Goal: Contribute content: Contribute content

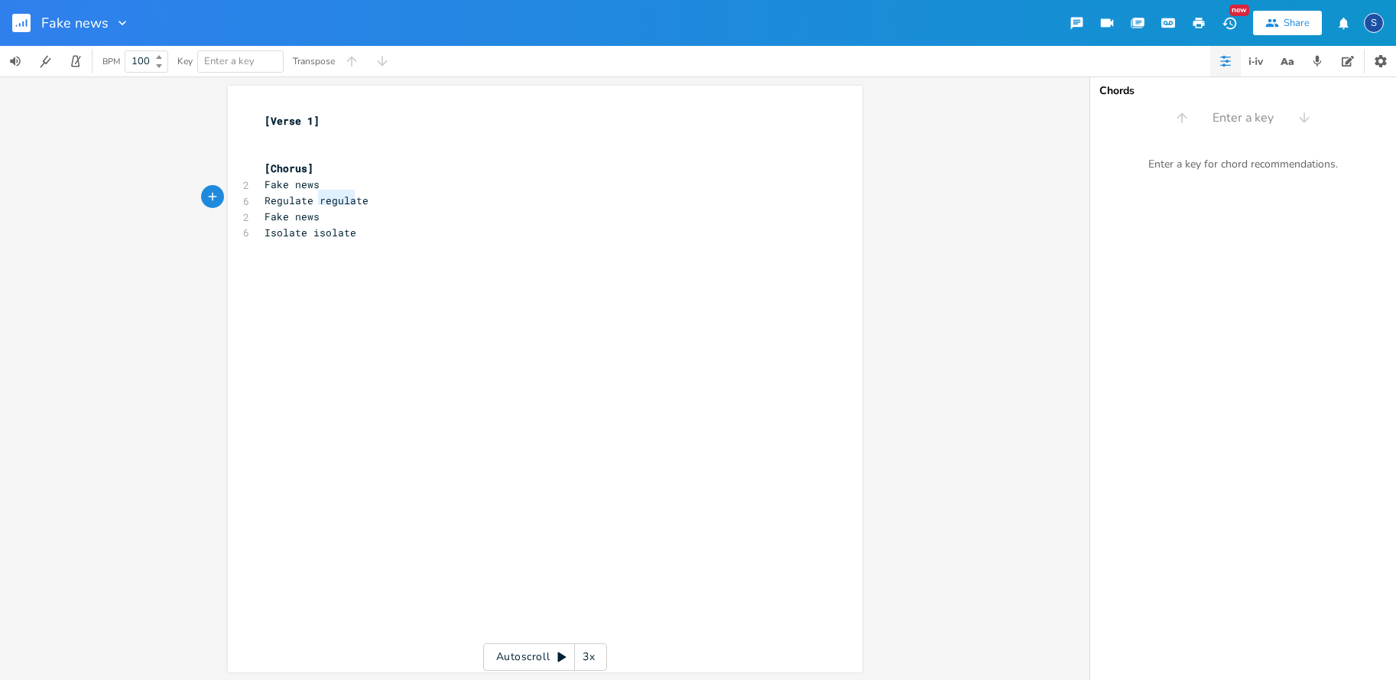
type textarea "regulate"
click at [375, 190] on div "regulate x [Verse 1] ​ ​ [Chorus] 2 Fake news 6 Regulate regulate 2 Fake news 6…" at bounding box center [545, 379] width 635 height 587
type textarea ", Fake News"
type textarea ", Fakde news,"
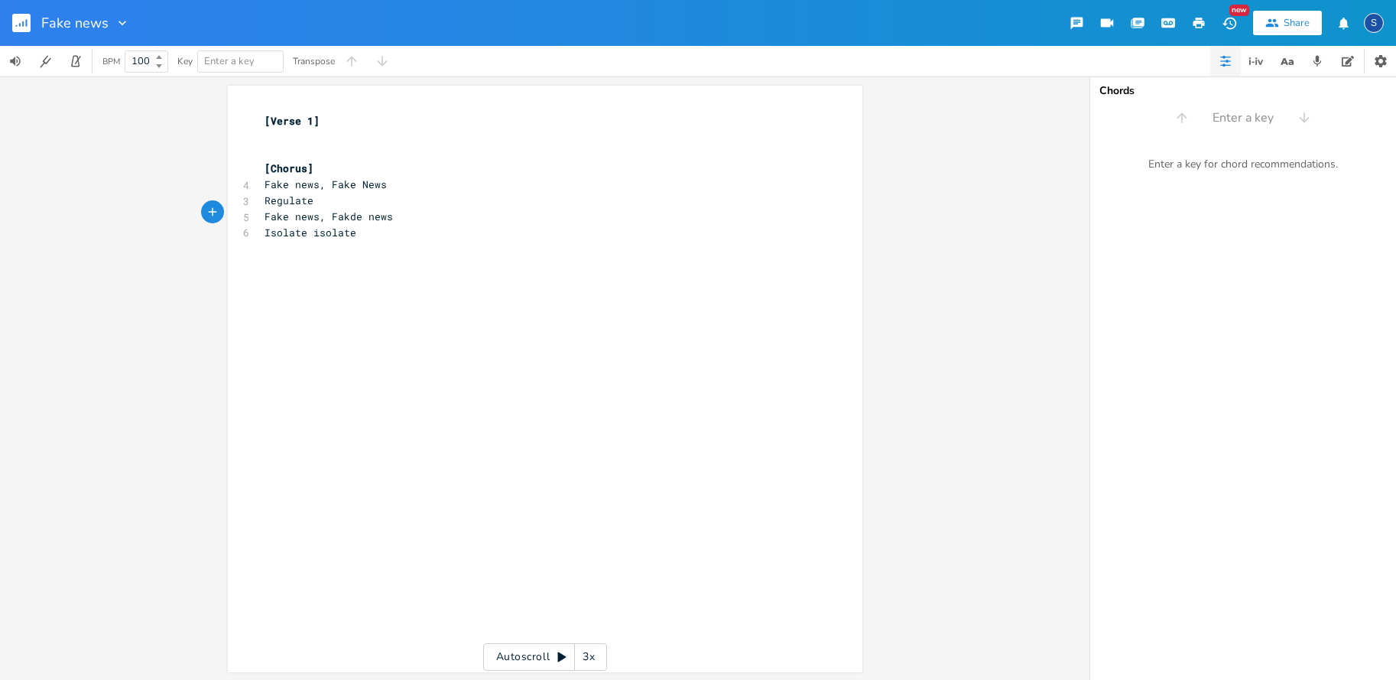
scroll to position [0, 50]
type textarea "n"
click at [316, 167] on pre "[Chorus]" at bounding box center [538, 169] width 552 height 16
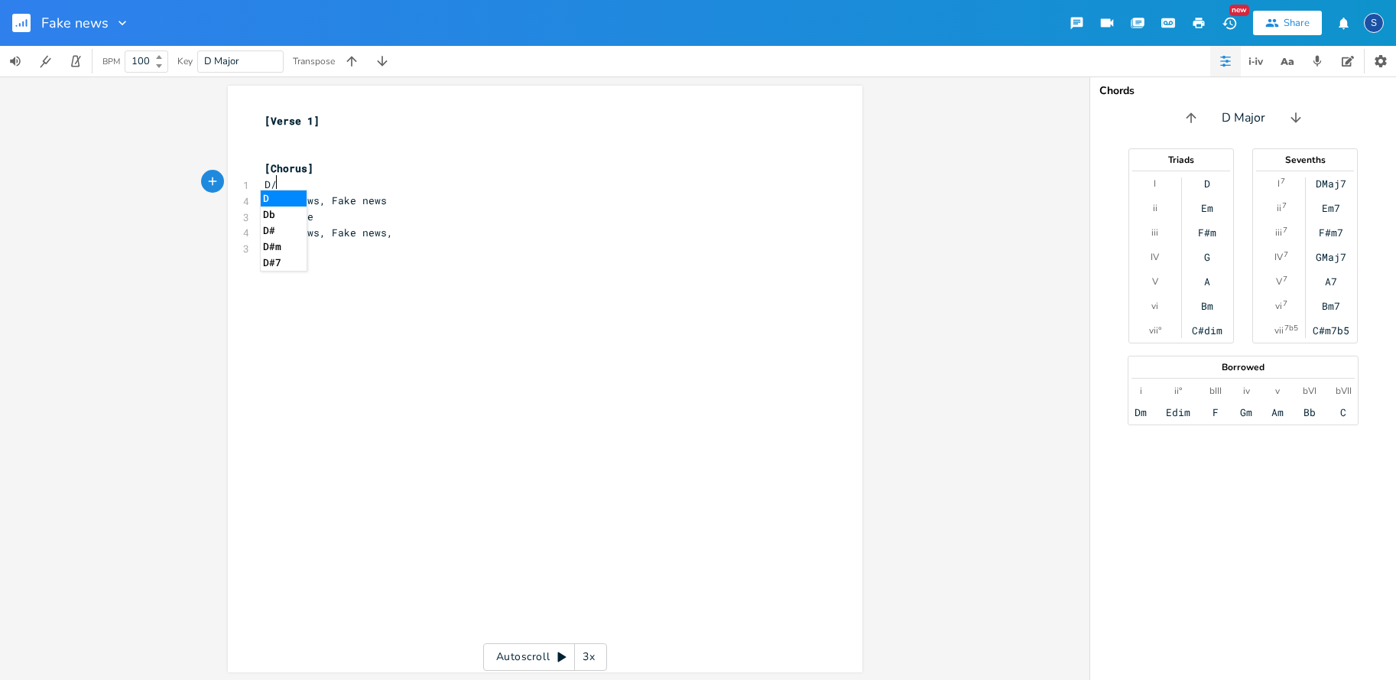
type textarea "D//"
type textarea "//"
type textarea "C#m //"
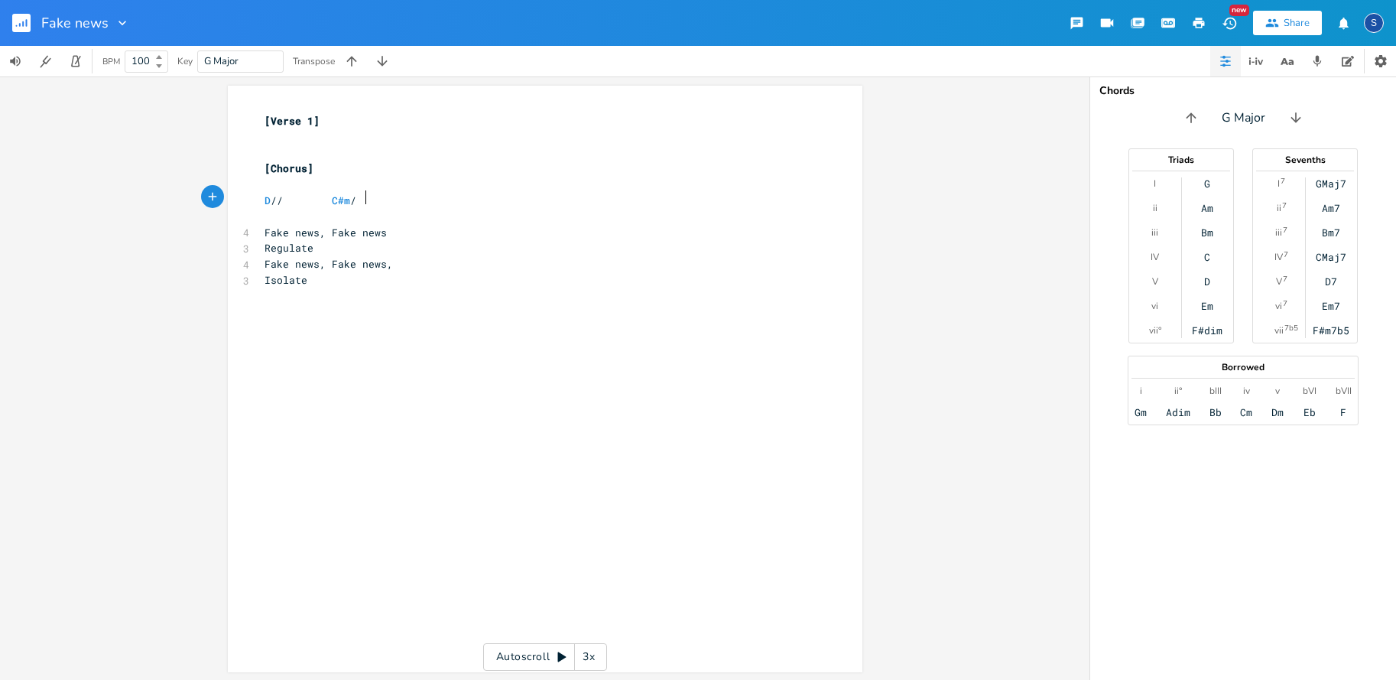
scroll to position [0, 24]
click at [330, 198] on span at bounding box center [319, 201] width 24 height 16
click at [326, 228] on span "Fake news, Fake news" at bounding box center [326, 233] width 122 height 14
click at [262, 211] on pre "​" at bounding box center [538, 217] width 552 height 16
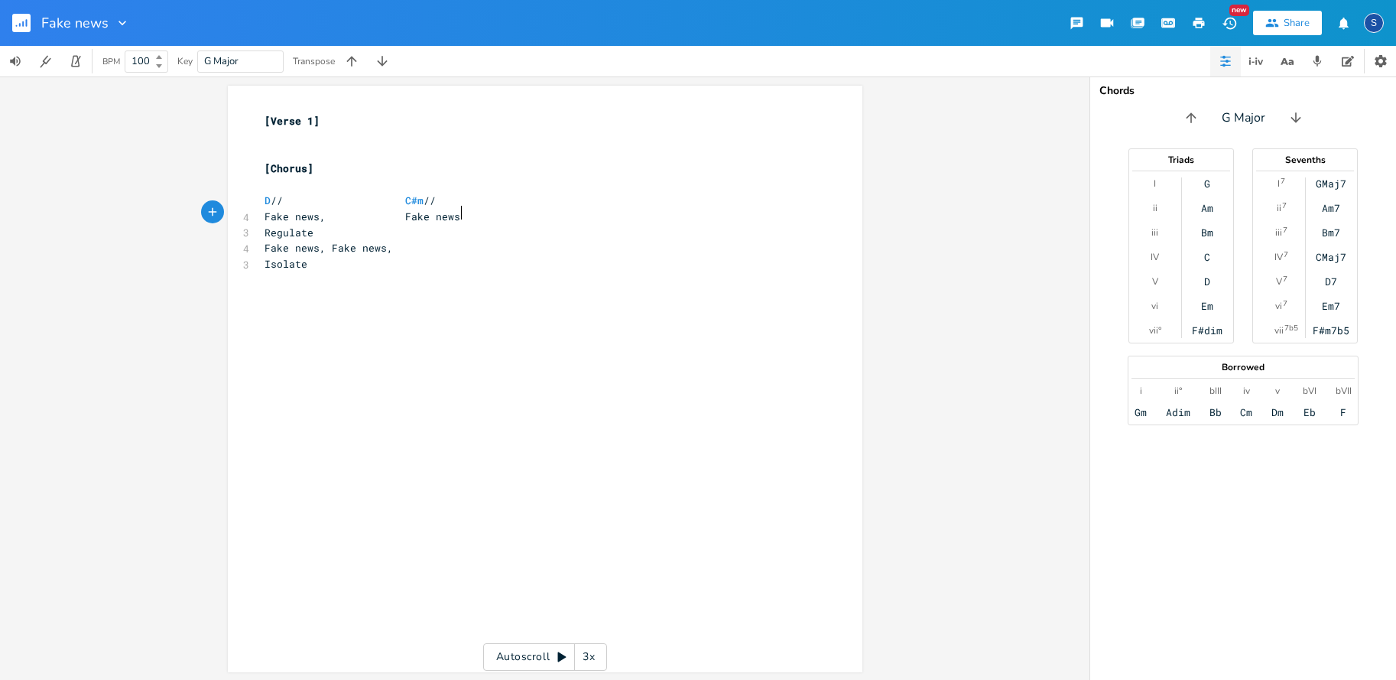
click at [492, 218] on pre "Fake news, Fake news" at bounding box center [538, 217] width 552 height 16
type textarea "E // /"
type textarea "A //"
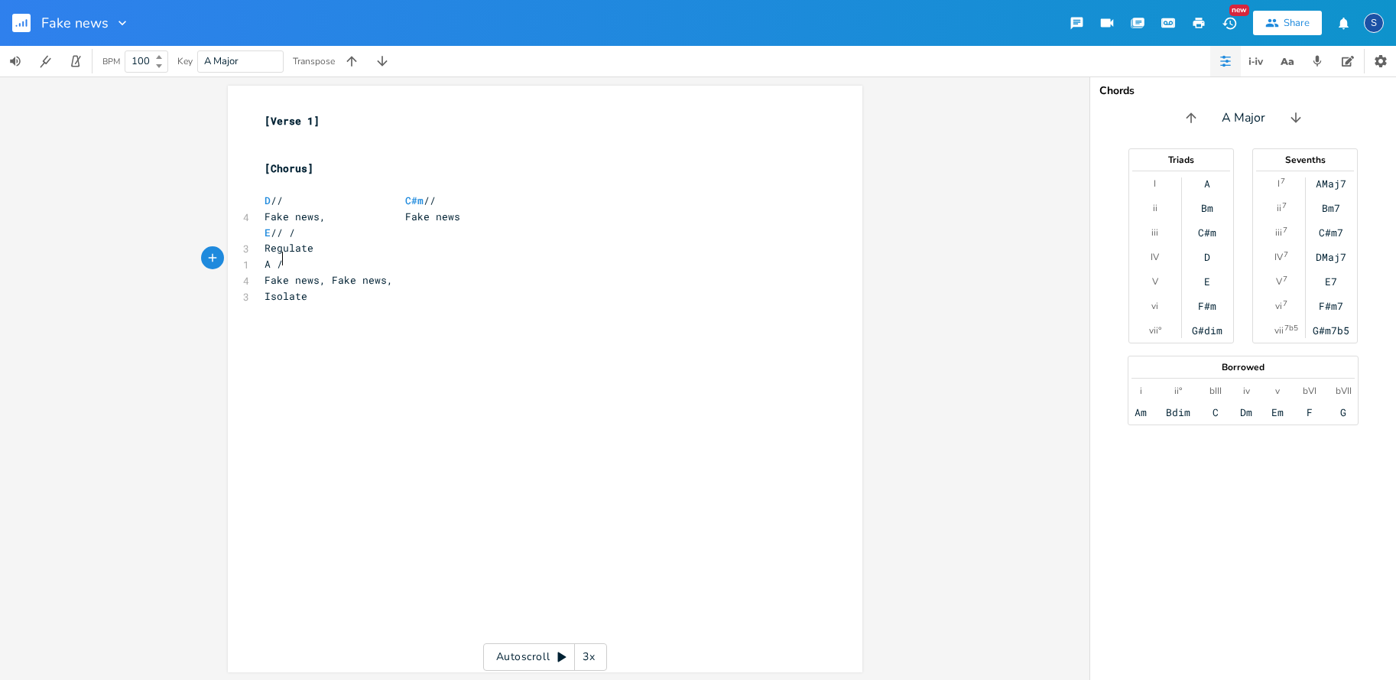
scroll to position [0, 12]
type textarea "A //"
click at [317, 227] on pre "E // /" at bounding box center [538, 233] width 552 height 16
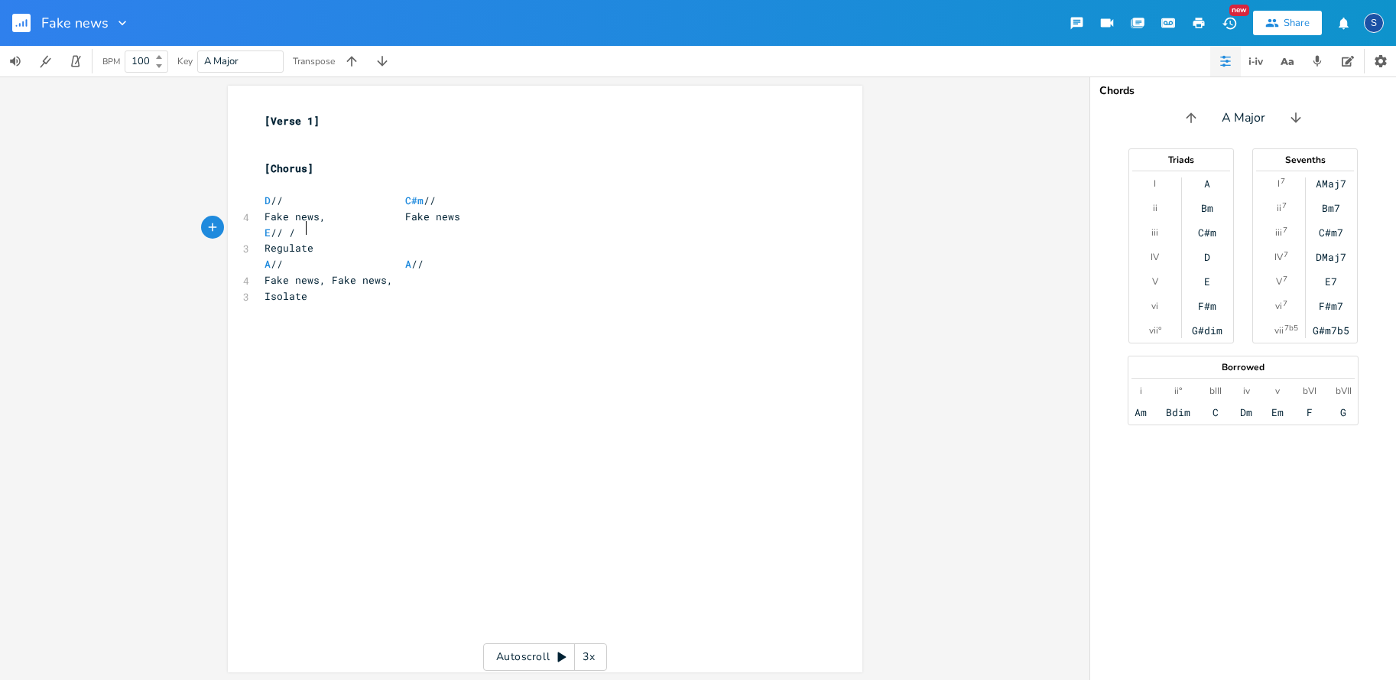
type textarea "\"
type textarea "/\"
click at [289, 199] on span at bounding box center [295, 201] width 24 height 16
type textarea "\\"
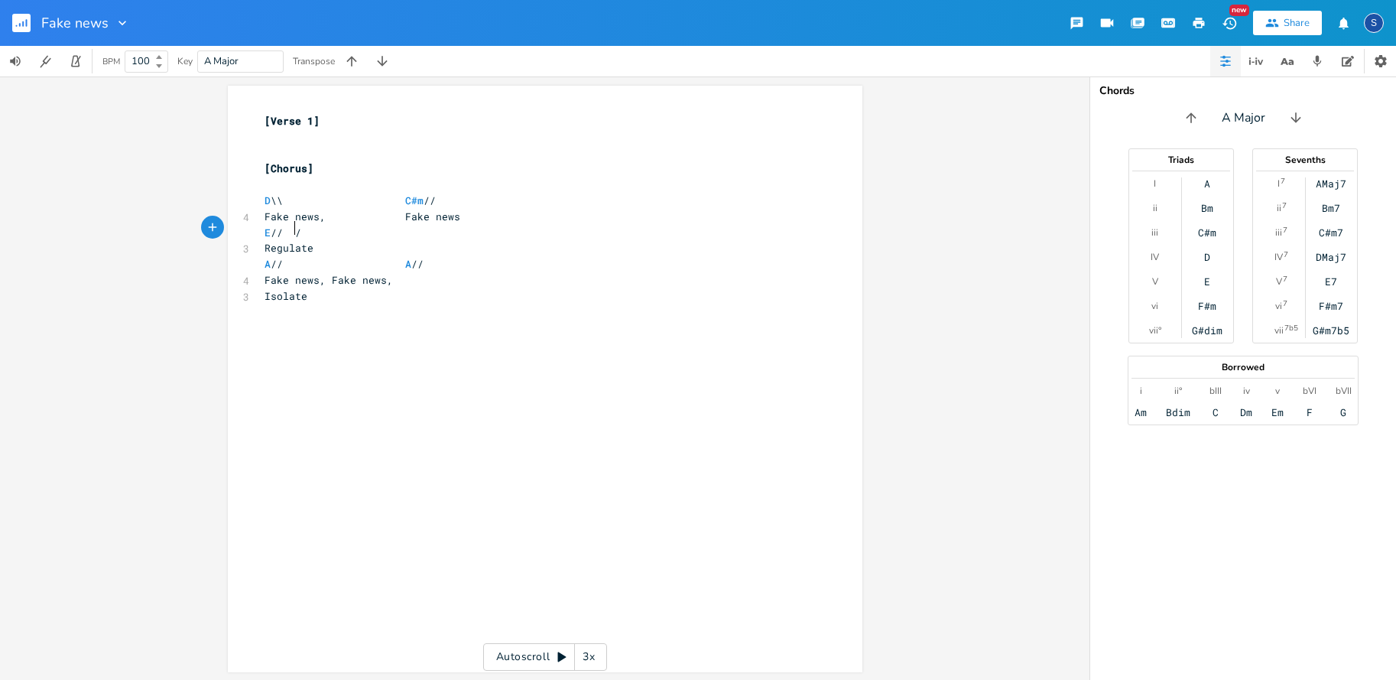
type textarea "// /"
type textarea "\\ \"
click at [433, 197] on span "D \\ C#m //" at bounding box center [350, 199] width 171 height 14
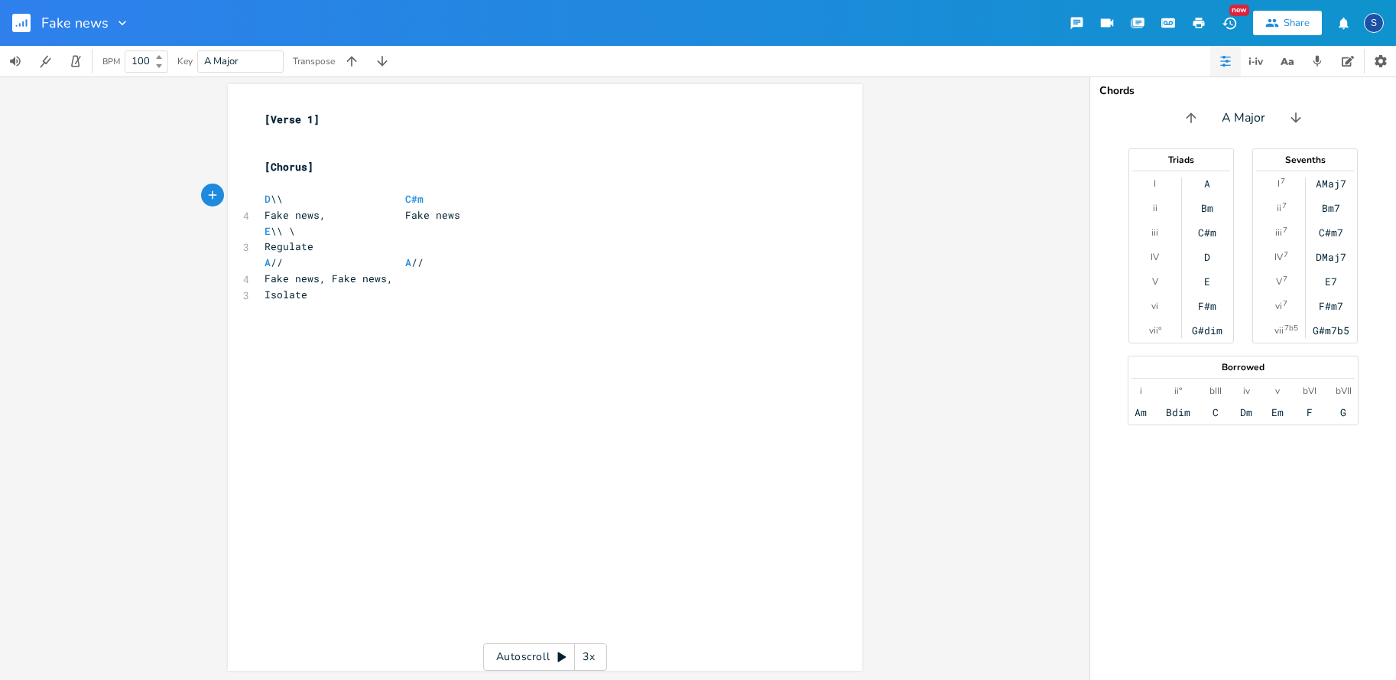
type textarea "\\"
click at [310, 229] on pre "E \\ \" at bounding box center [538, 231] width 552 height 16
type textarea "\/"
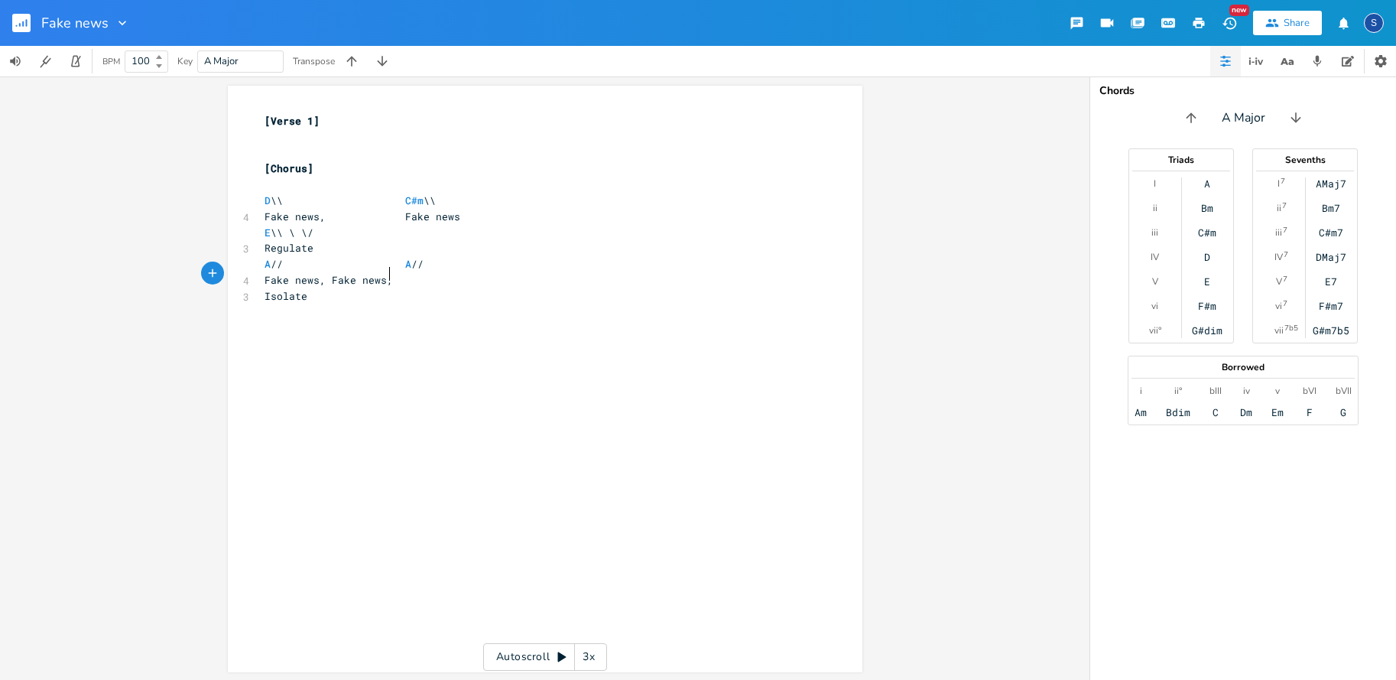
click at [399, 277] on pre "Fake news, Fake news," at bounding box center [538, 280] width 552 height 16
type textarea "F# \\ \"
click at [263, 135] on pre "​" at bounding box center [538, 137] width 552 height 16
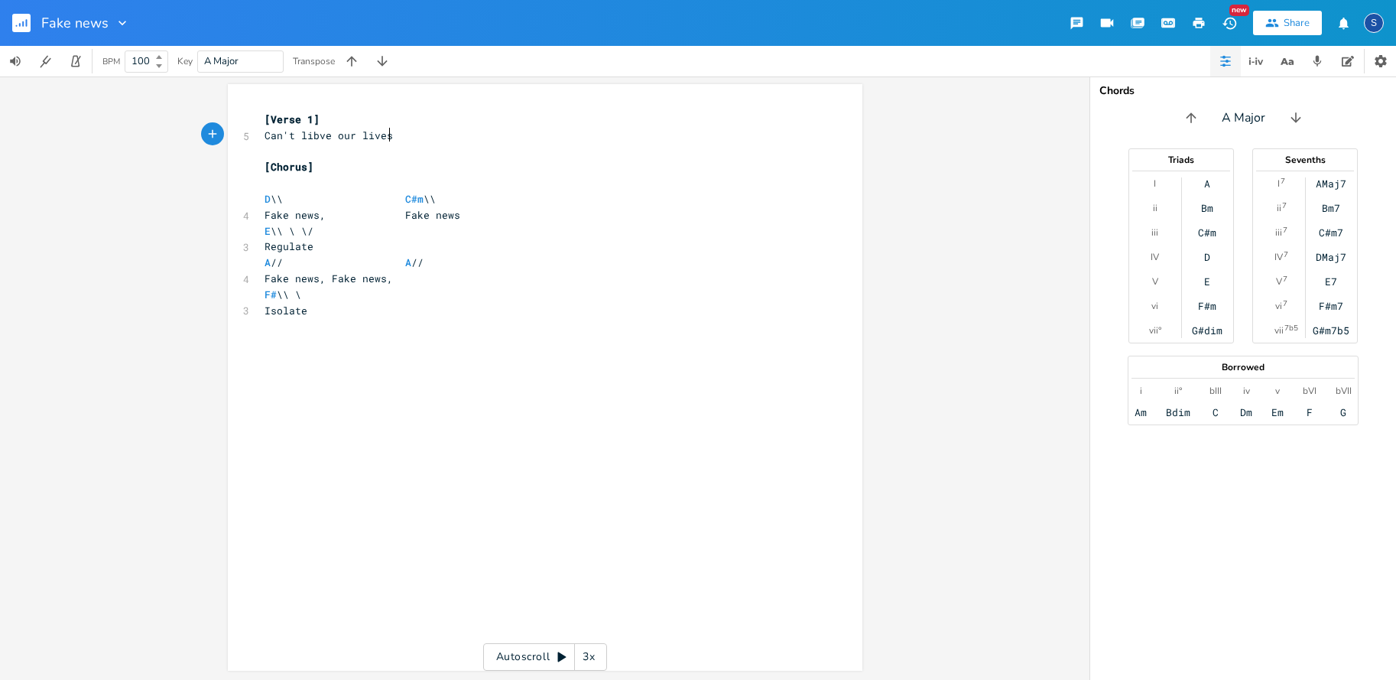
scroll to position [0, 76]
type textarea "Can't libve our lives on the lies yoju"
type textarea "u feed"
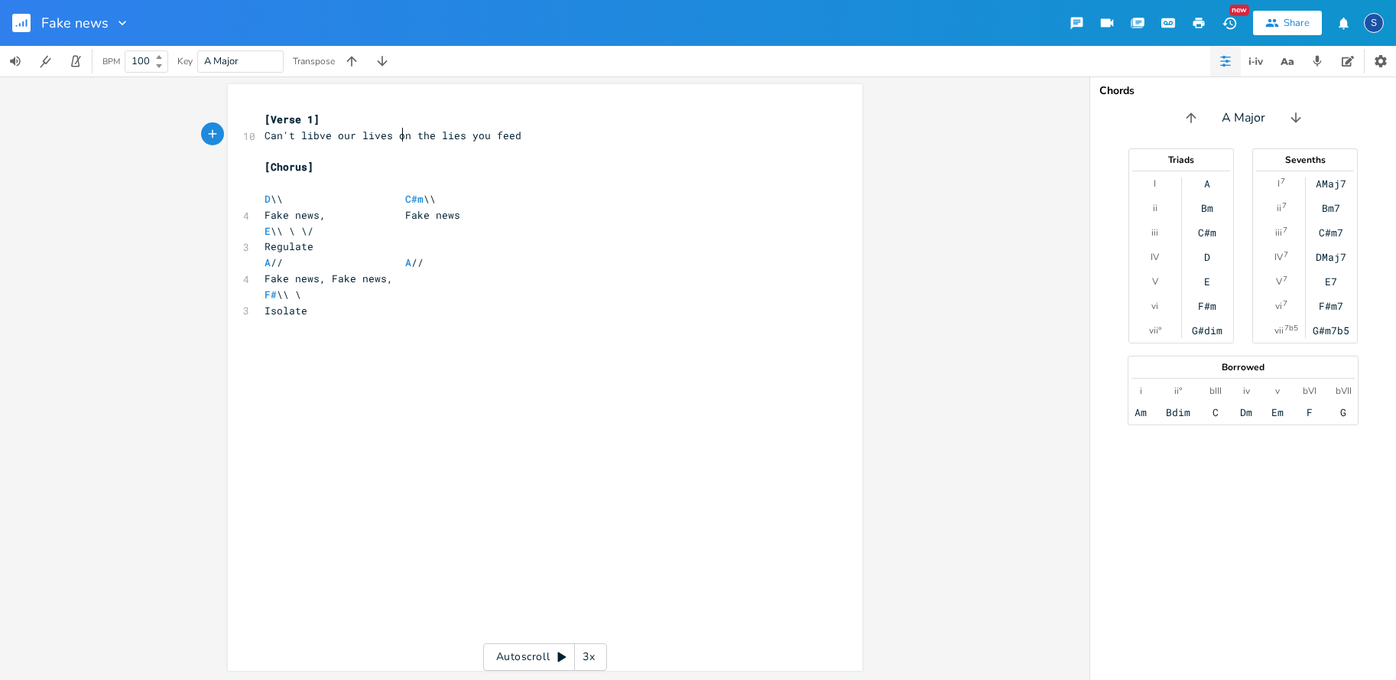
click at [395, 138] on span "Can't libve our lives on the lies you feed" at bounding box center [393, 135] width 257 height 14
type textarea "by"
click at [310, 136] on span "Can't libve our lives by the lies you feed" at bounding box center [393, 135] width 257 height 14
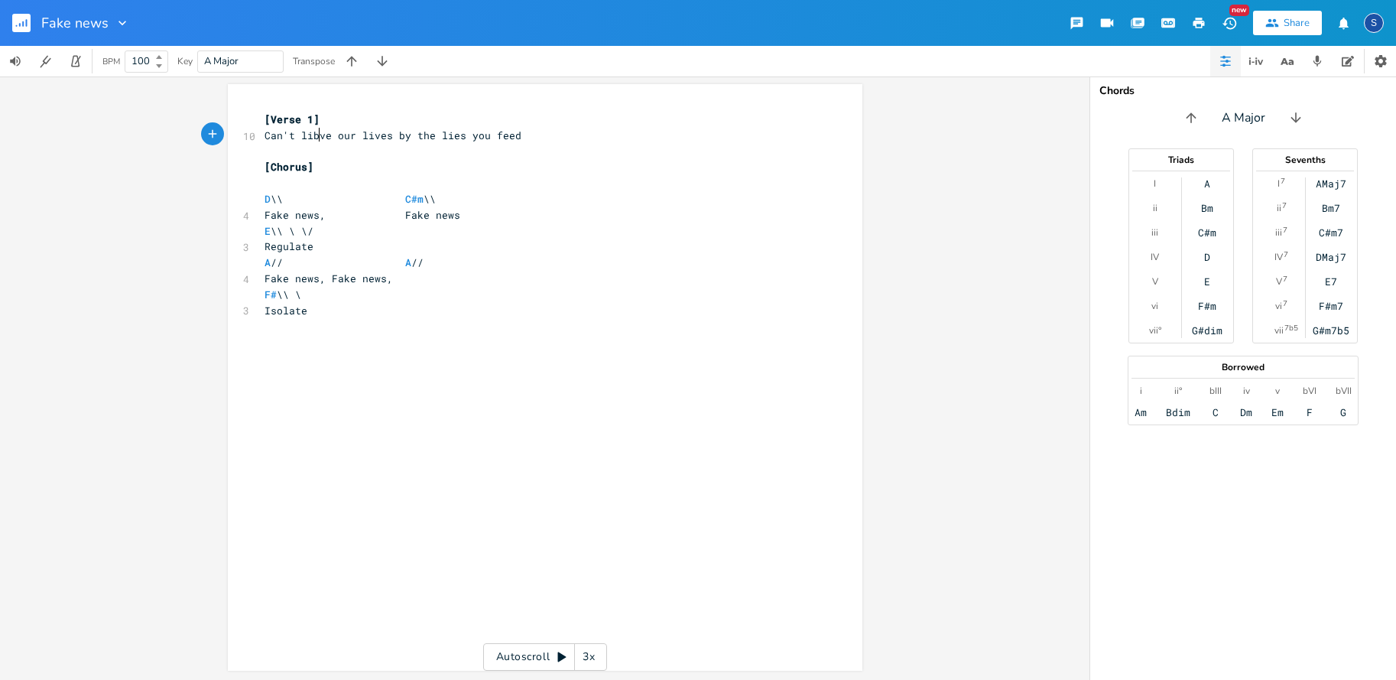
type textarea "libve"
click at [310, 136] on span "Can't libve our lives by the lies you feed" at bounding box center [393, 135] width 257 height 14
click at [512, 134] on pre "Can't live our lives by the lies you feed" at bounding box center [538, 136] width 552 height 16
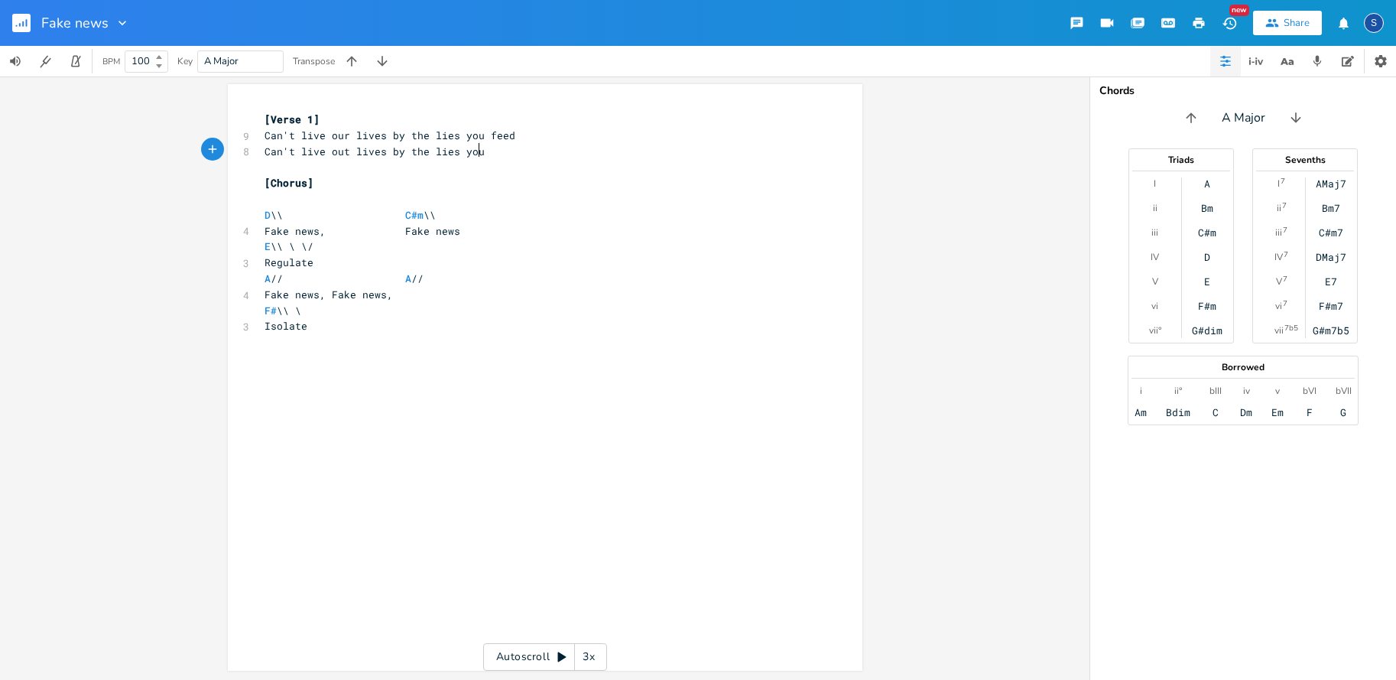
scroll to position [0, 128]
type textarea "Can't live out lives by the lies you feed"
click at [265, 151] on span "Can't live out lives by the lies you feed" at bounding box center [390, 152] width 251 height 14
type textarea "Can't live out lives by the lies you feed"
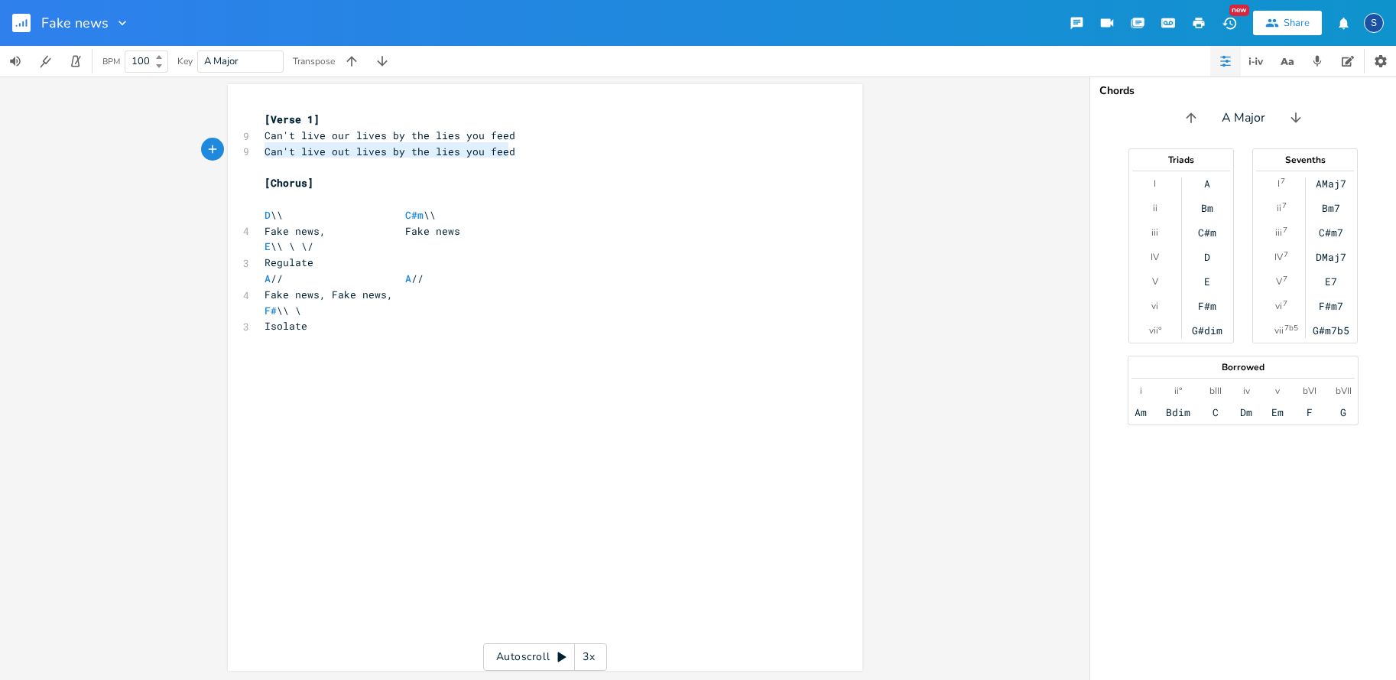
drag, startPoint x: 260, startPoint y: 151, endPoint x: 511, endPoint y: 150, distance: 250.8
click at [511, 150] on pre "Can't live out lives by the lies you feed" at bounding box center [538, 152] width 552 height 16
click at [505, 148] on pre "Can't live out lives by the lies you feed" at bounding box center [538, 152] width 552 height 16
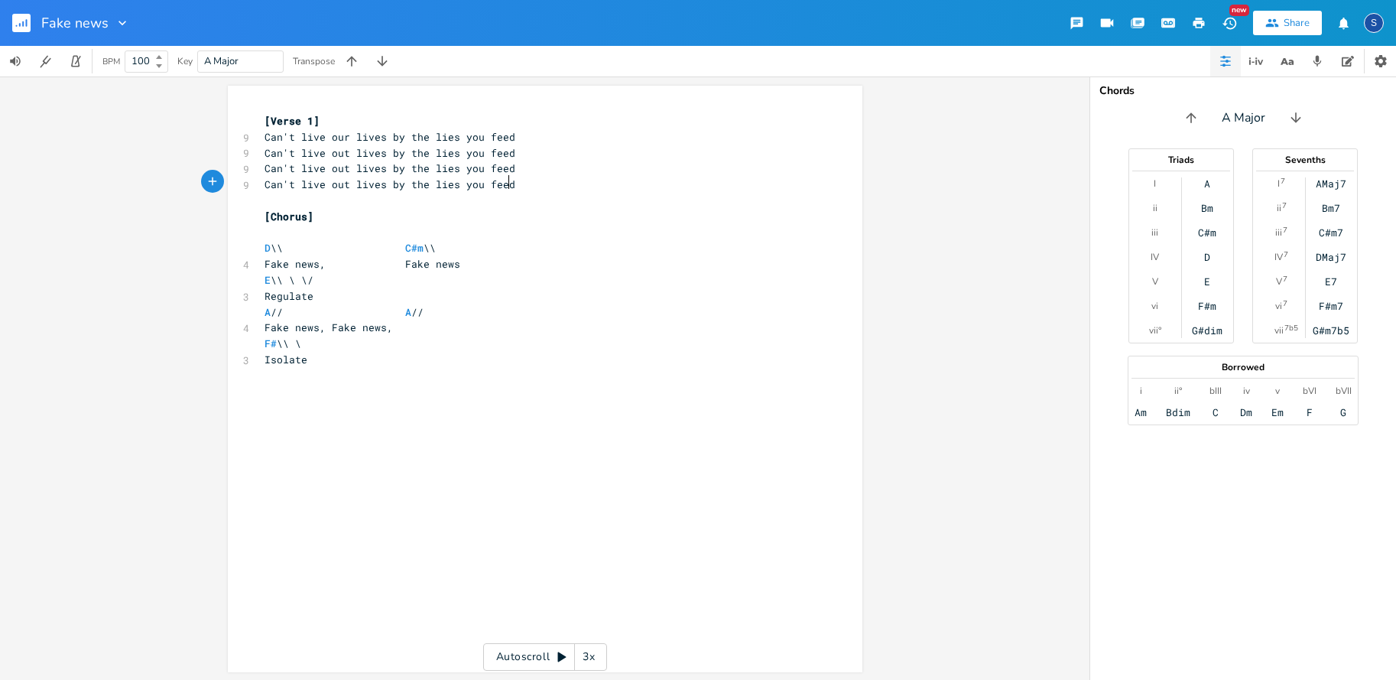
scroll to position [0, 0]
click at [323, 128] on pre "[Verse 1]" at bounding box center [538, 121] width 552 height 16
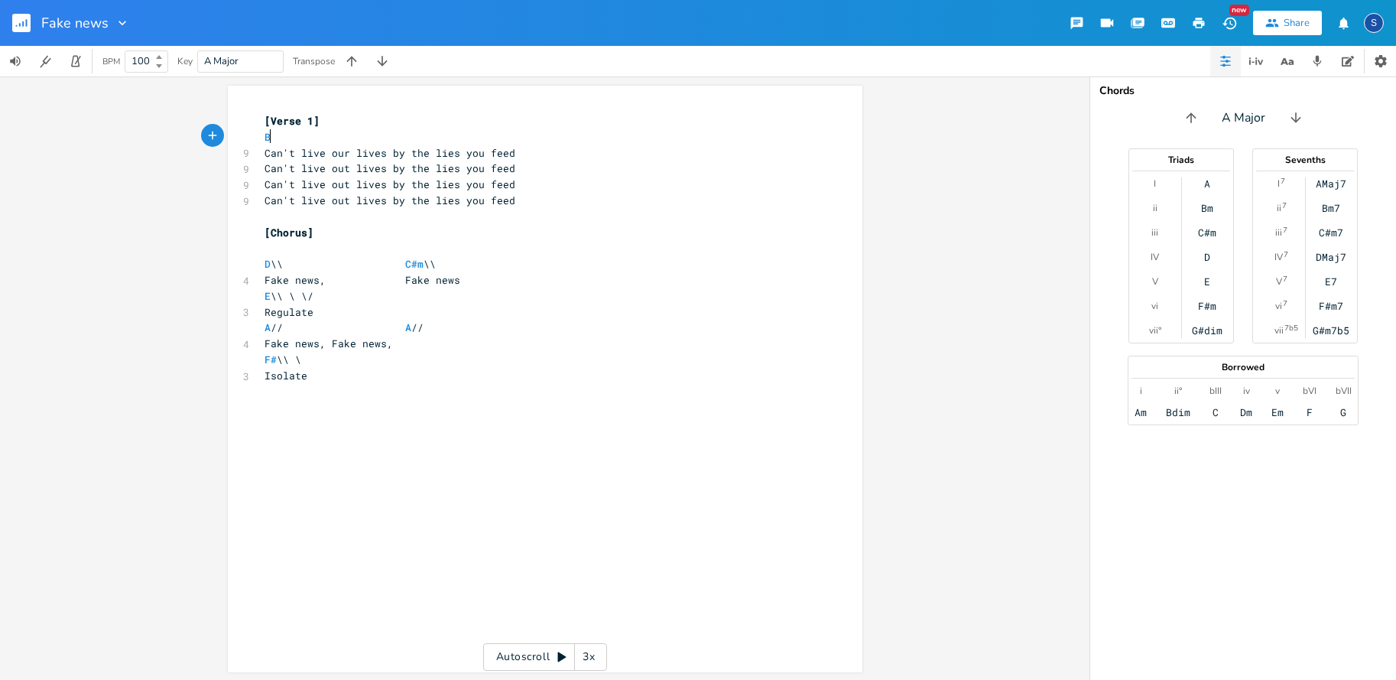
type textarea "Bm"
type textarea "E"
type textarea "Bm"
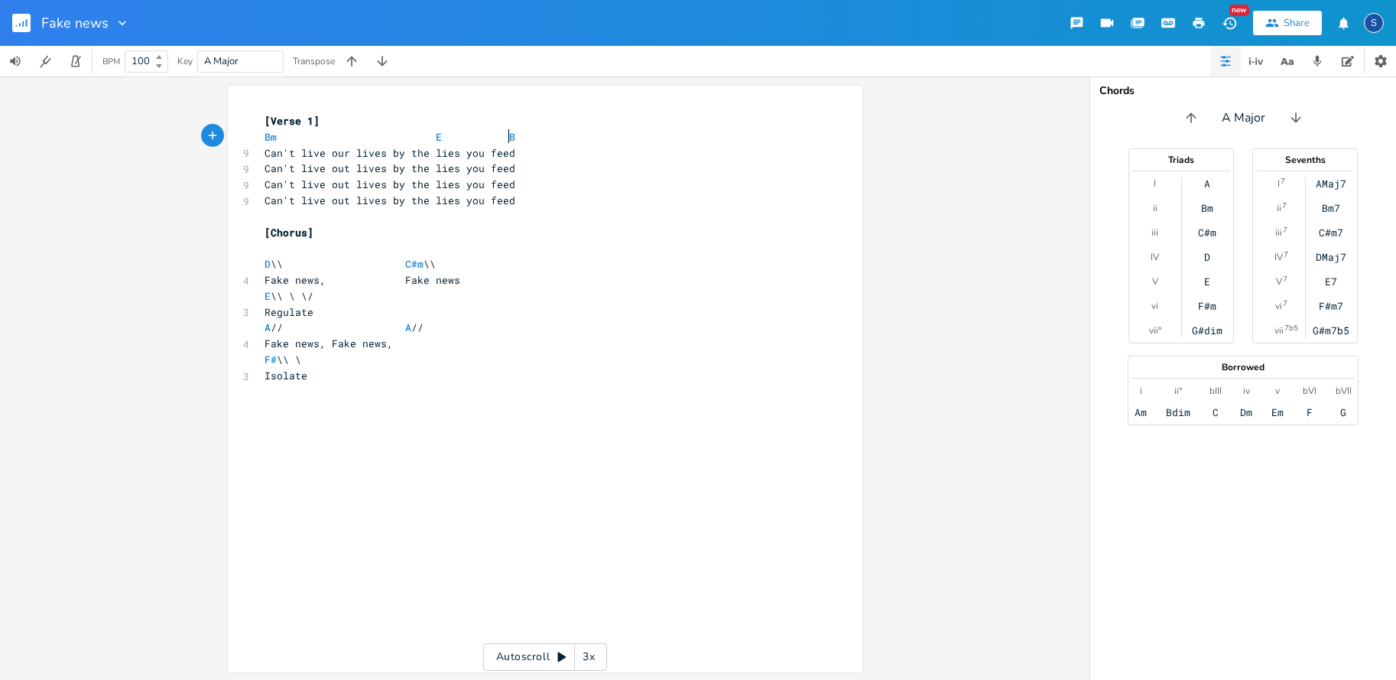
scroll to position [0, 13]
type textarea "A"
click at [278, 138] on span at bounding box center [283, 137] width 12 height 16
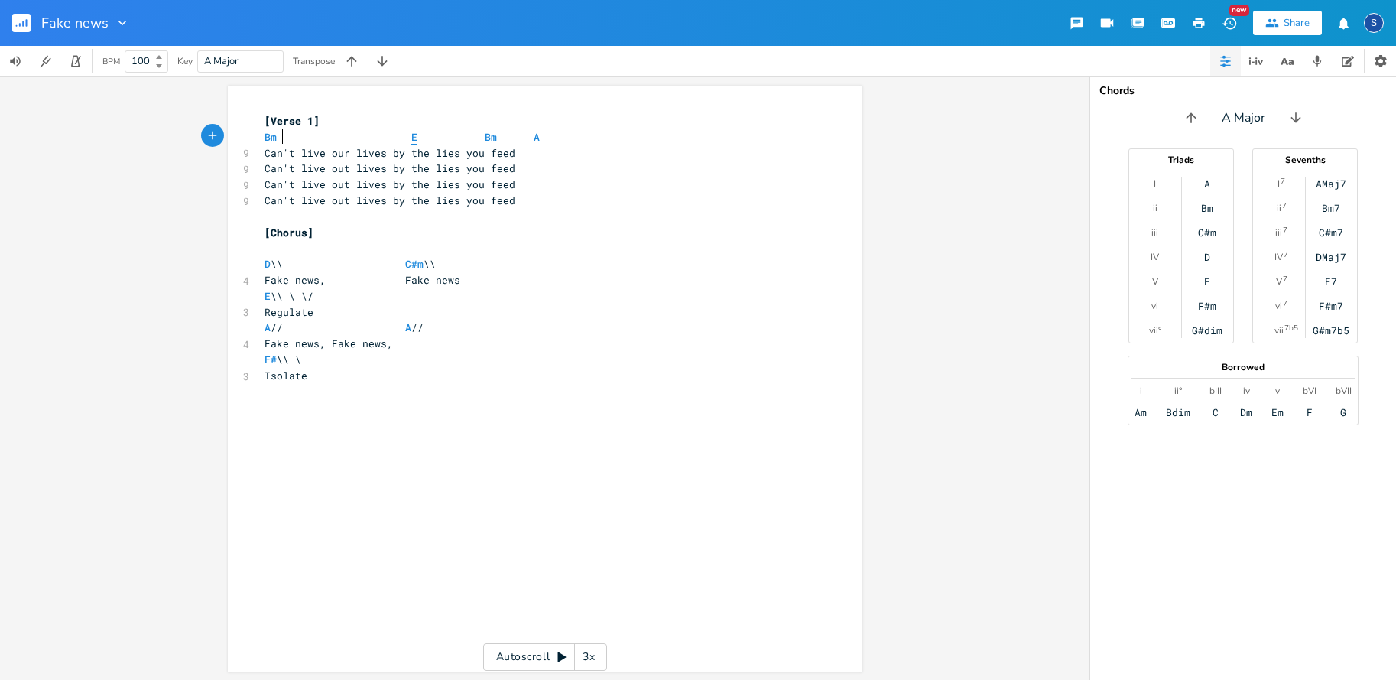
click at [411, 137] on span "E" at bounding box center [414, 137] width 6 height 15
click at [480, 151] on span "Can't live our lives by the lies you feed" at bounding box center [390, 153] width 251 height 14
click at [436, 138] on span "E" at bounding box center [439, 137] width 6 height 15
click at [429, 150] on span "Can't live our lives by the lies you feed" at bounding box center [396, 152] width 263 height 14
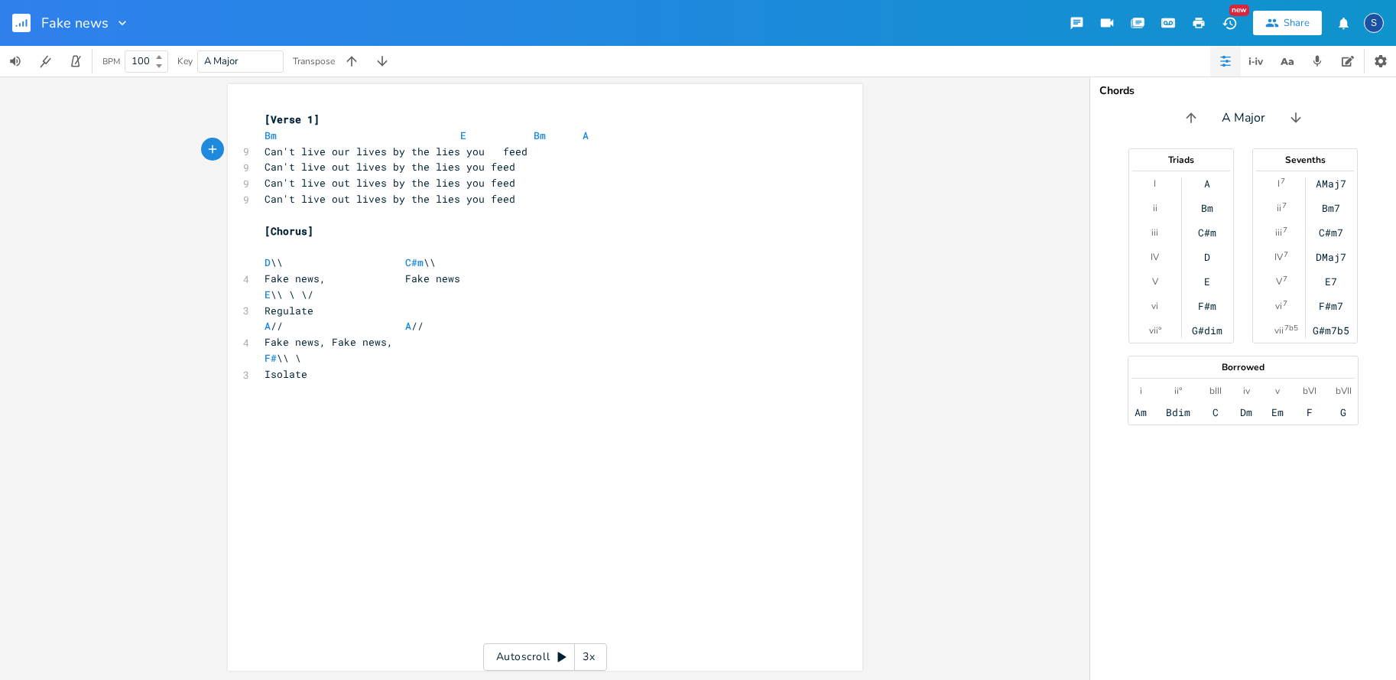
scroll to position [1, 0]
click at [568, 135] on span at bounding box center [570, 136] width 24 height 16
type textarea "Bm E Bm A"
drag, startPoint x: 262, startPoint y: 135, endPoint x: 606, endPoint y: 132, distance: 344.9
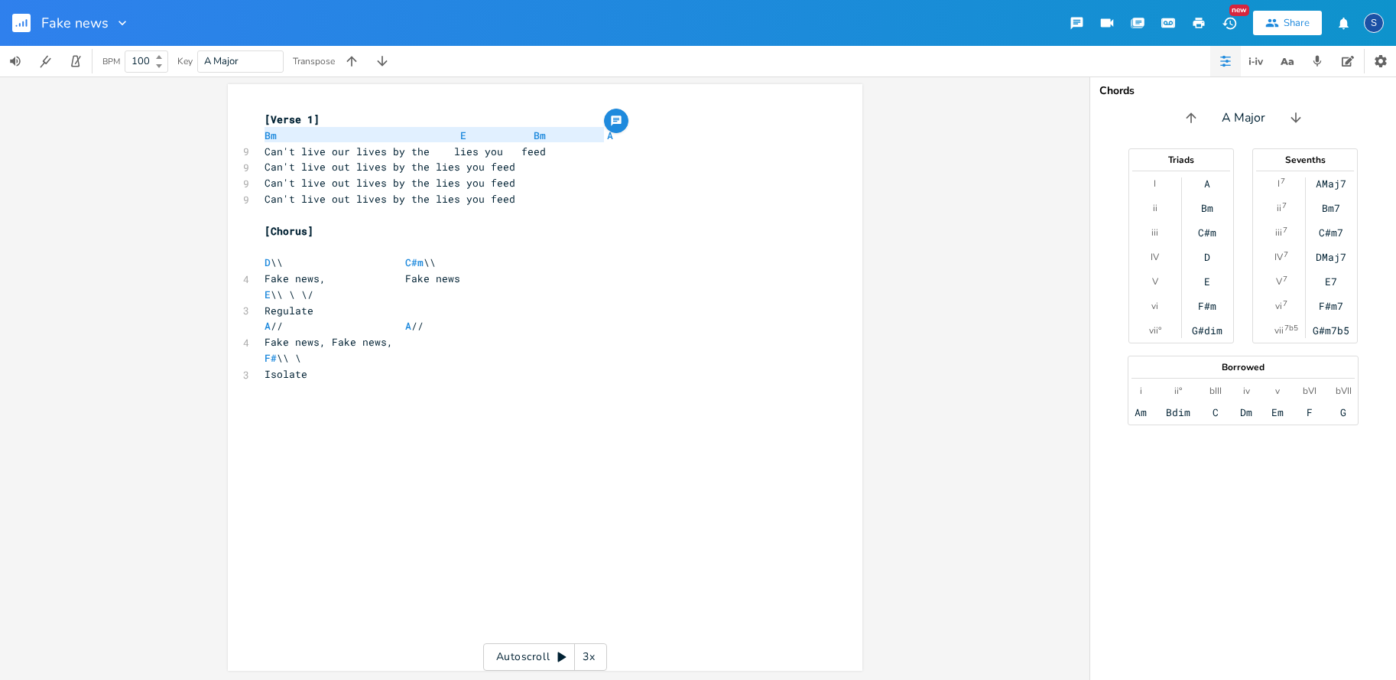
click at [606, 132] on pre "Bm E Bm A" at bounding box center [538, 136] width 552 height 16
click at [548, 151] on pre "Can't live our lives by the lies you feed" at bounding box center [538, 152] width 552 height 16
type textarea "Bm E Bm A Can't live our lives by the lies you feed"
drag, startPoint x: 261, startPoint y: 135, endPoint x: 557, endPoint y: 149, distance: 297.1
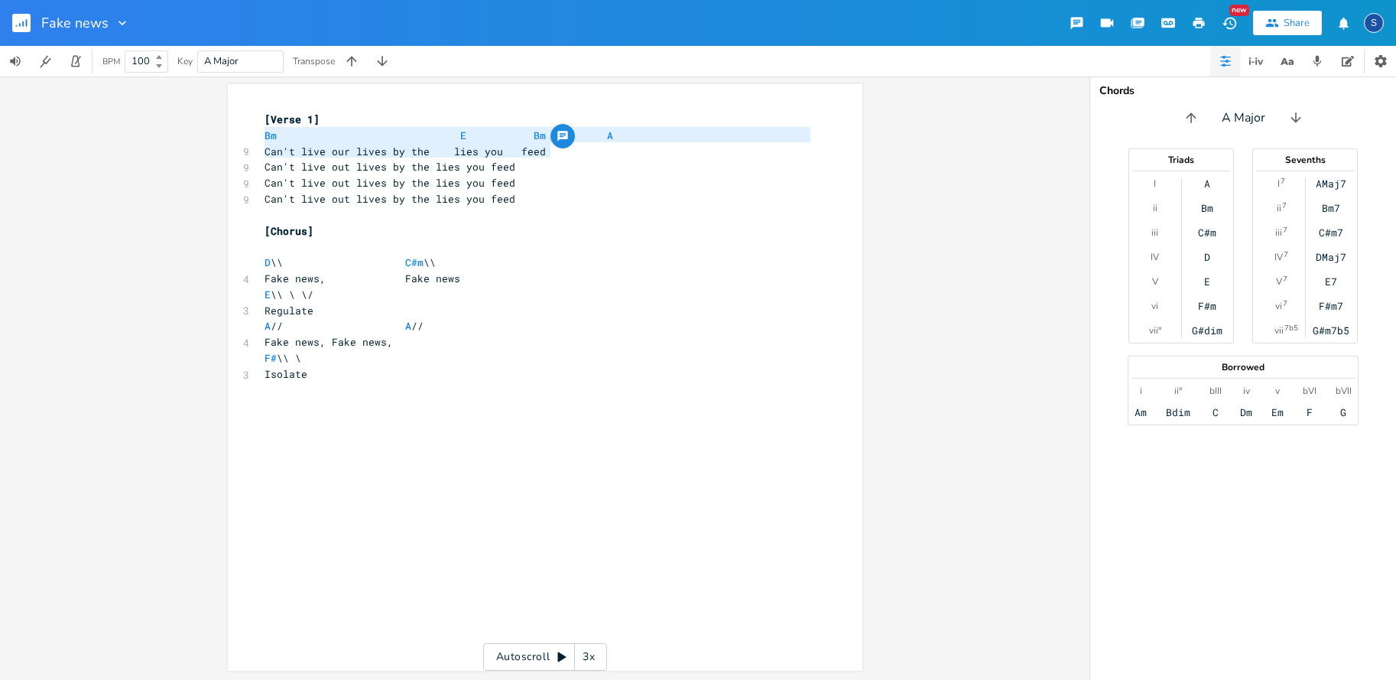
click at [557, 149] on div "[Verse 1] Bm E Bm A 9 Can't live our lives by the lies you feed 9 Can't live ou…" at bounding box center [538, 247] width 552 height 271
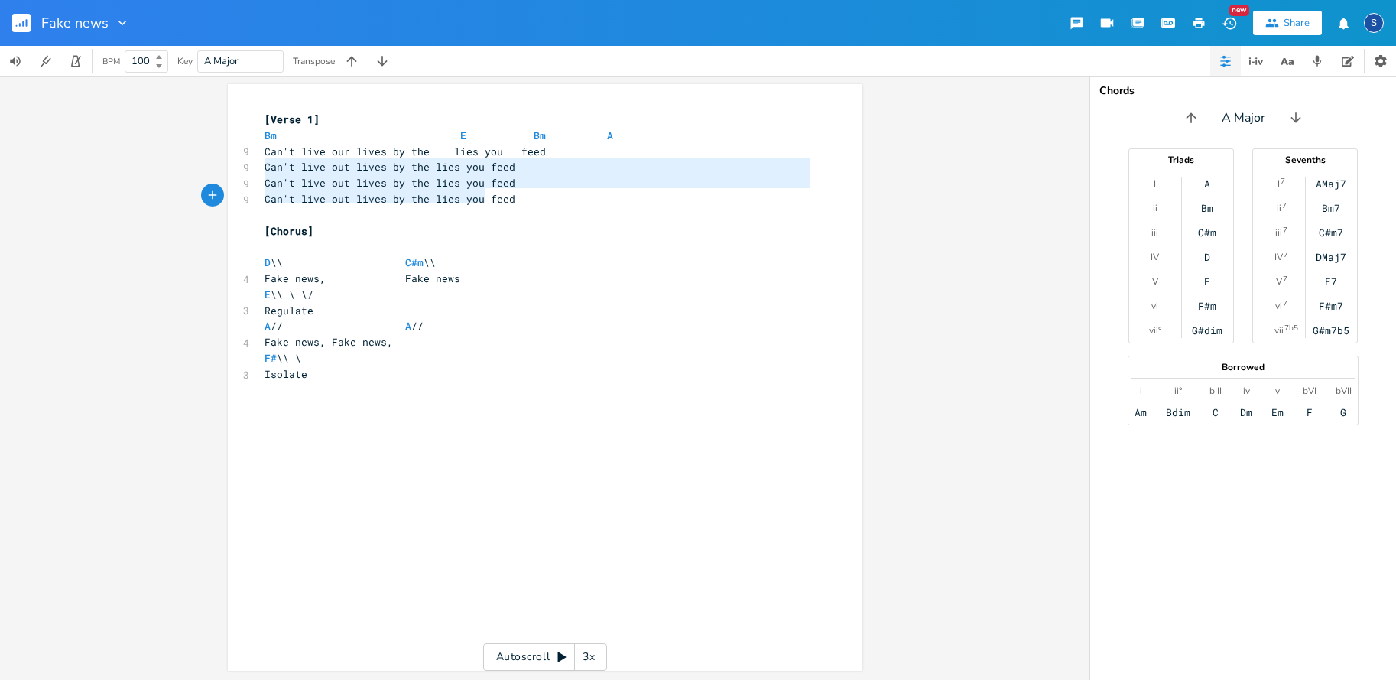
type textarea "Can't live out lives by the lies you feed Can't live out lives by the lies you …"
drag, startPoint x: 260, startPoint y: 166, endPoint x: 507, endPoint y: 193, distance: 248.5
click at [507, 193] on div "Can't live out lives by the lies you feed Can't live out lives by the lies you …" at bounding box center [545, 377] width 635 height 587
paste textarea
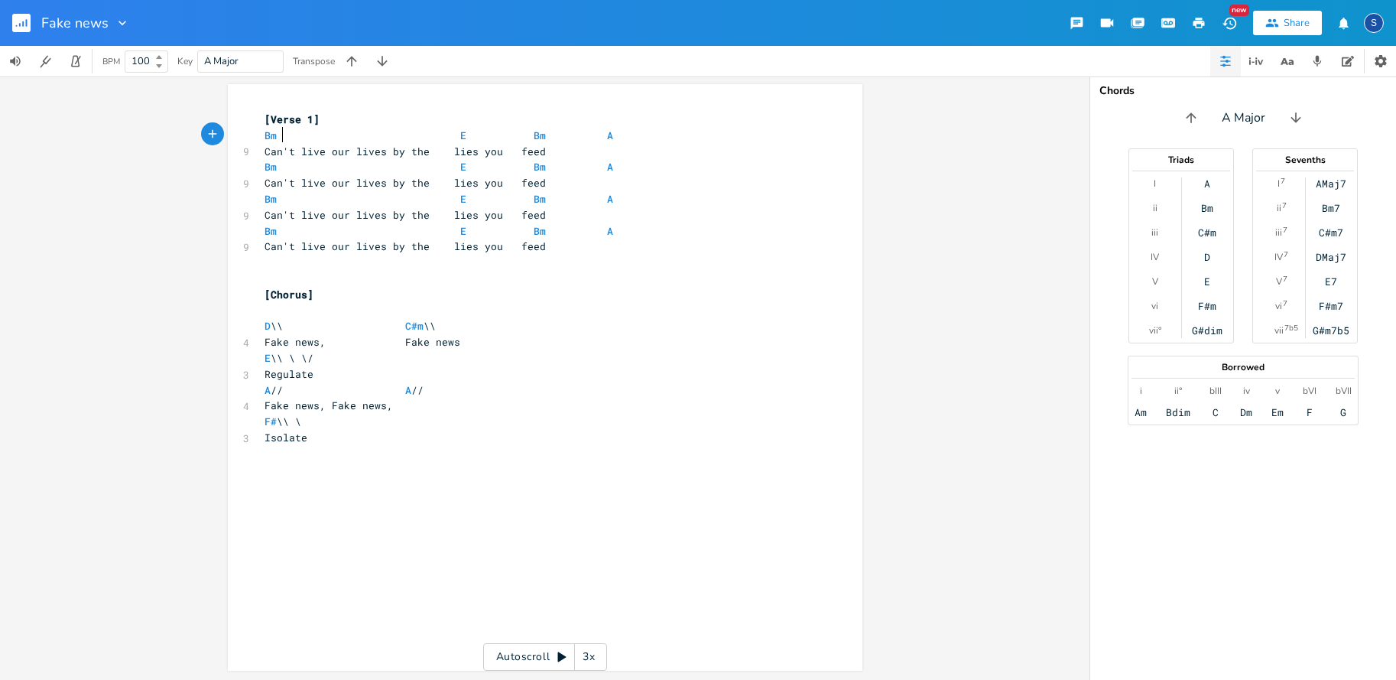
click at [283, 138] on span at bounding box center [286, 136] width 6 height 16
type textarea "\\/\\/"
click at [464, 134] on span at bounding box center [469, 136] width 18 height 16
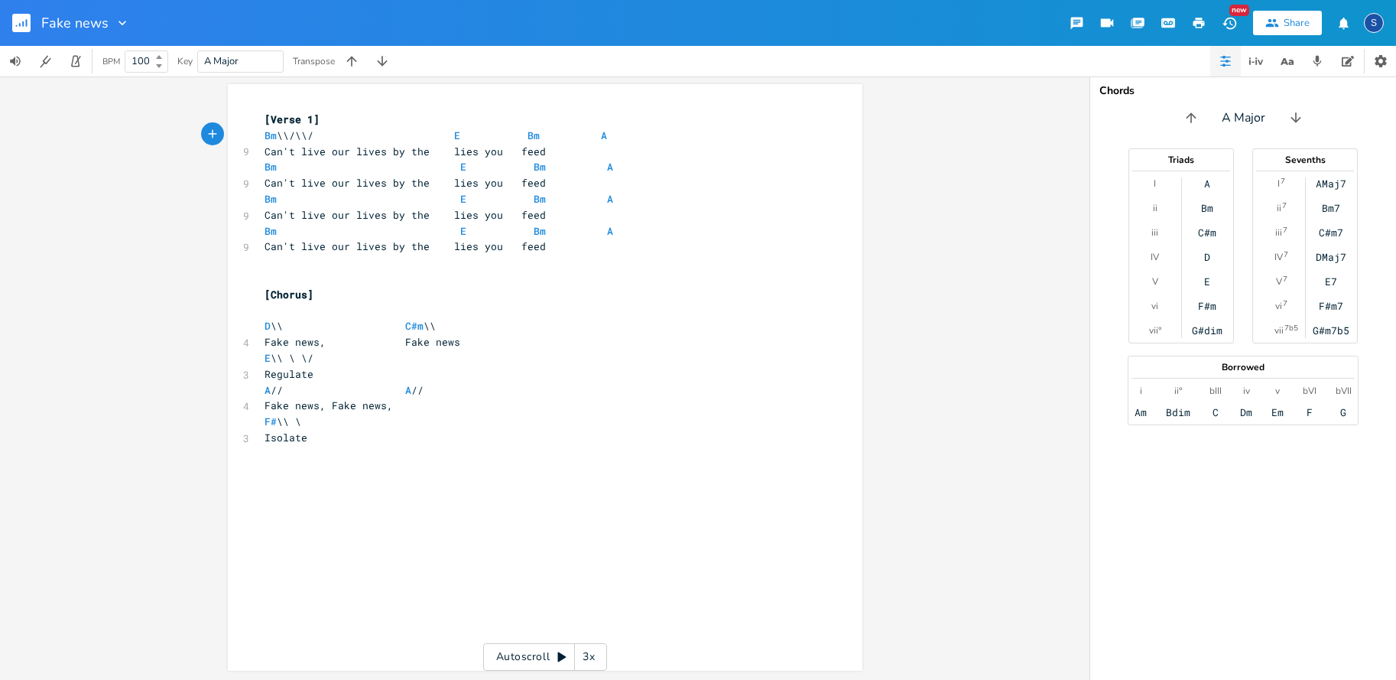
scroll to position [0, 2]
type textarea "\\"
click at [547, 137] on span at bounding box center [558, 136] width 24 height 16
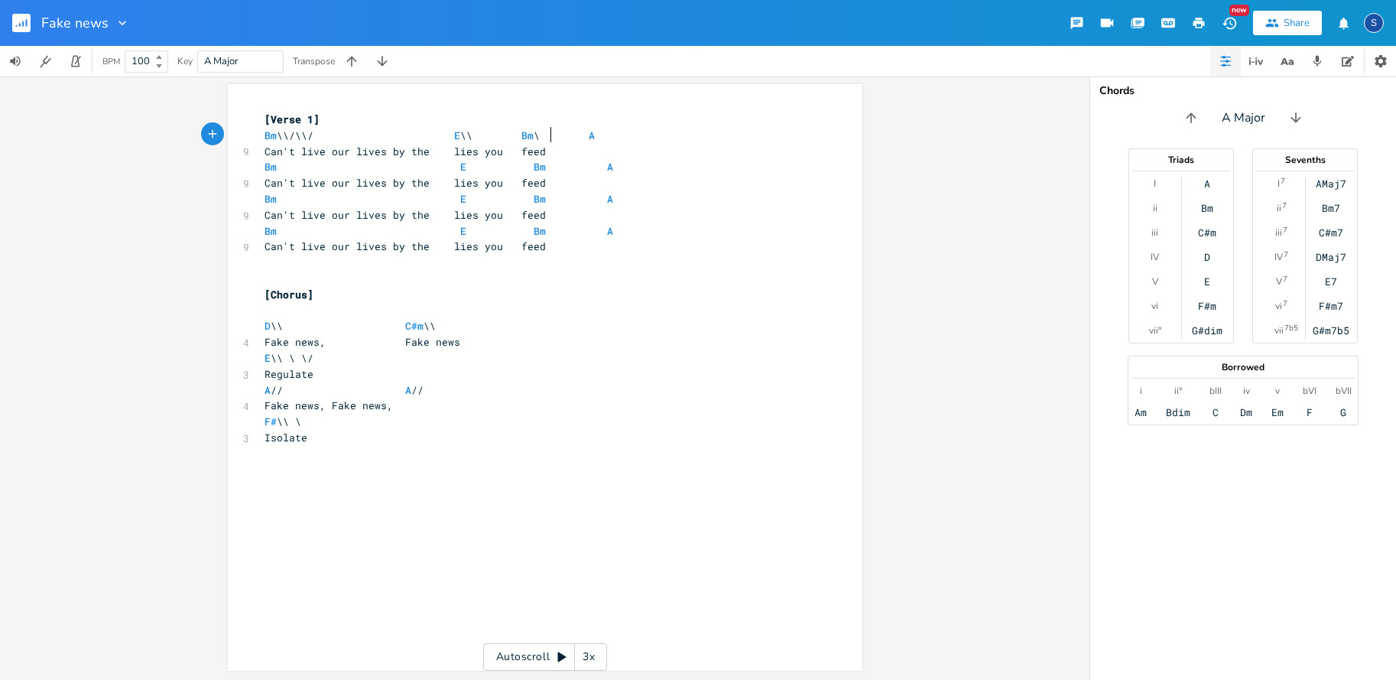
type textarea "\\"
click at [606, 138] on pre "Bm \\/\\/ E \\ Bm \\ A" at bounding box center [538, 136] width 552 height 16
type textarea "\"
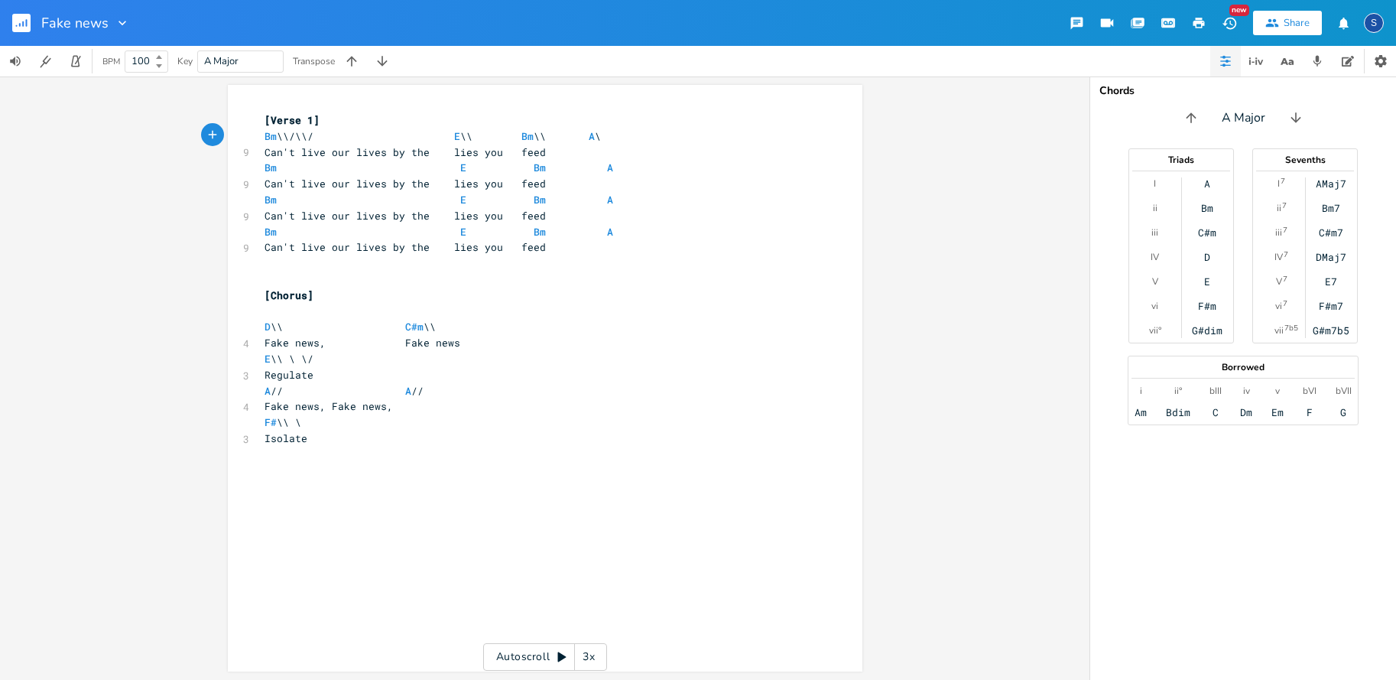
click at [548, 136] on span "Bm \\/\\/ E \\ Bm \\ A \" at bounding box center [433, 136] width 336 height 14
click at [265, 304] on pre "​" at bounding box center [538, 312] width 552 height 16
type input "Bm"
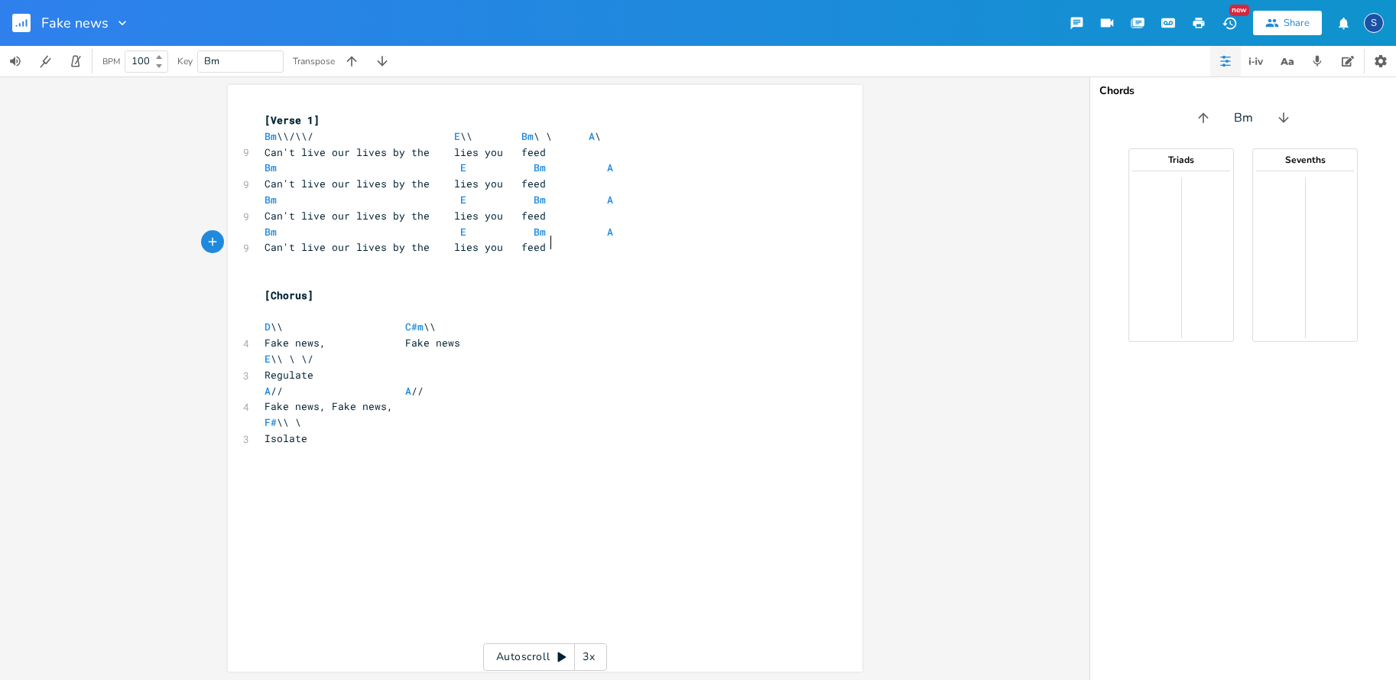
scroll to position [0, 0]
click at [554, 244] on pre "Can't live our lives by the lies you feed" at bounding box center [538, 247] width 552 height 16
click at [531, 154] on span "Can't live our lives by the lies you feed" at bounding box center [405, 152] width 281 height 14
type textarea "spread"
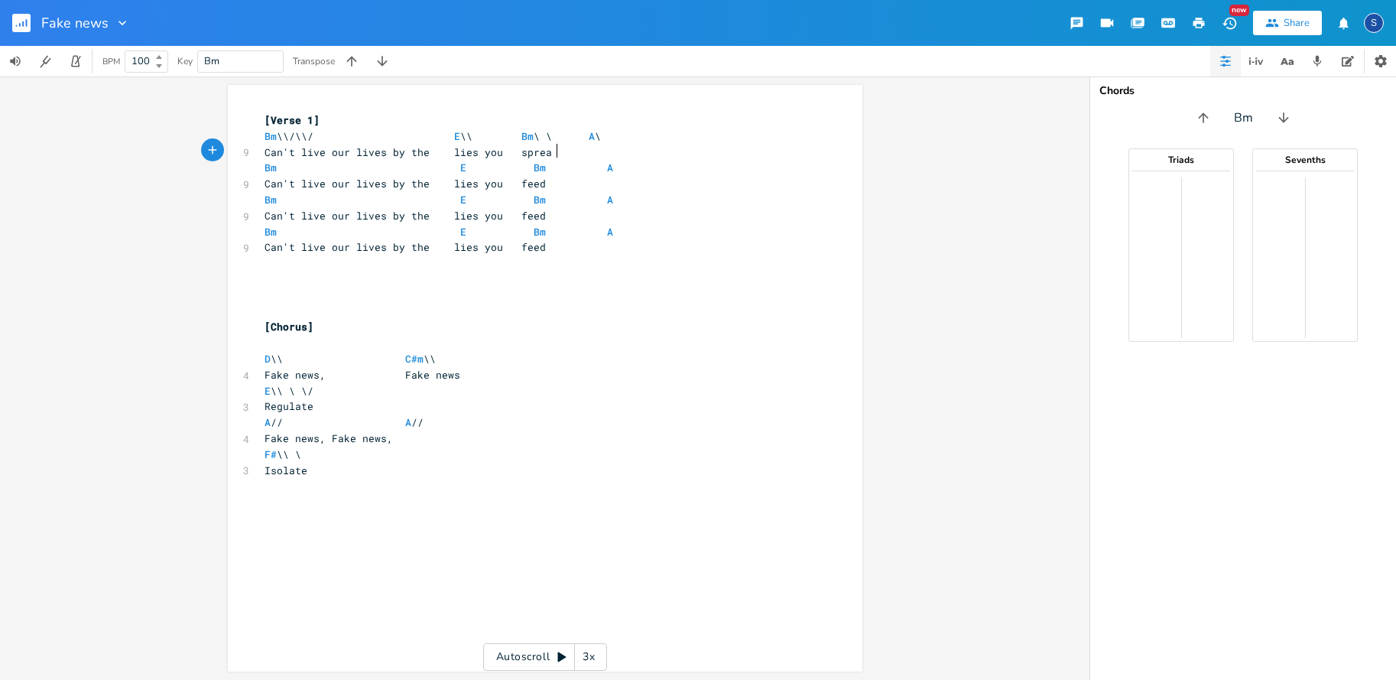
scroll to position [0, 25]
click at [535, 181] on span "Can't live our lives by the lies you feed" at bounding box center [405, 184] width 281 height 14
type textarea "spread"
click at [533, 213] on span "Can't live our lives by the lies you feed" at bounding box center [405, 216] width 281 height 14
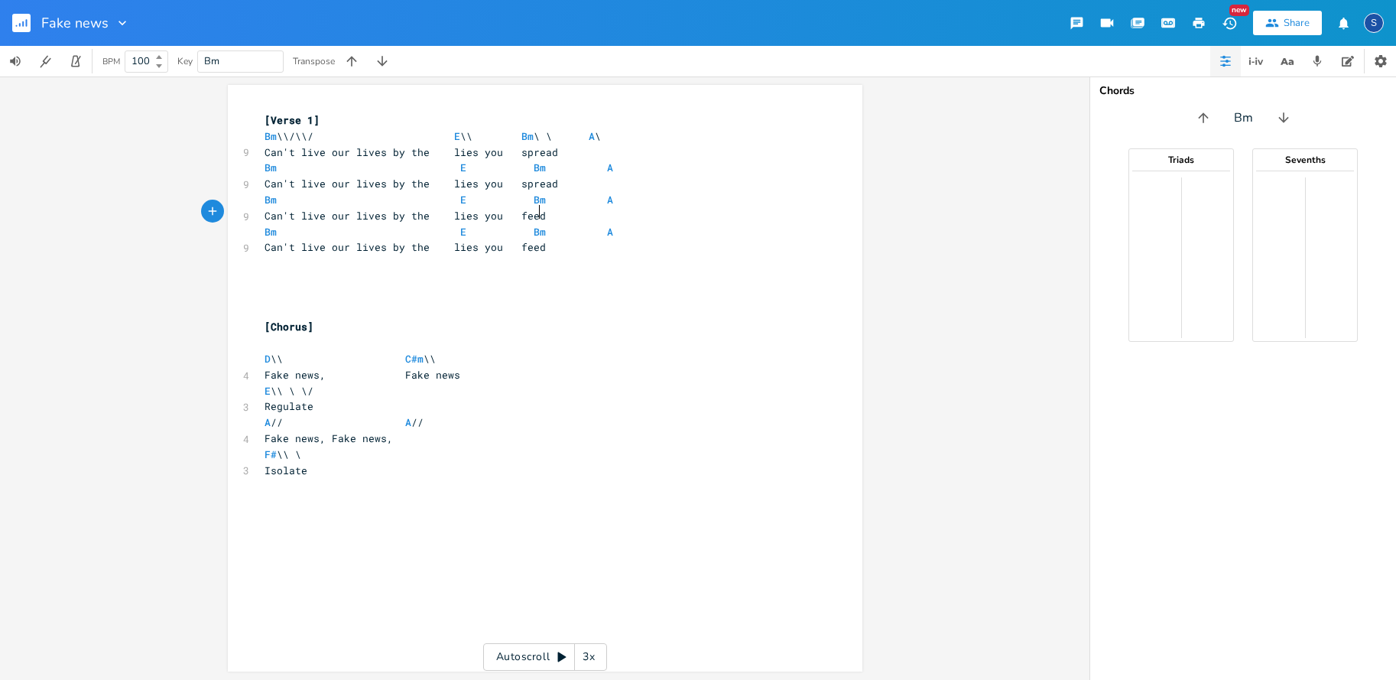
click at [533, 213] on span "Can't live our lives by the lies you feed" at bounding box center [405, 216] width 281 height 14
type textarea "spread"
click at [537, 245] on span "Can't live our lives by the lies you feed" at bounding box center [405, 247] width 281 height 14
type textarea "spread"
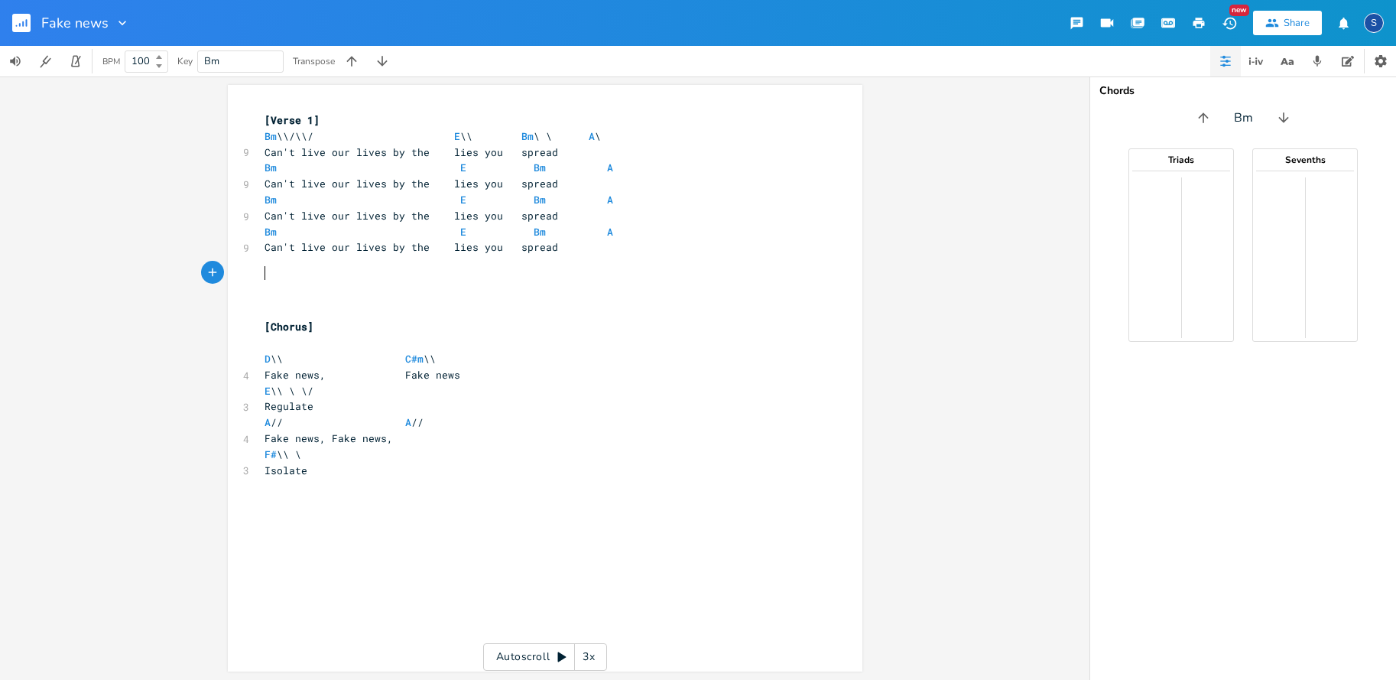
click at [263, 277] on pre "​" at bounding box center [538, 279] width 552 height 16
type textarea "G \ \\\\"
click at [327, 272] on pre "G \ \\ \\" at bounding box center [538, 279] width 552 height 16
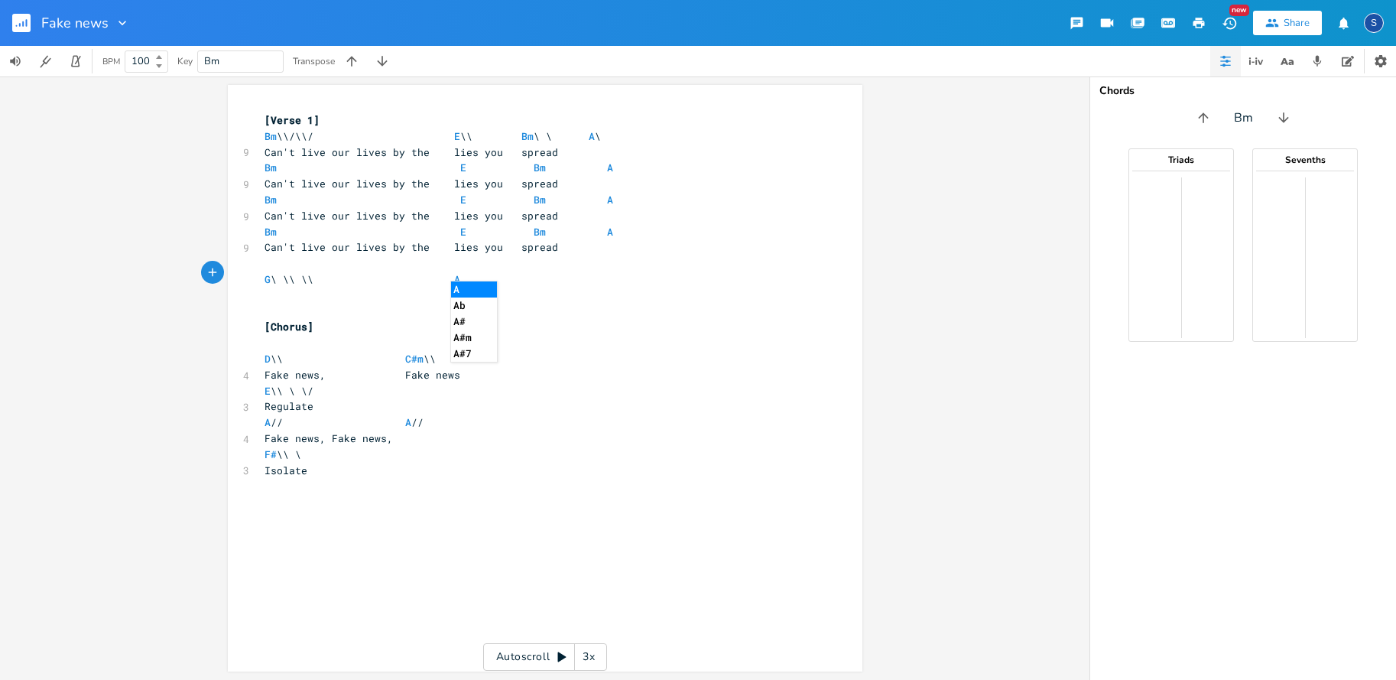
scroll to position [0, 8]
type textarea "A /"
type textarea "\"
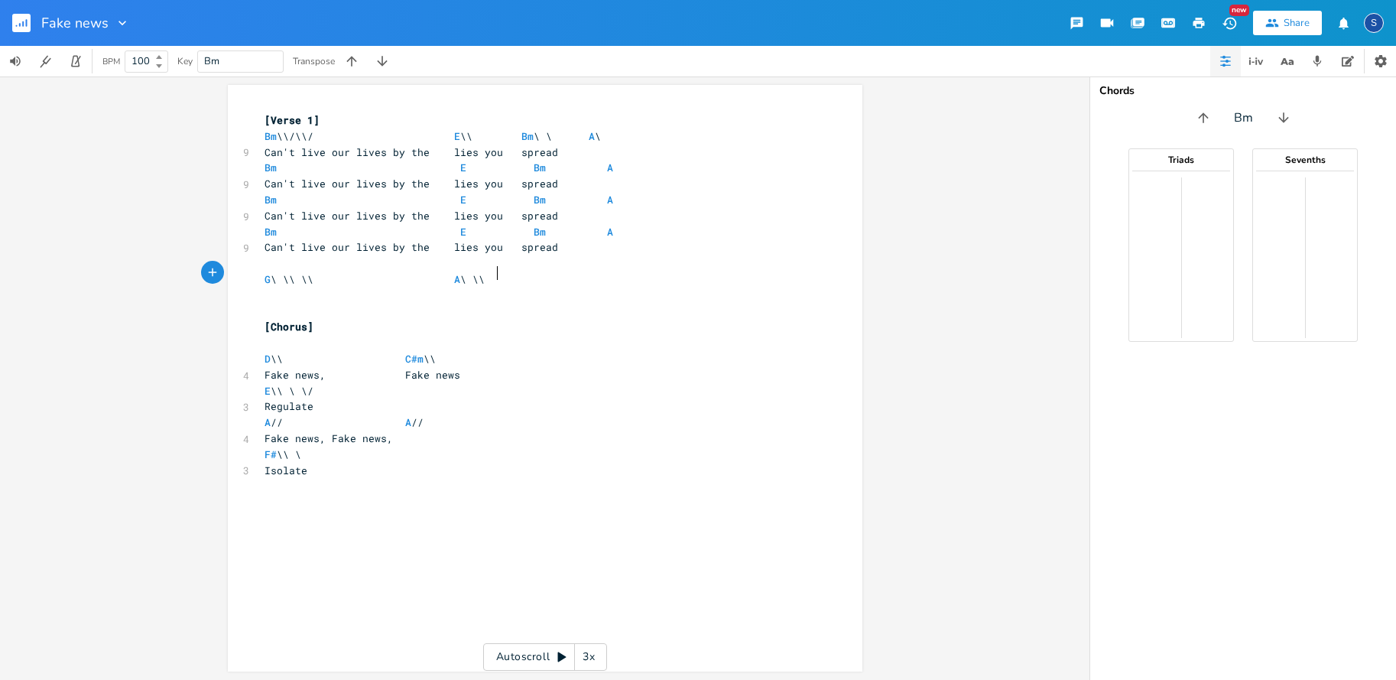
type textarea "\ \\ \\"
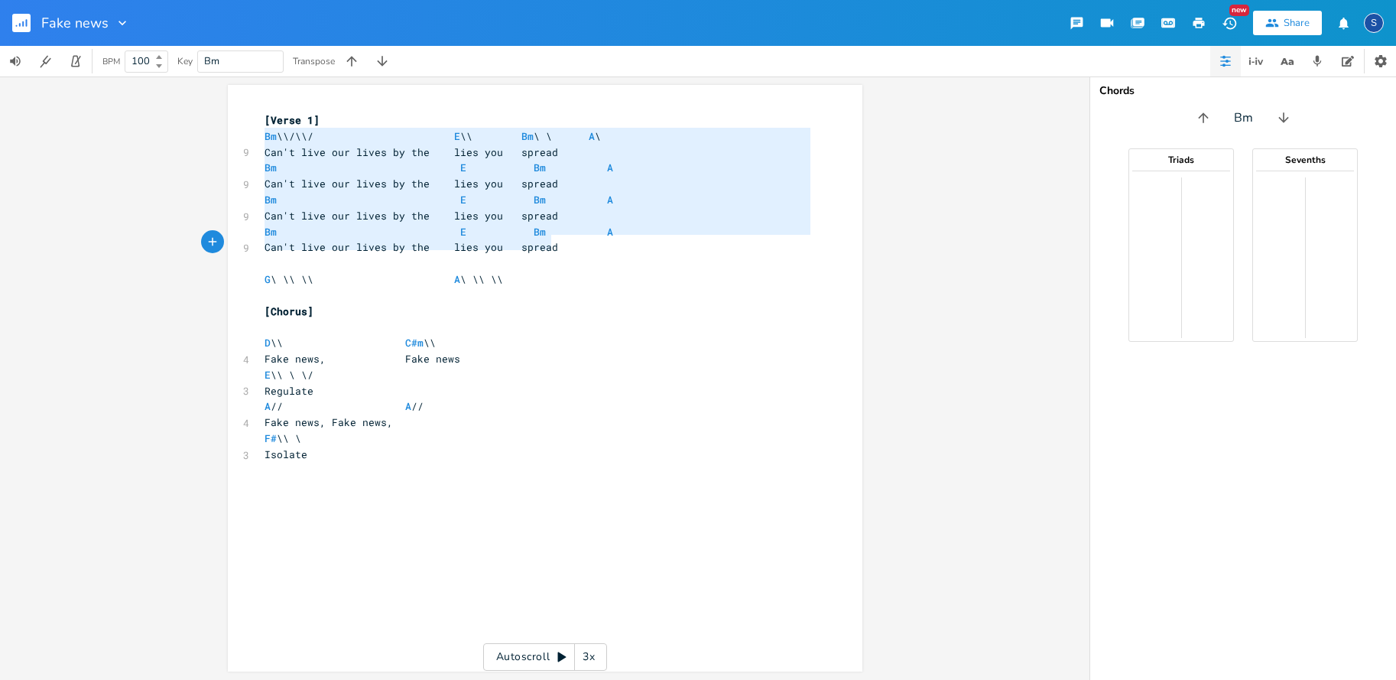
type textarea "Bm \\/\\/ E \\ Bm \ \ A\ Can't live our lives by the lies you spread Bm E Bm A …"
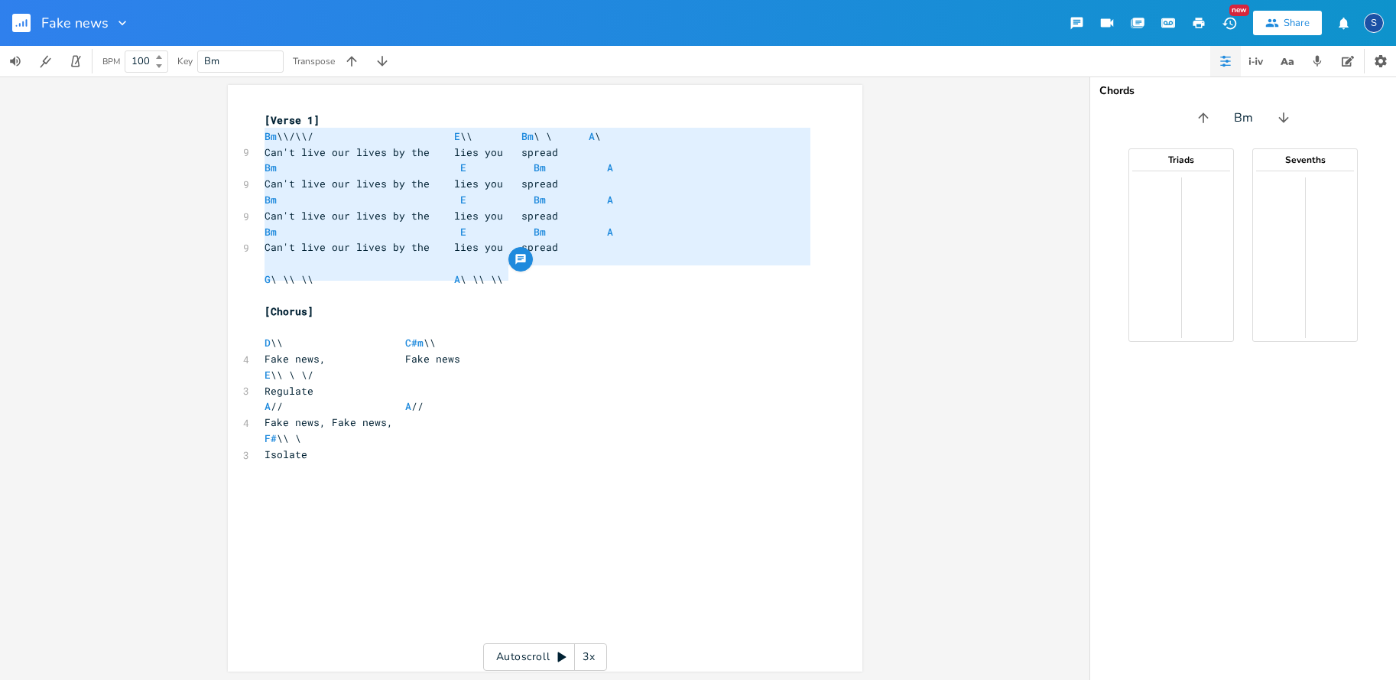
drag, startPoint x: 275, startPoint y: 132, endPoint x: 548, endPoint y: 271, distance: 306.4
click at [548, 271] on div "[Verse 1] Bm \\/\\/ E \\ Bm \ \ A \ 9 Can't live our lives by the lies you spre…" at bounding box center [538, 287] width 552 height 350
click at [265, 462] on div "x [Verse 1] Bm \\/\\/ E \\ Bm \ \ A \ 9 Can't live our lives by the lies you sp…" at bounding box center [557, 392] width 590 height 567
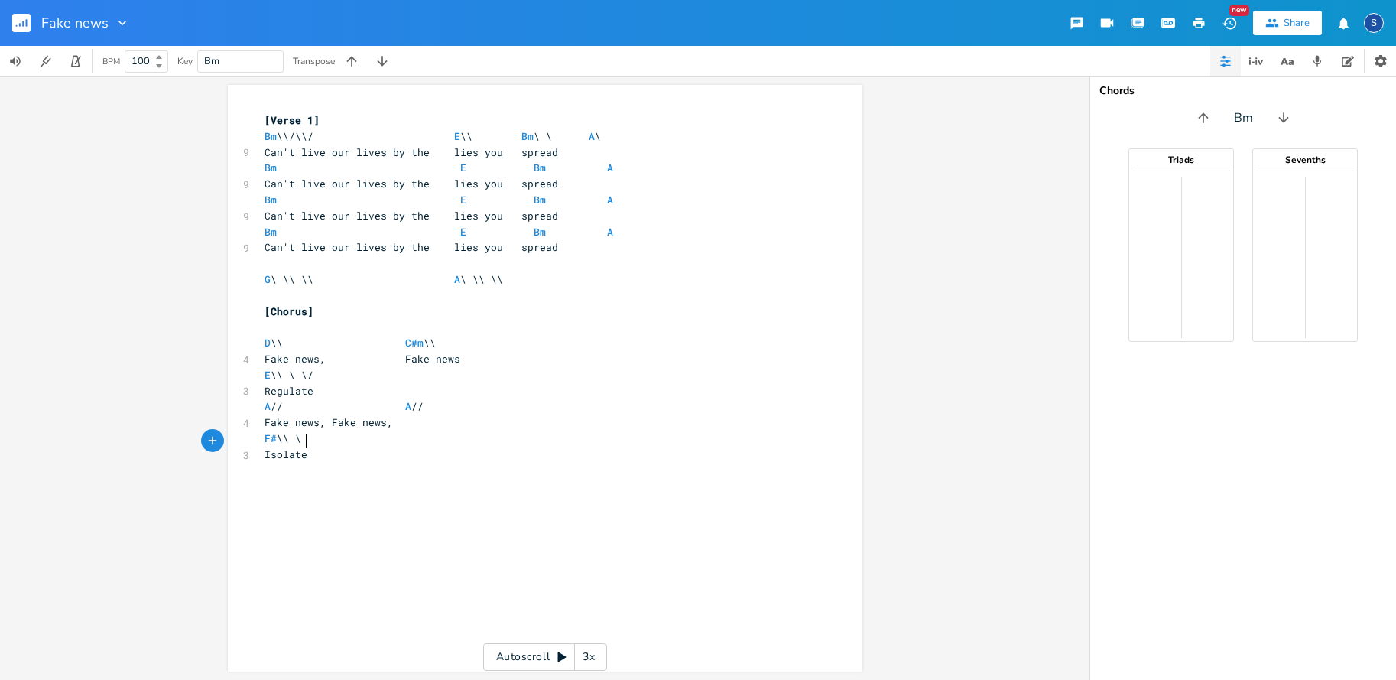
scroll to position [0, 0]
paste textarea "["
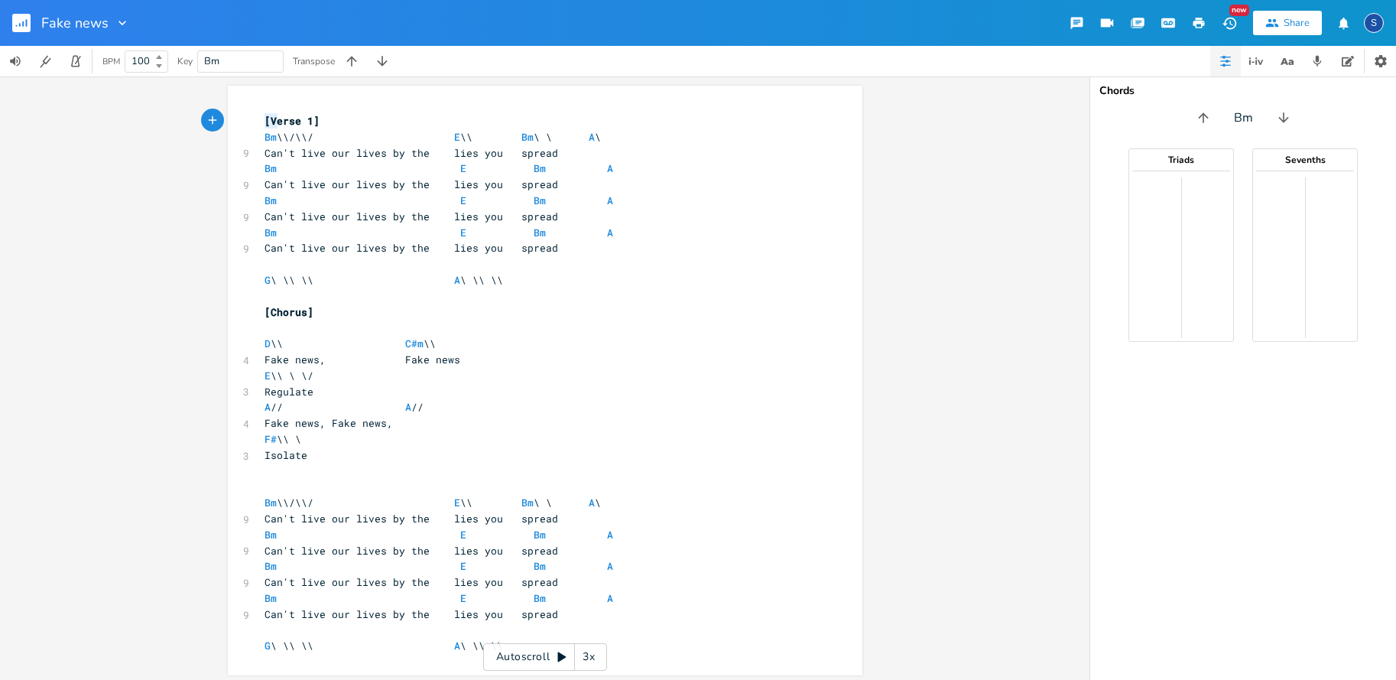
type textarea "[Verse 1]"
drag, startPoint x: 257, startPoint y: 118, endPoint x: 338, endPoint y: 119, distance: 81.1
click at [338, 119] on div "[Verse 1] x [Verse 1] Bm \\/\\/ E \\ Bm \ \ A \ 9 Can't live our lives by the l…" at bounding box center [545, 381] width 635 height 590
click at [264, 479] on pre "​" at bounding box center [538, 487] width 552 height 16
paste textarea "2"
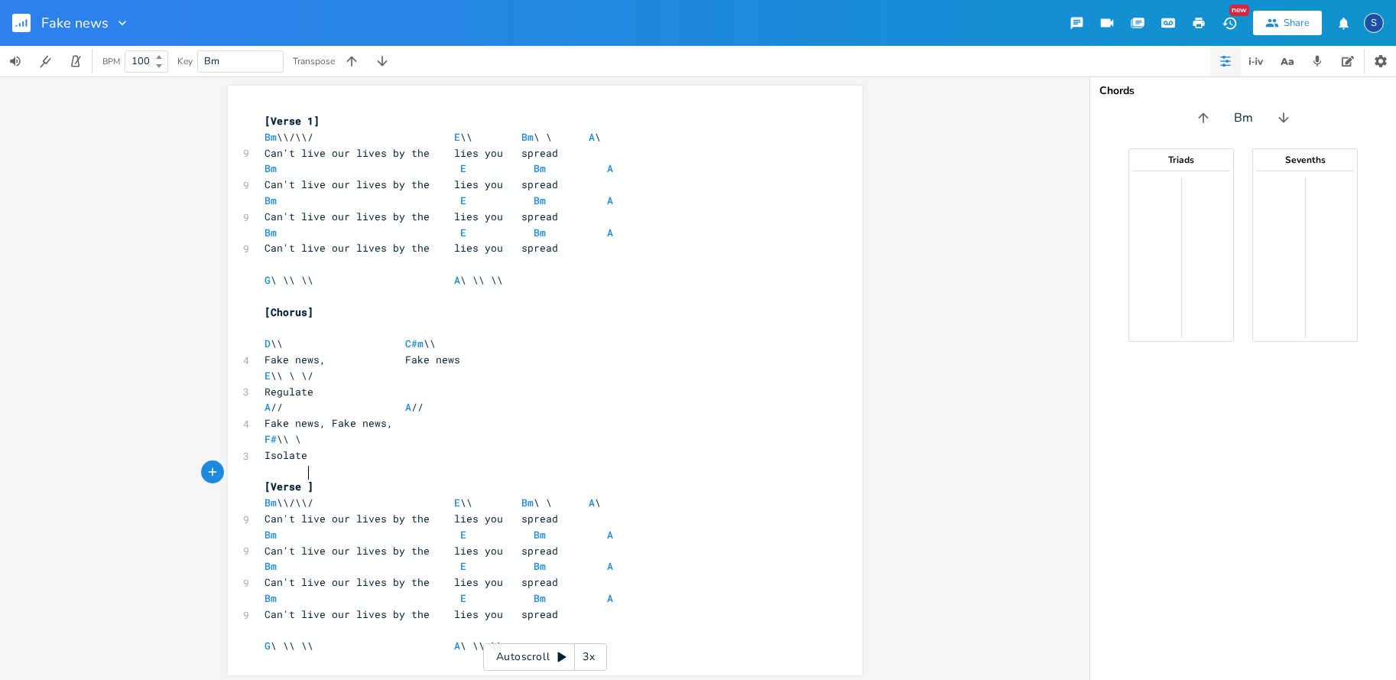
type textarea "2"
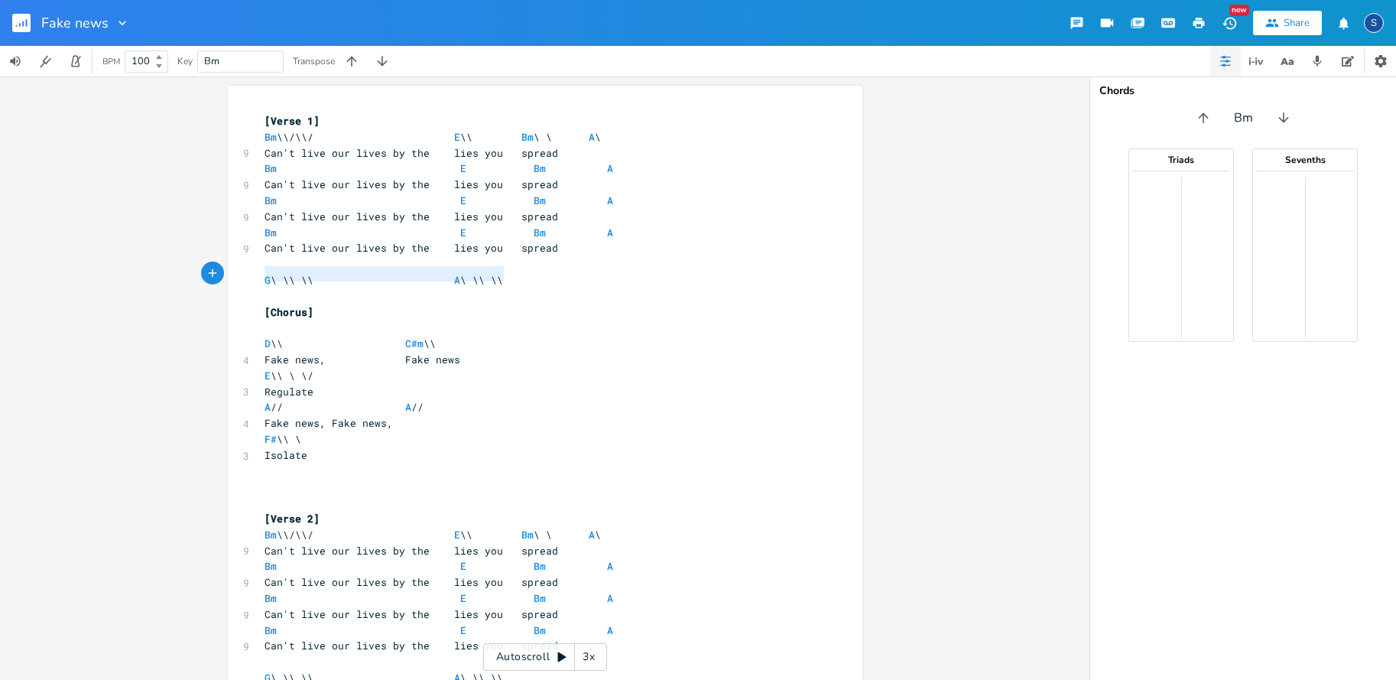
type textarea "G \ \\ \\ A \ \\ \\"
drag, startPoint x: 257, startPoint y: 274, endPoint x: 513, endPoint y: 272, distance: 256.2
click at [513, 272] on pre "G \ \\ \\ A \ \\ \\" at bounding box center [538, 280] width 552 height 16
click at [265, 479] on pre "​" at bounding box center [538, 487] width 552 height 16
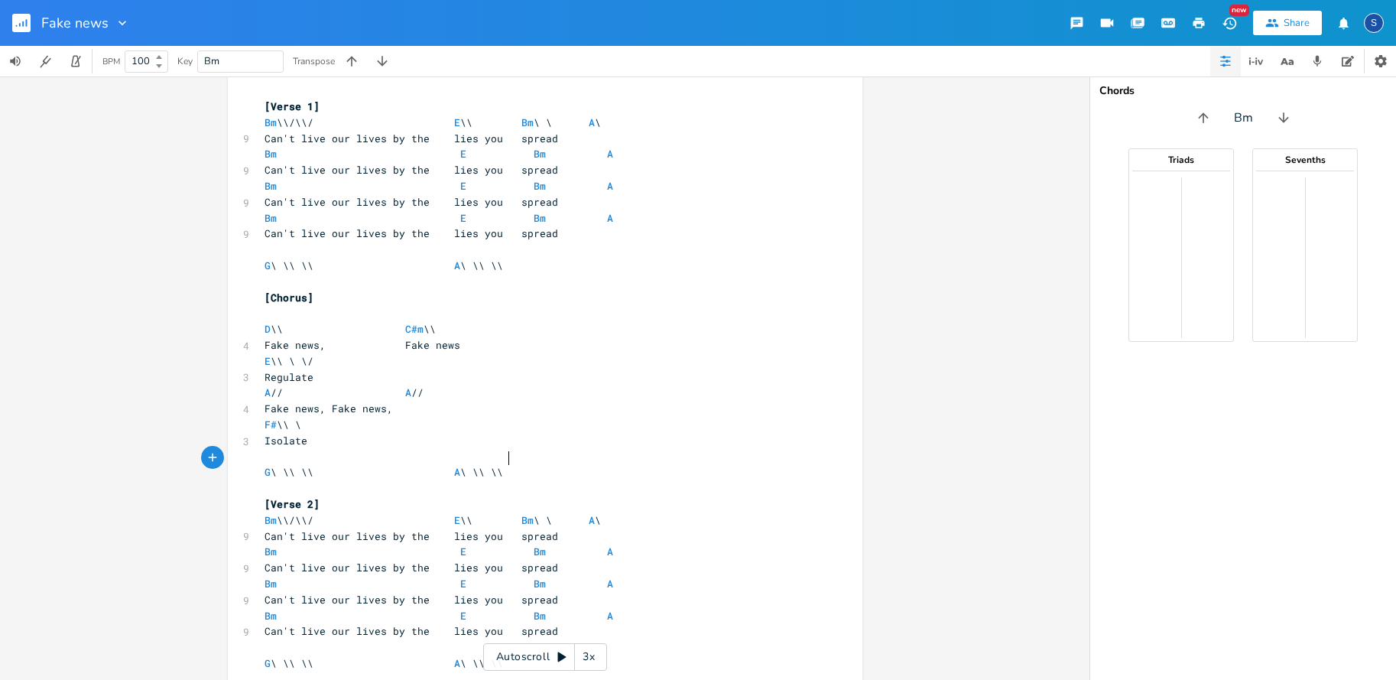
scroll to position [1, 0]
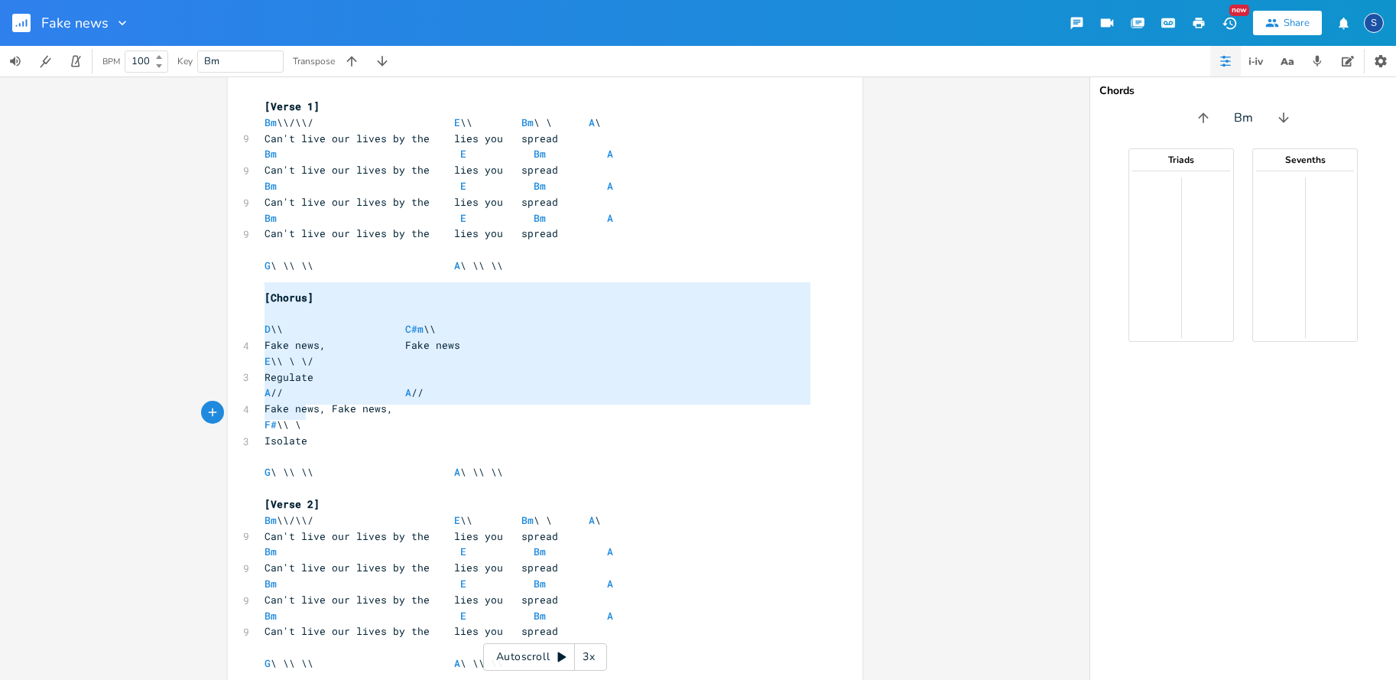
type textarea "[Chorus] D \\ C#m \\ Fake news, Fake news E \\ \ \/ Regulate A // A // Fake new…"
drag, startPoint x: 258, startPoint y: 290, endPoint x: 344, endPoint y: 430, distance: 164.1
click at [344, 430] on div "[Verse 1] Bm \\/\\/ E \\ Bm \ \ A \ 9 Can't live our lives by the lies you spre…" at bounding box center [538, 386] width 552 height 573
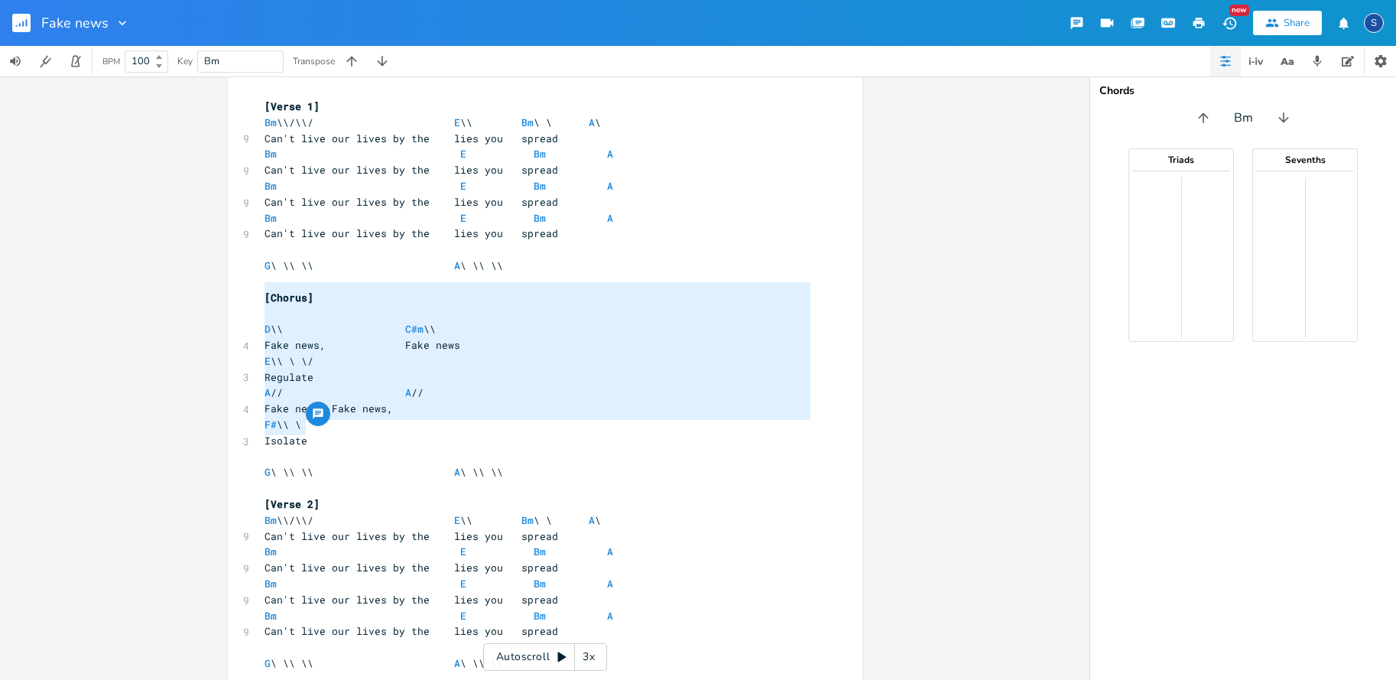
click at [511, 639] on pre "​" at bounding box center [538, 647] width 552 height 16
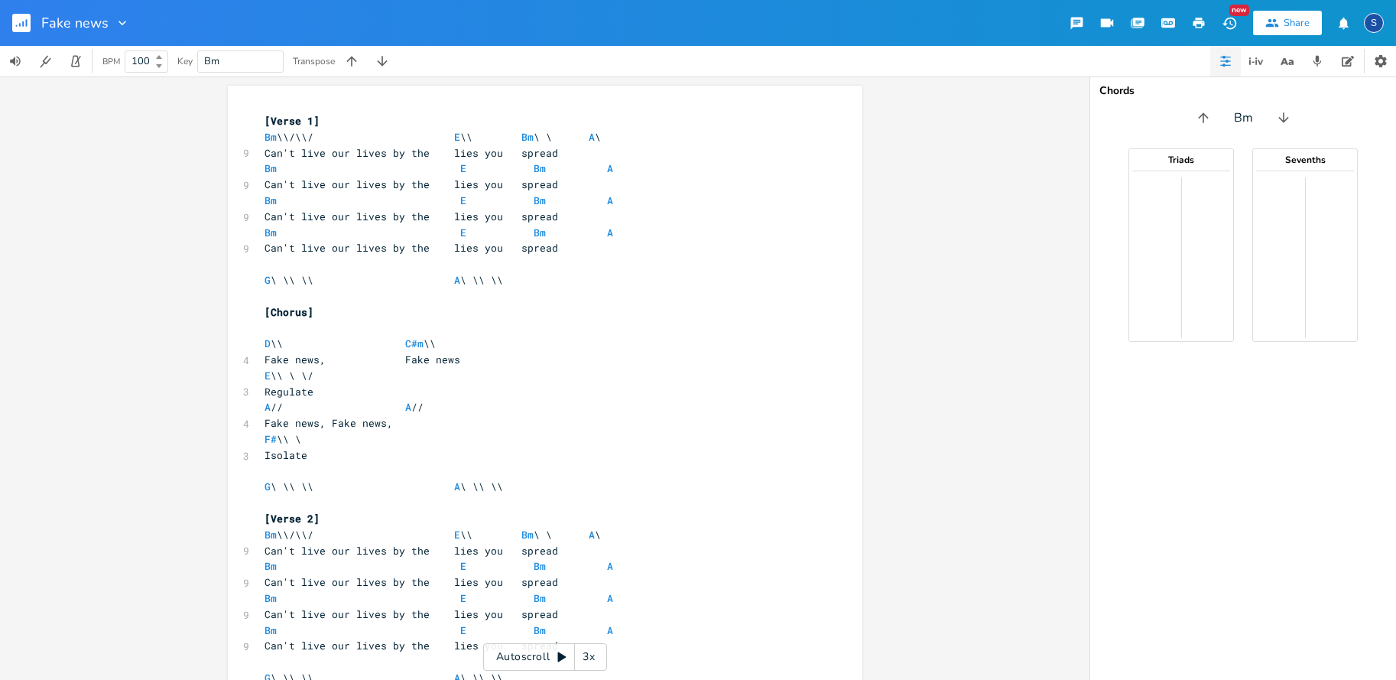
click at [265, 180] on span "Can't live our lives by the lies you spread" at bounding box center [412, 184] width 294 height 14
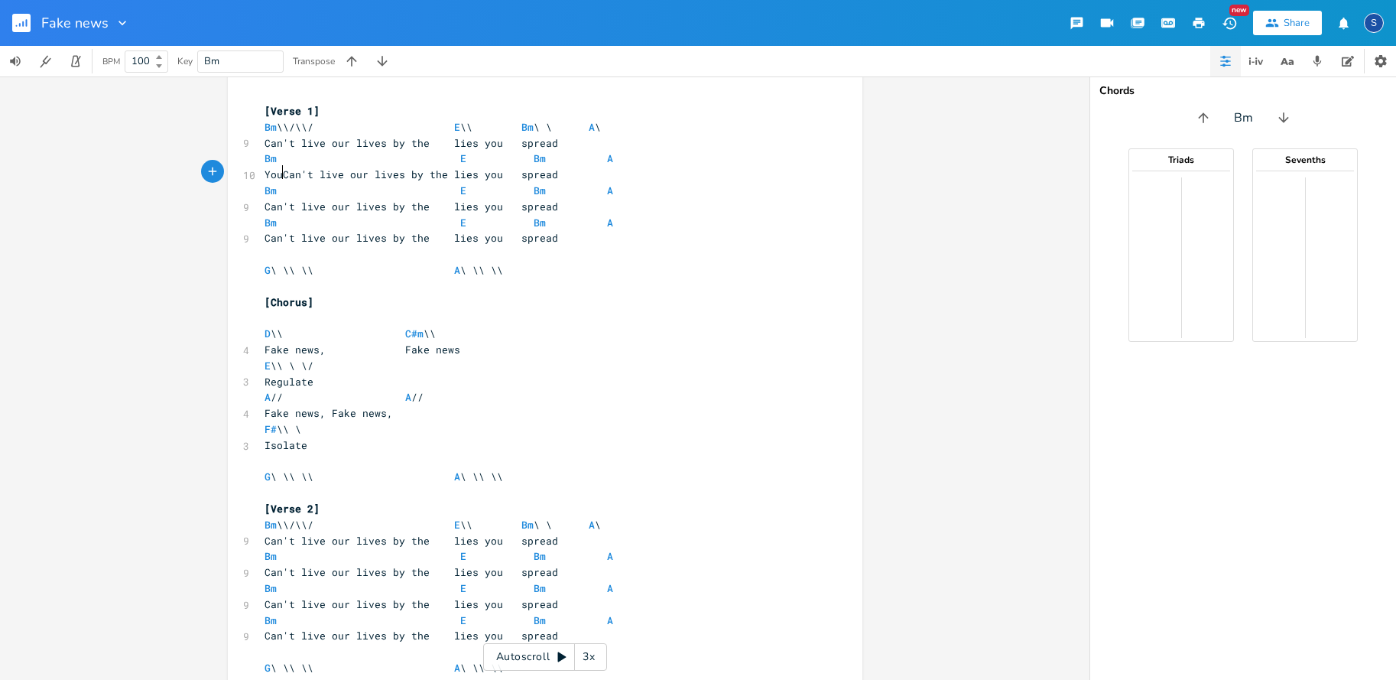
scroll to position [0, 14]
type textarea "Your bullshit narative gets in our head"
click at [333, 140] on span "Can't live our lives by the lies you spread" at bounding box center [412, 143] width 294 height 14
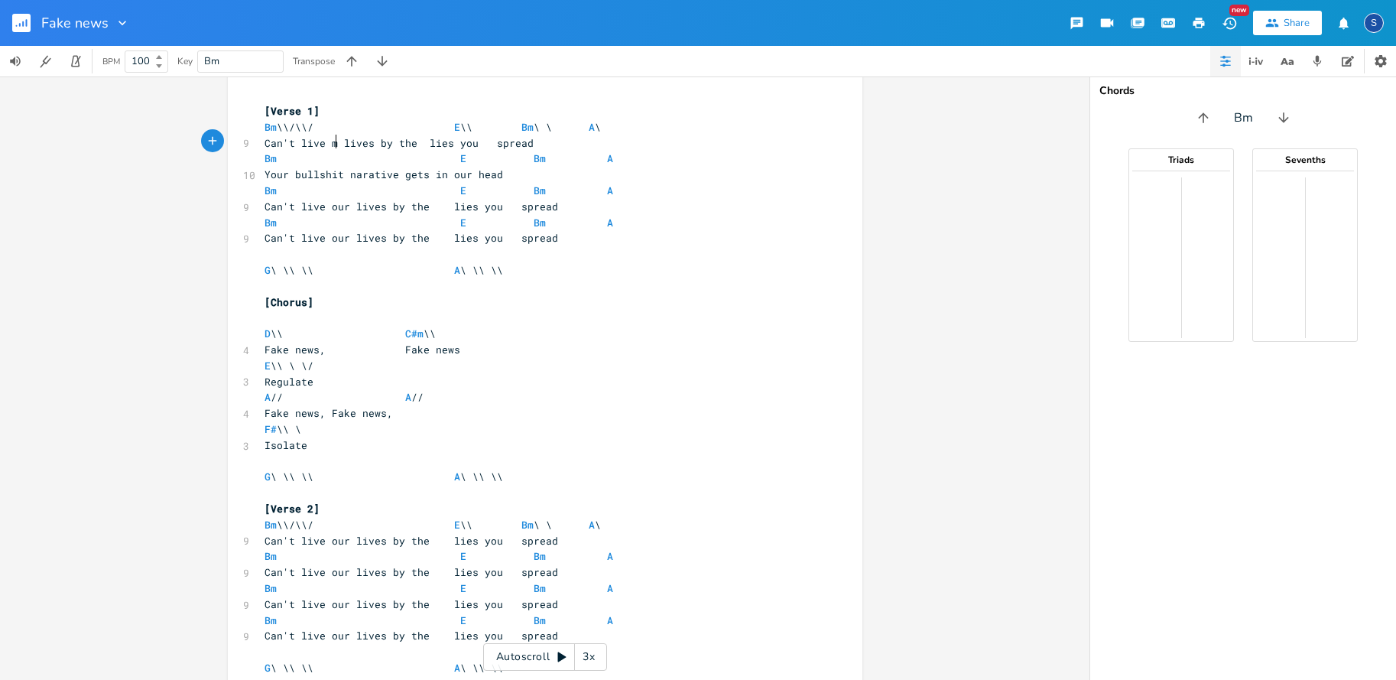
type textarea "my"
type textarea "fe"
type textarea "e"
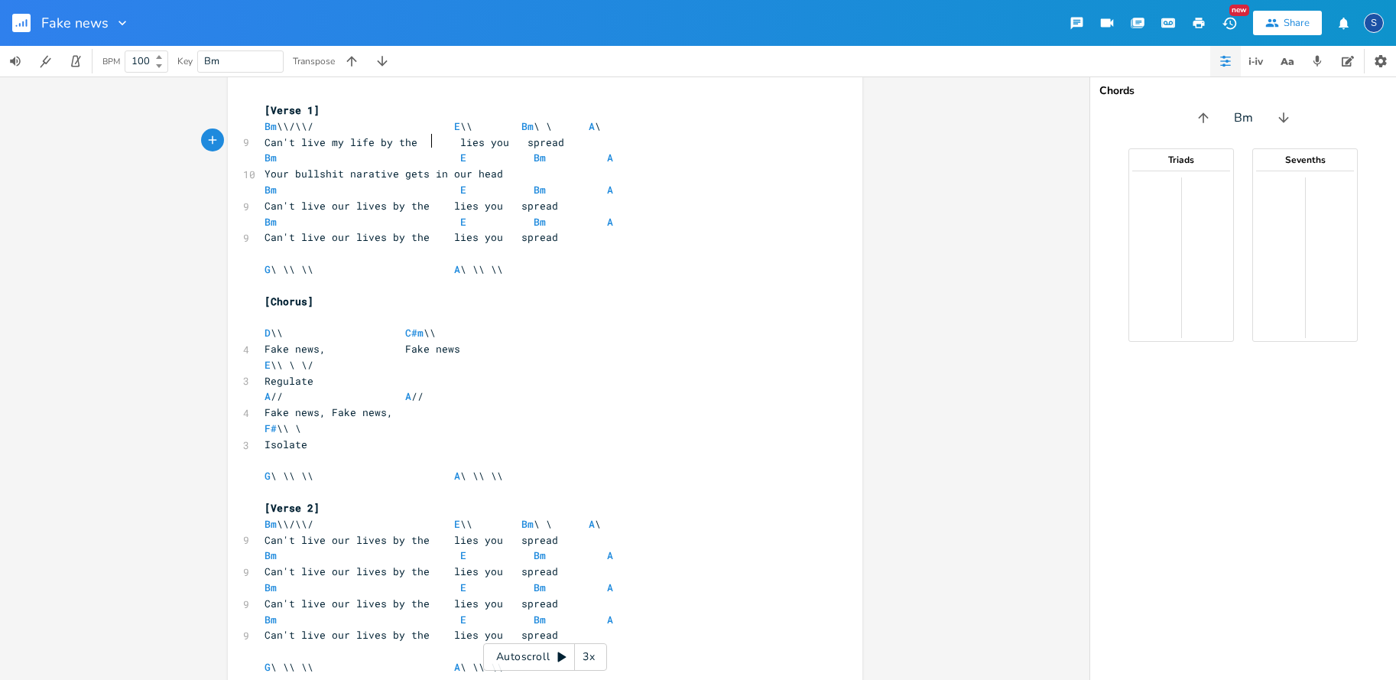
scroll to position [9, 0]
click at [395, 172] on span "Your bullshit narative gets in our head" at bounding box center [384, 175] width 239 height 14
click at [499, 171] on span "Your bullshit narative gets in our head" at bounding box center [409, 175] width 288 height 14
type textarea "my"
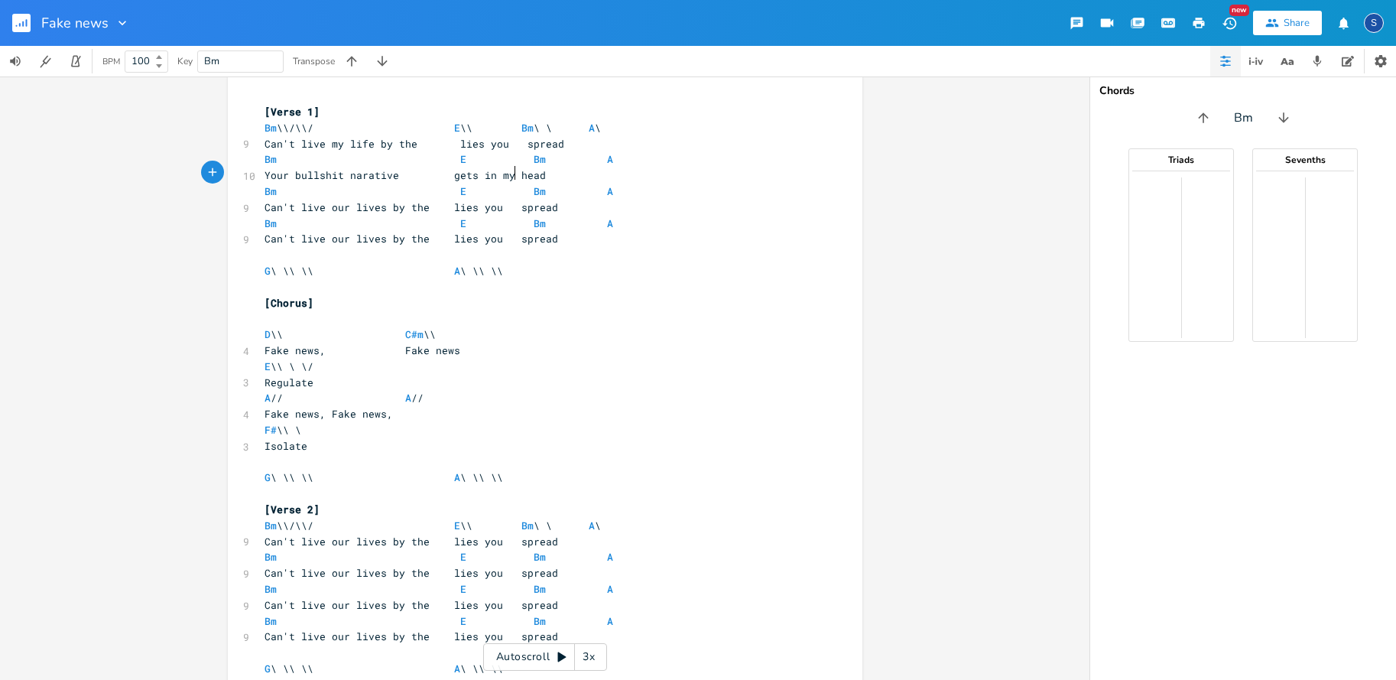
scroll to position [0, 14]
drag, startPoint x: 549, startPoint y: 125, endPoint x: 567, endPoint y: 129, distance: 18.2
click at [549, 125] on span "Bm \\/\\/ E \\ Bm \ \ A \" at bounding box center [433, 128] width 336 height 14
click at [552, 518] on span "Bm \\/\\/ E \\ Bm \ \ A \" at bounding box center [433, 525] width 336 height 14
click at [265, 202] on span "Can't live our lives by the lies you spread" at bounding box center [412, 207] width 294 height 14
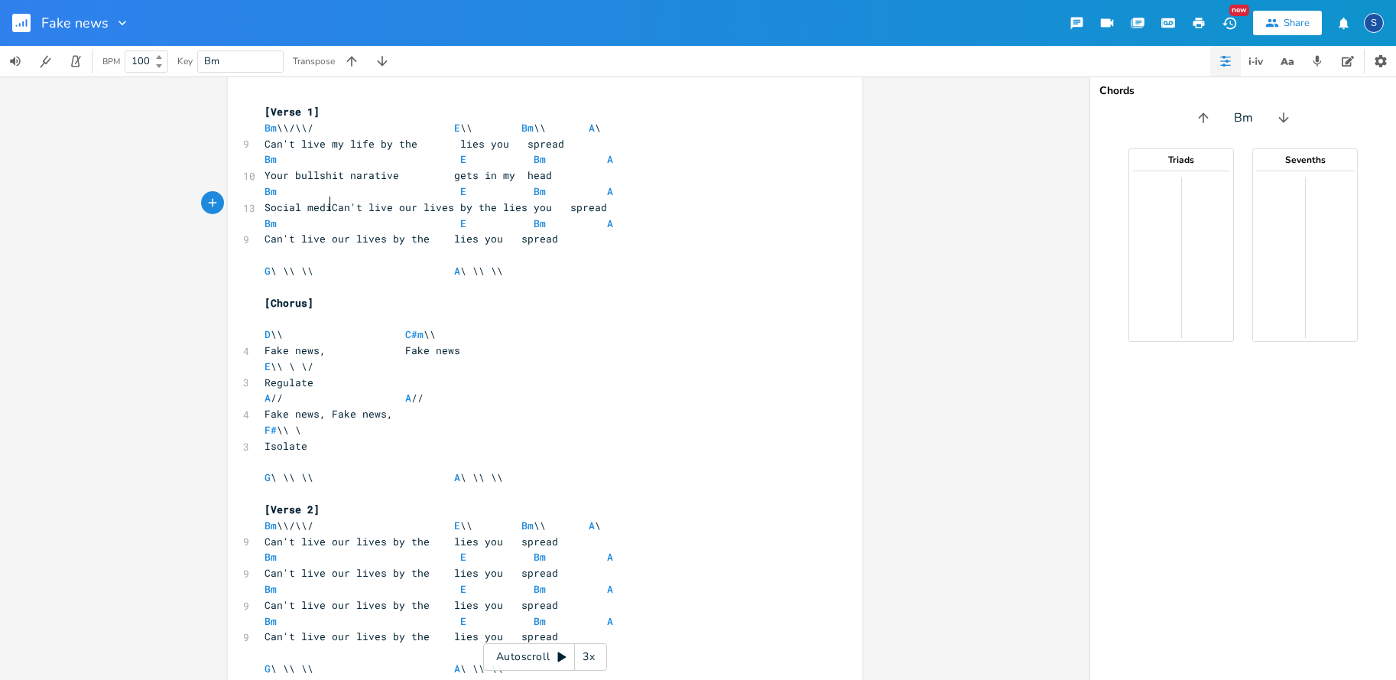
scroll to position [0, 48]
type textarea "Social media it"
type textarea "poisons my day"
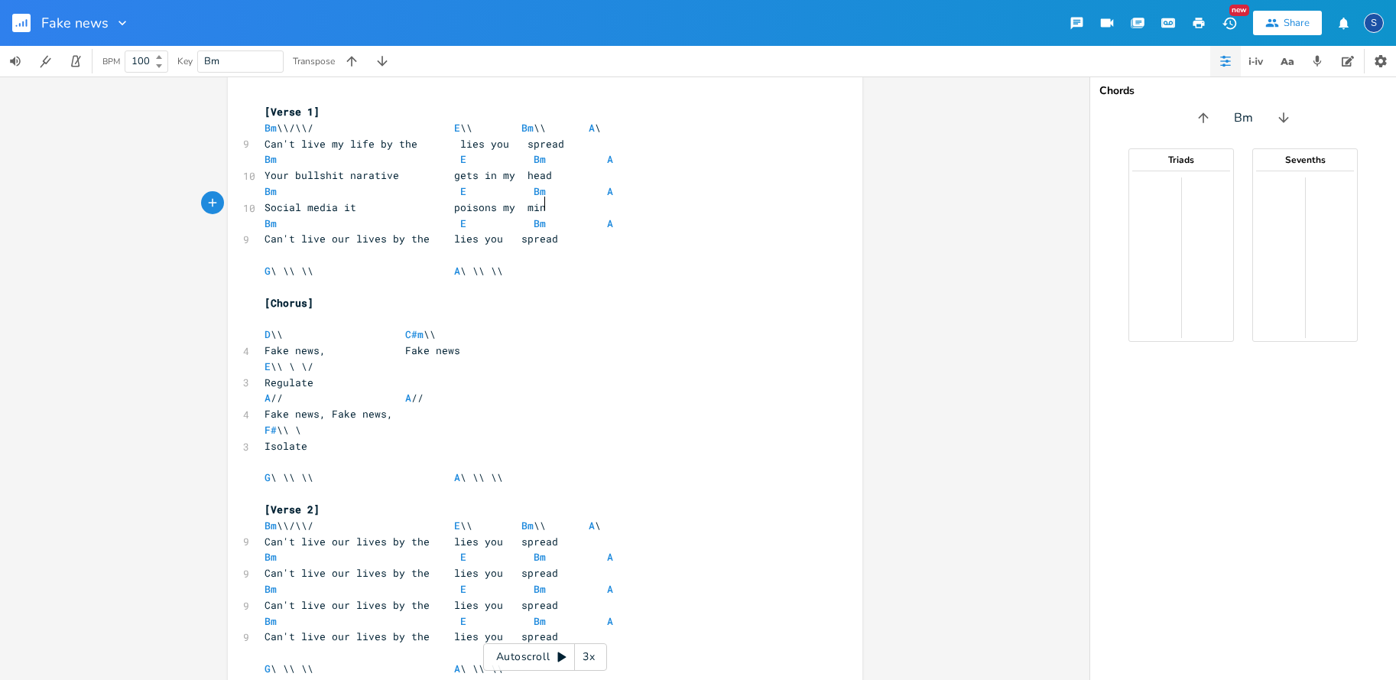
type textarea "mins"
type textarea "d"
click at [346, 203] on span "Social media it poisons my mind" at bounding box center [409, 207] width 288 height 14
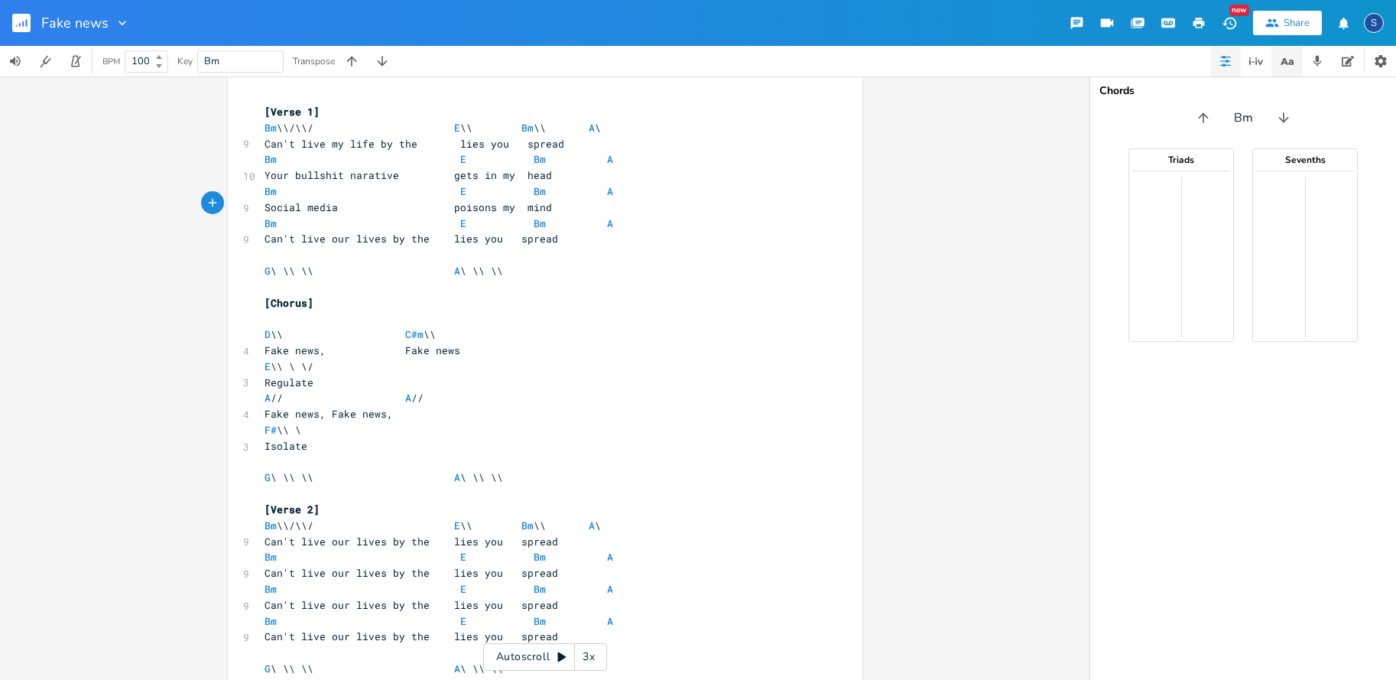
click at [1286, 63] on icon "button" at bounding box center [1284, 61] width 8 height 7
type input "mind"
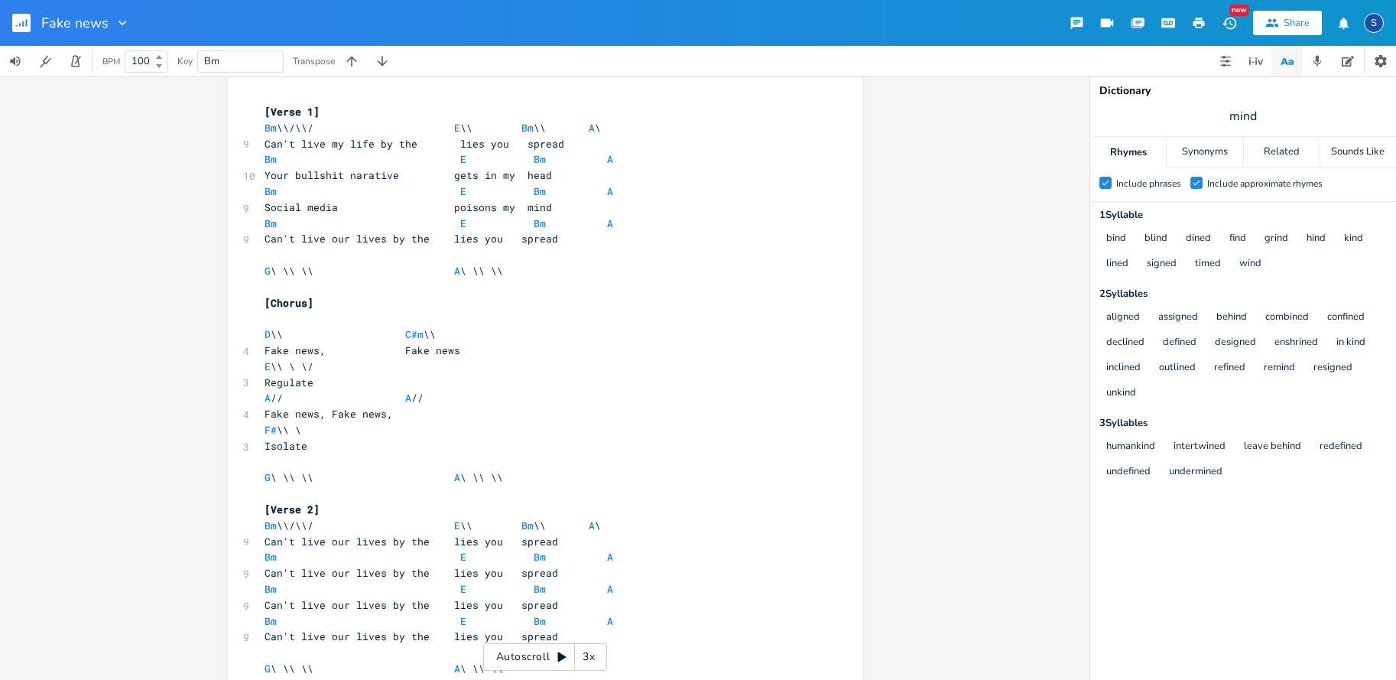
scroll to position [0, 0]
type textarea "Social media poisons my mind"
drag, startPoint x: 259, startPoint y: 204, endPoint x: 553, endPoint y: 206, distance: 293.7
click at [553, 206] on pre "Social media poisons my mind" at bounding box center [538, 208] width 552 height 16
type textarea "Can't live our lives by the lies you spread"
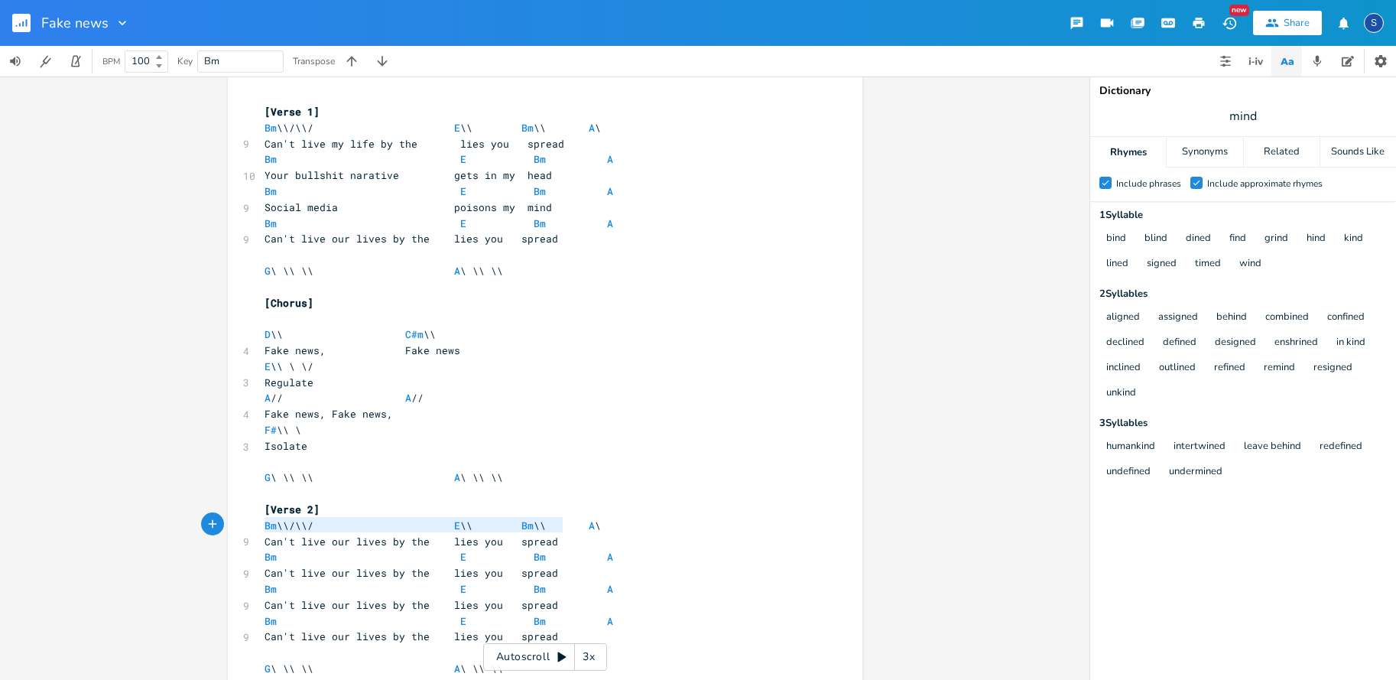
drag, startPoint x: 261, startPoint y: 525, endPoint x: 587, endPoint y: 527, distance: 325.8
click at [587, 534] on pre "Can't live our lives by the lies you spread" at bounding box center [538, 542] width 552 height 16
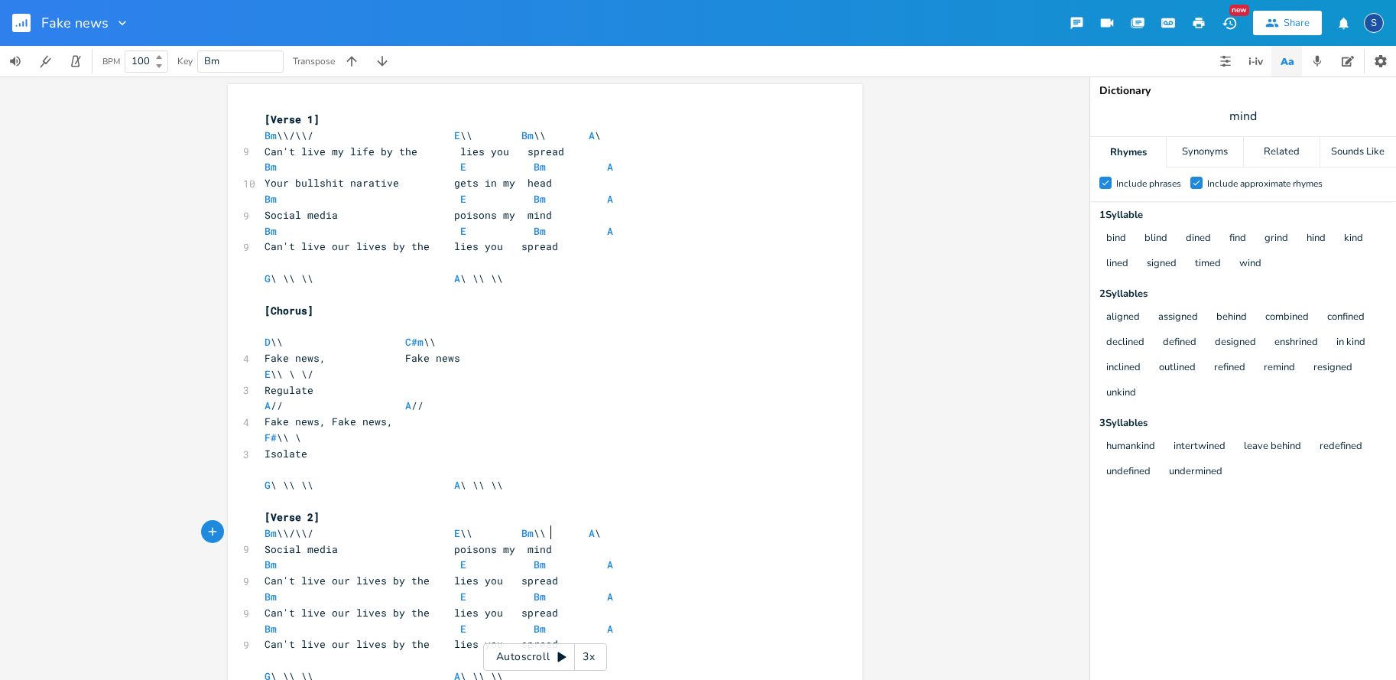
scroll to position [8, 0]
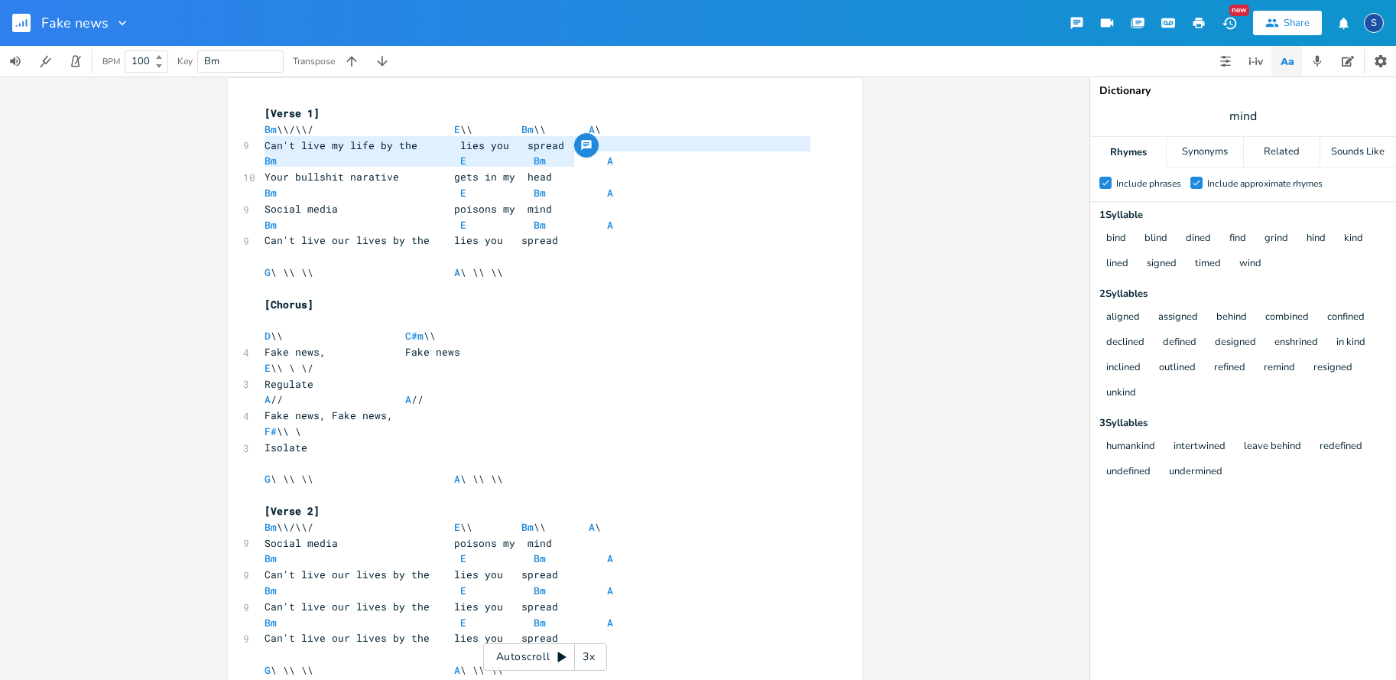
type textarea "Can't live my life by the lies you spread Bm E Bm A Your bullshit narative gets…"
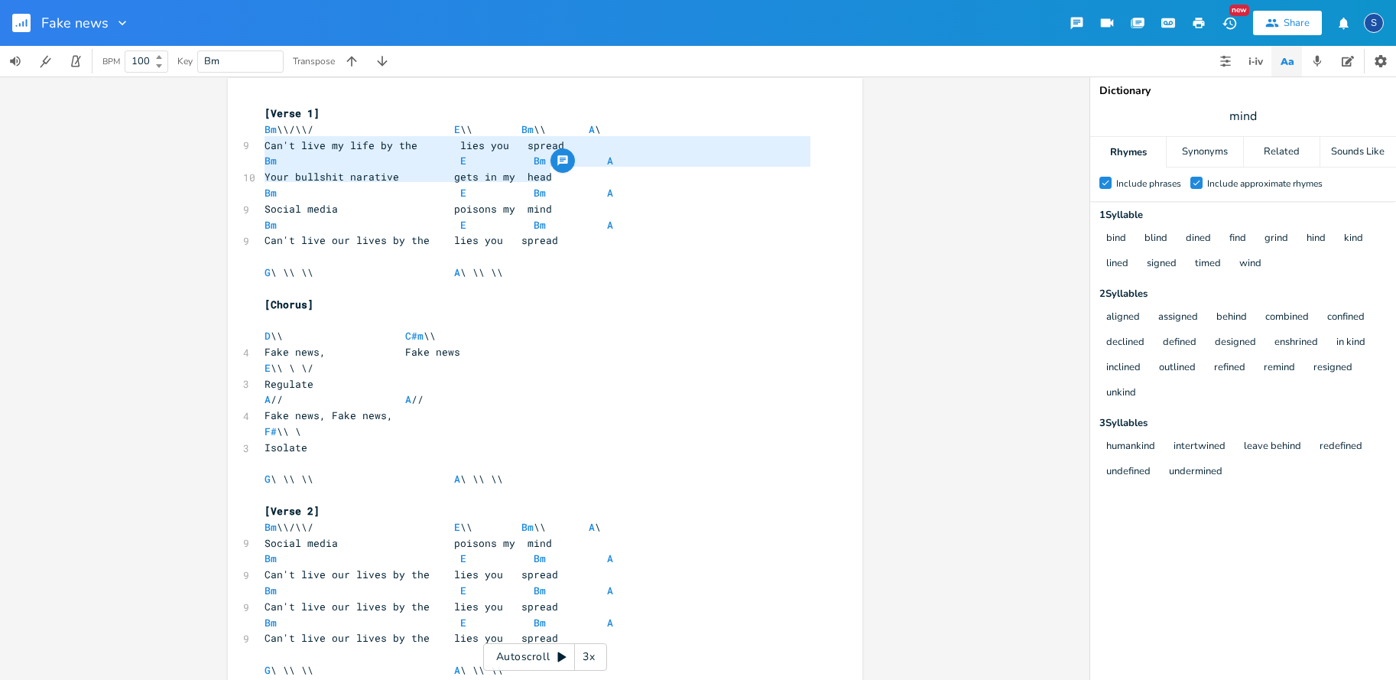
drag, startPoint x: 260, startPoint y: 150, endPoint x: 561, endPoint y: 171, distance: 301.3
click at [561, 171] on div "Can't live my life by the lies you spread Bm E Bm A Your bullshit narative gets…" at bounding box center [545, 476] width 635 height 796
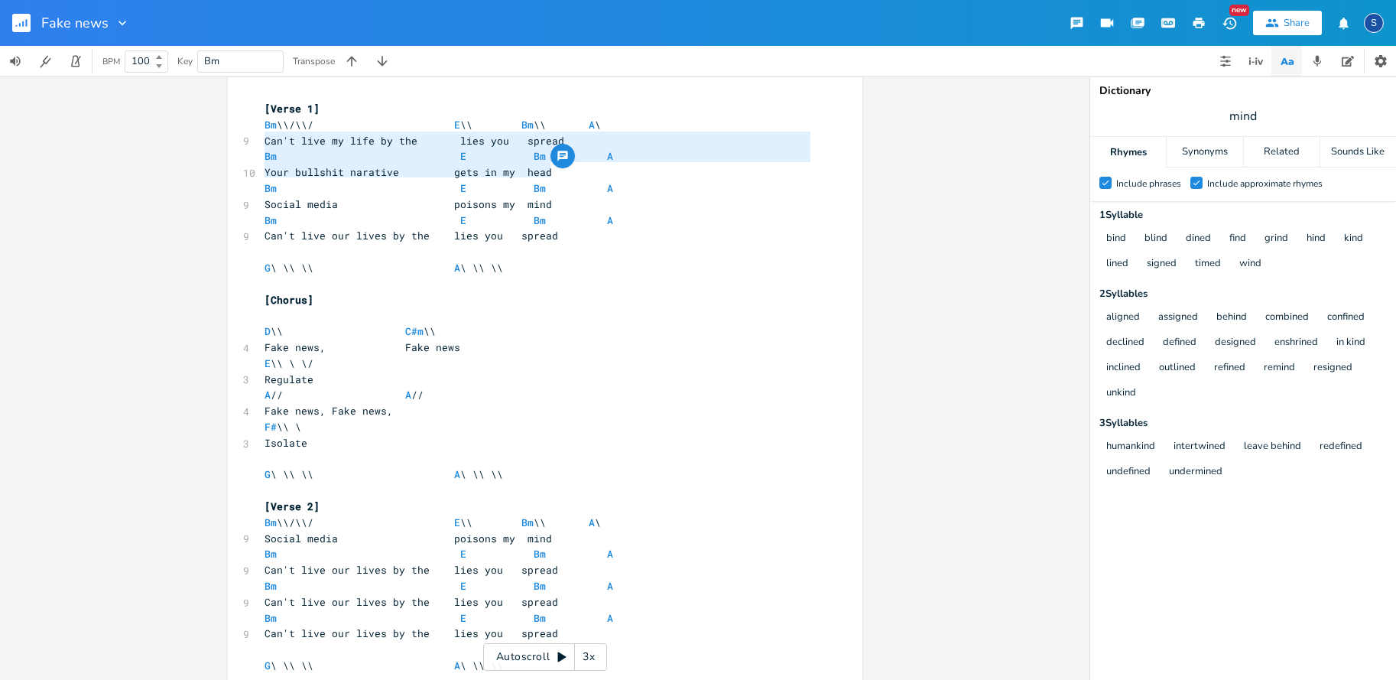
scroll to position [14, 0]
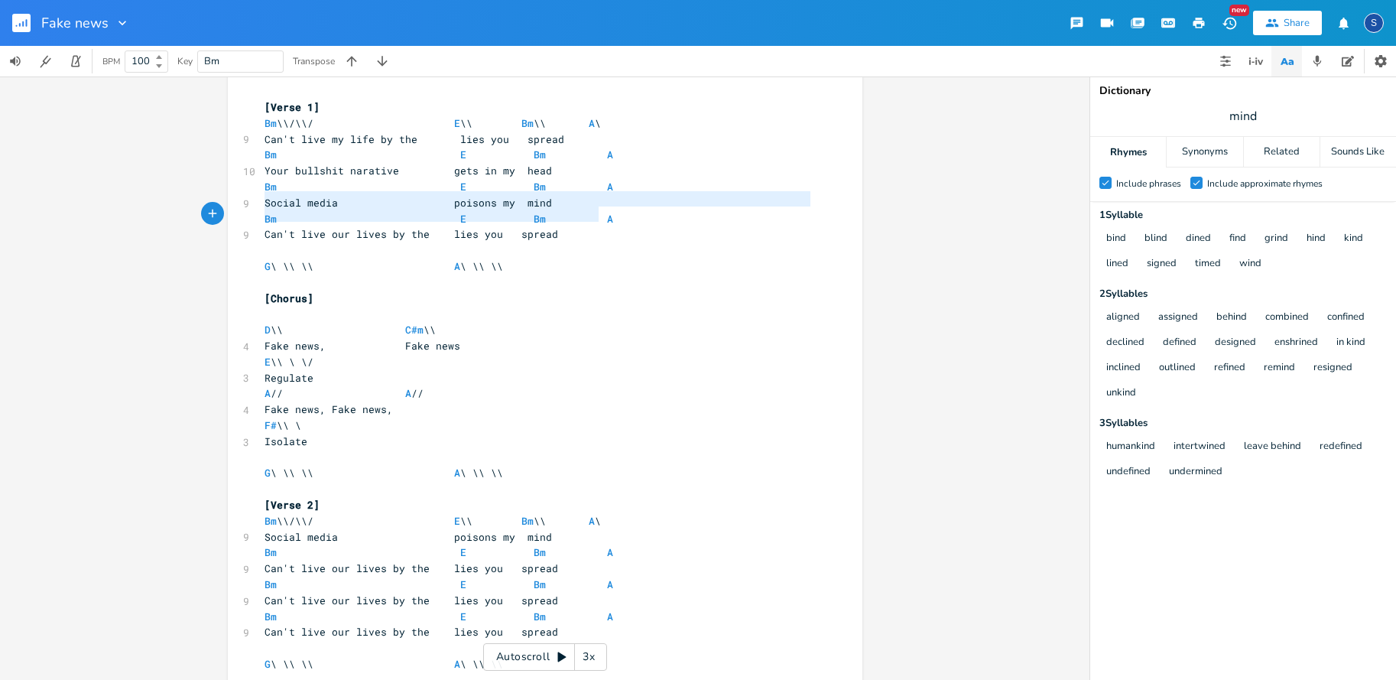
type textarea "Social media poisons my mind Bm E Bm A Can't live our lives by the lies you spr…"
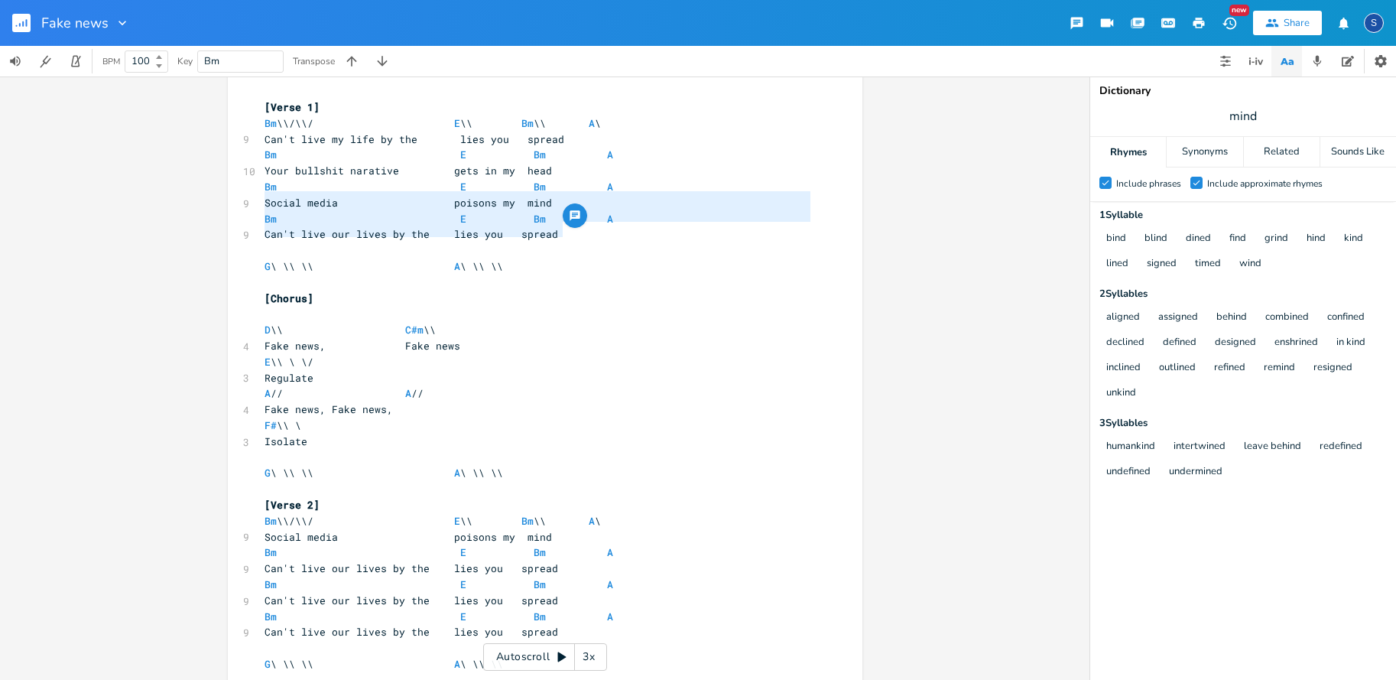
drag, startPoint x: 263, startPoint y: 203, endPoint x: 584, endPoint y: 228, distance: 322.1
click at [584, 228] on div "[Verse 1] Bm \\/\\/ E \\ Bm \\ A \ 9 Can't live my life by the lies you spread …" at bounding box center [538, 472] width 552 height 747
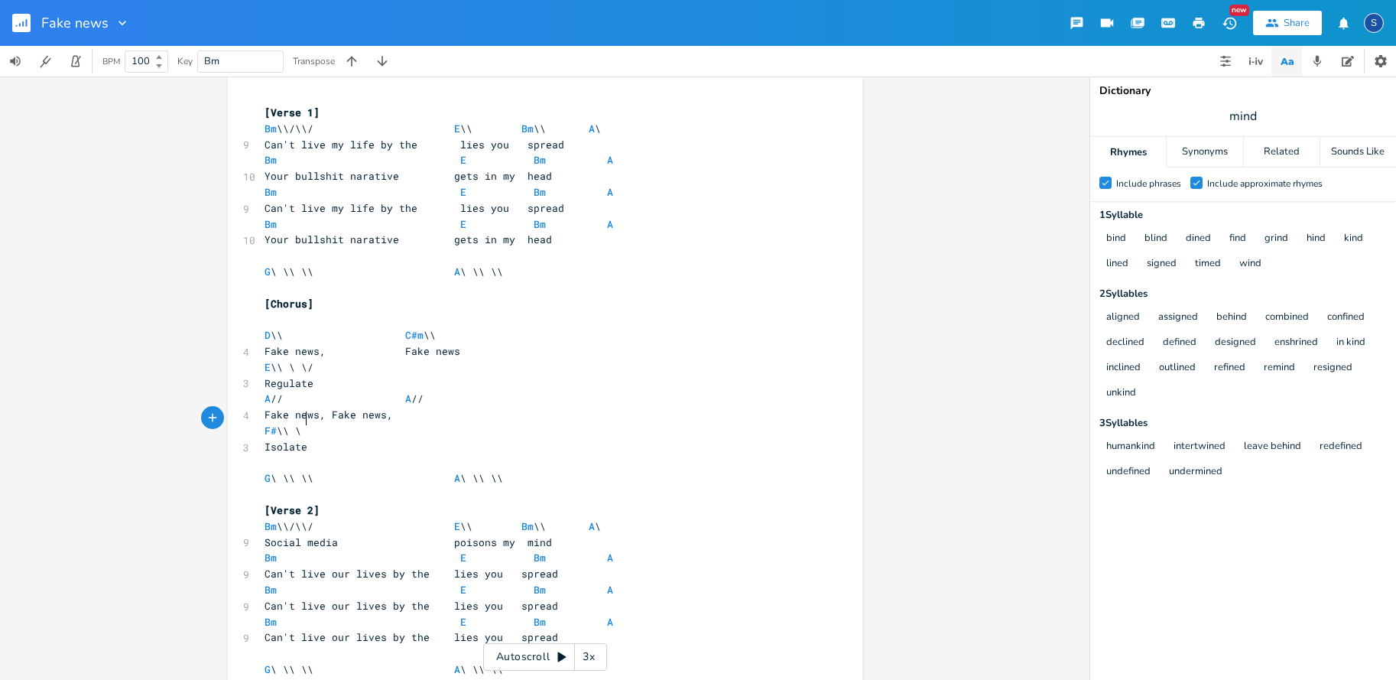
click at [306, 423] on pre "F# \\ \" at bounding box center [538, 431] width 552 height 16
type textarea "\/"
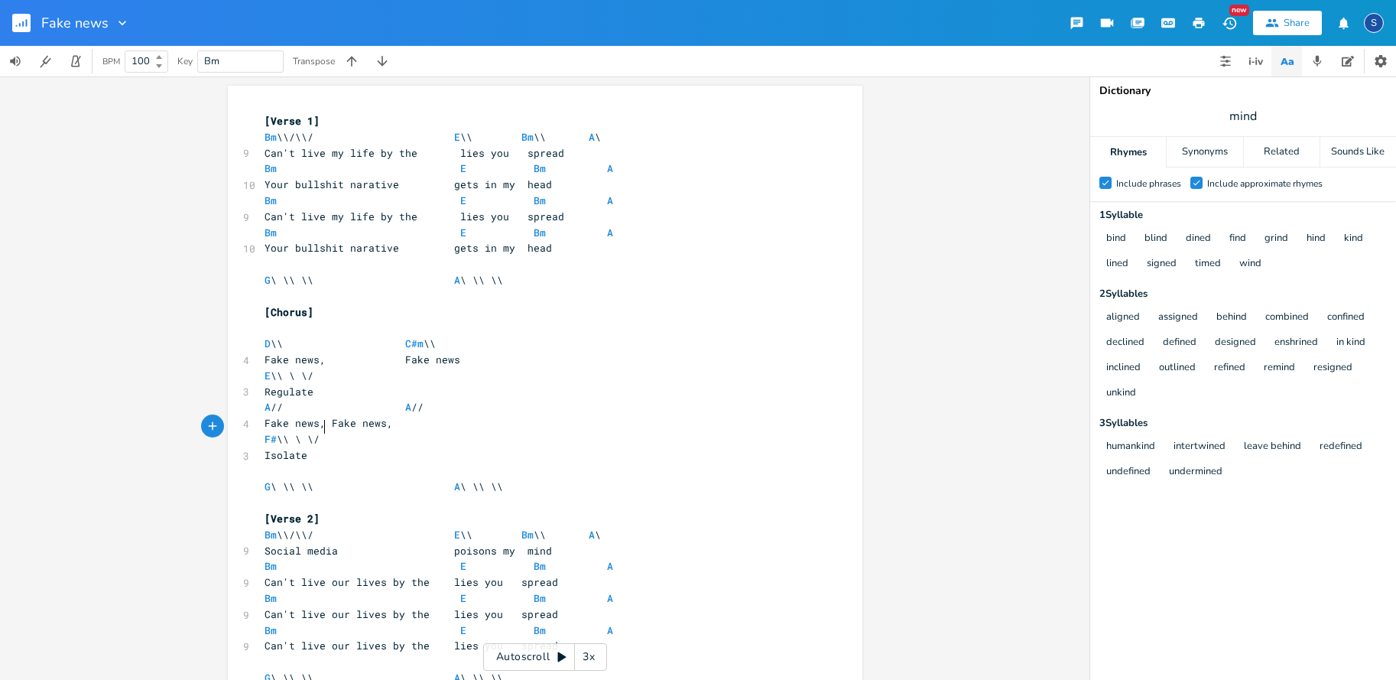
scroll to position [2, 0]
click at [342, 541] on span at bounding box center [347, 549] width 18 height 16
type textarea "poi.."
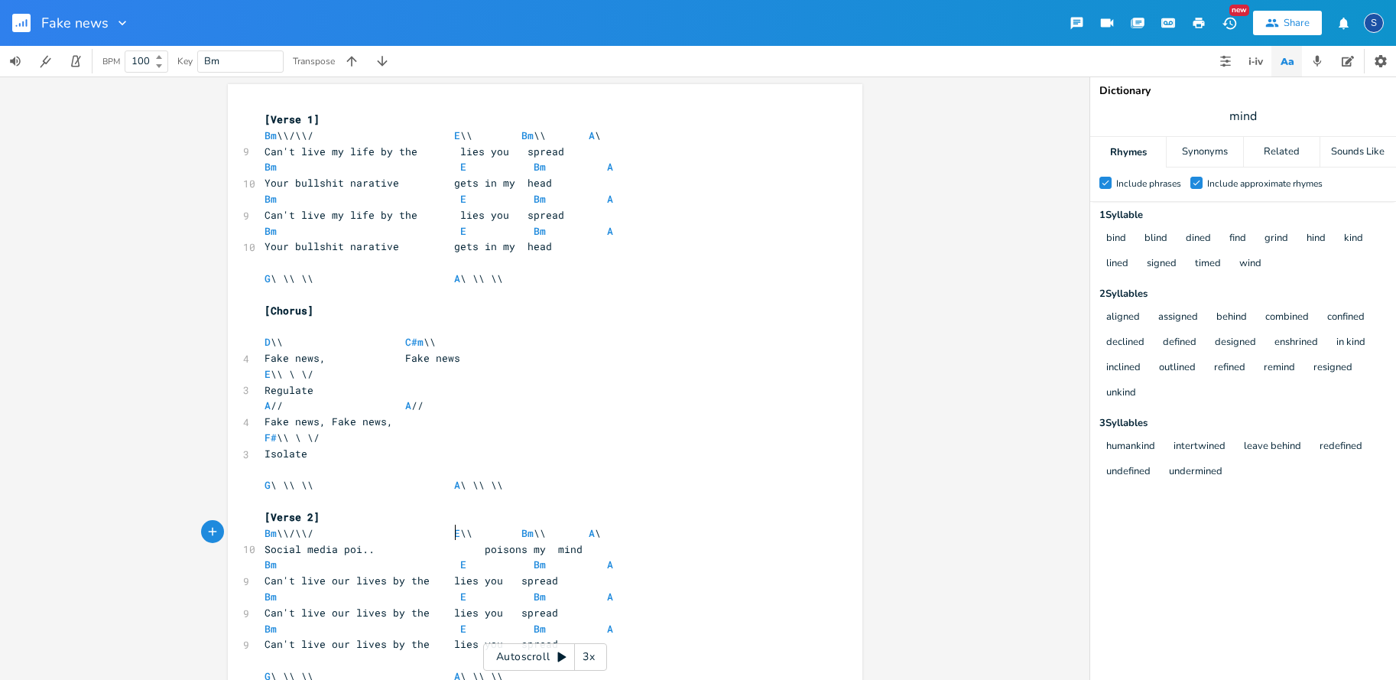
click at [460, 541] on span at bounding box center [472, 549] width 24 height 16
type textarea ".."
type textarea "."
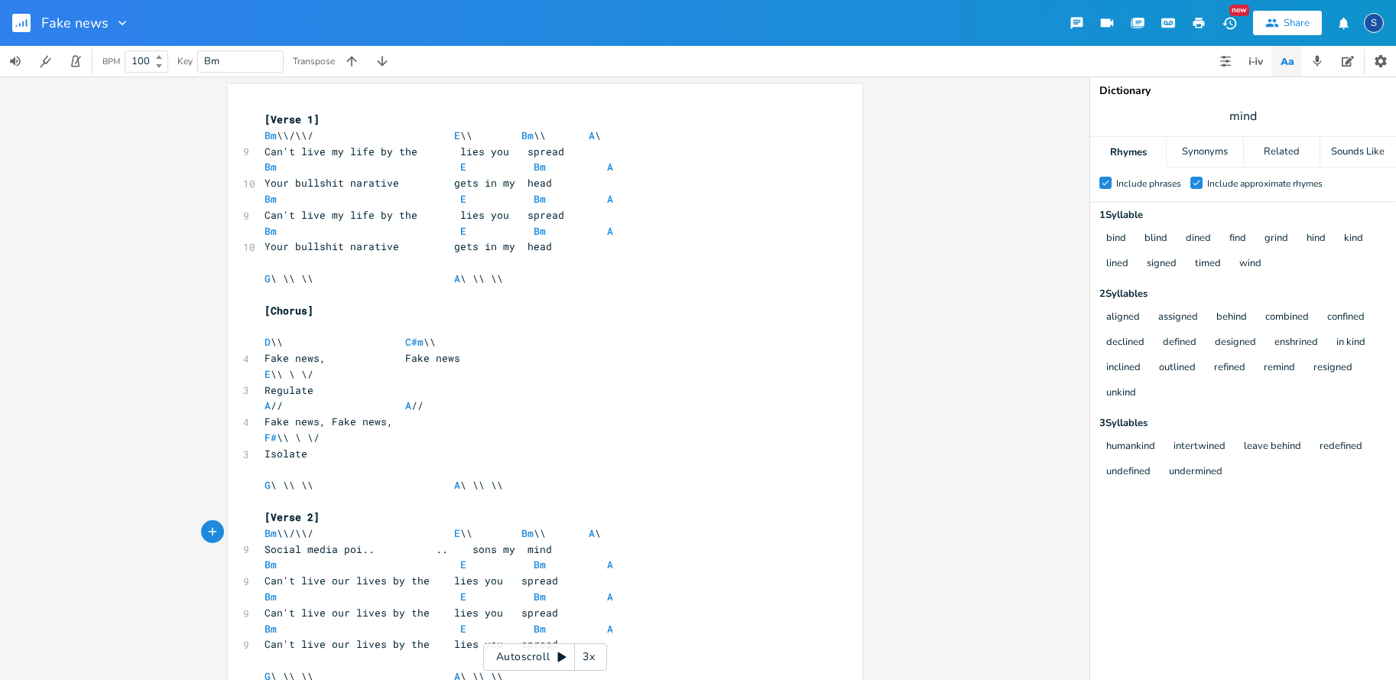
scroll to position [0, 2]
type textarea ".."
click at [505, 542] on span "Social media poi.. ...sons my mind" at bounding box center [399, 549] width 269 height 14
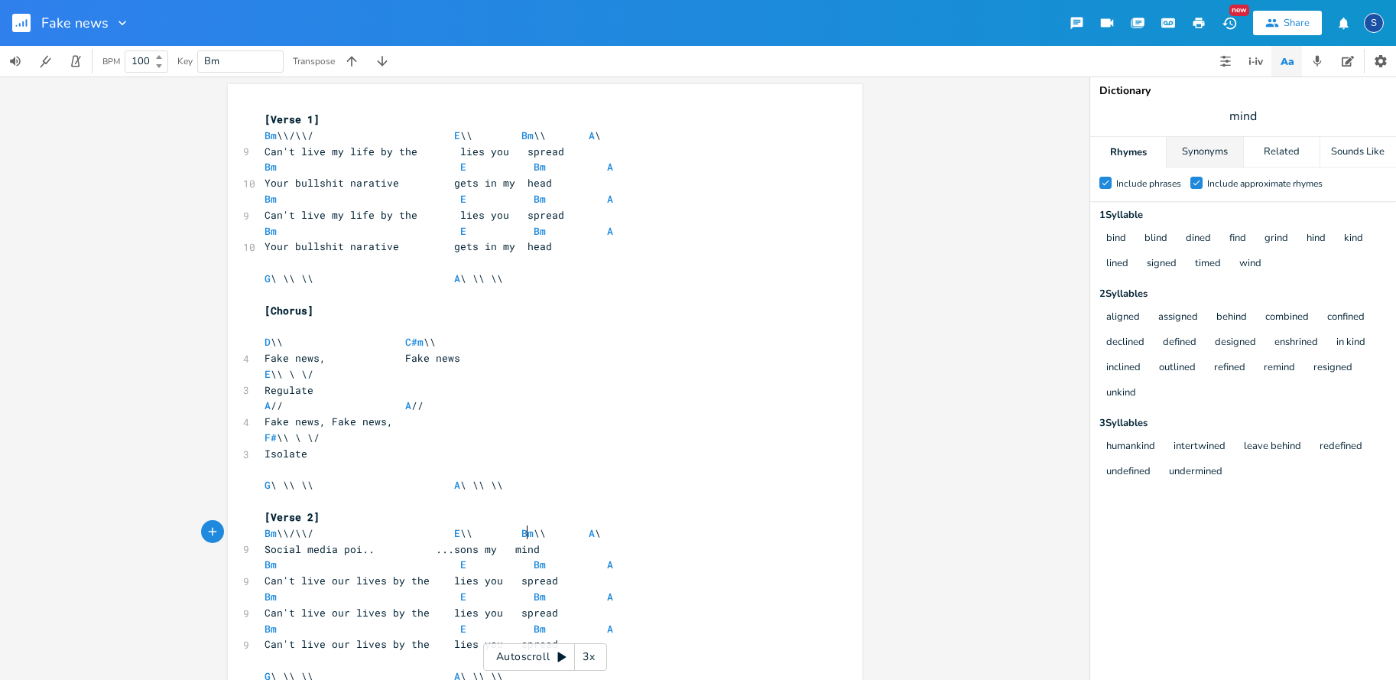
click at [1213, 150] on div "Synonyms" at bounding box center [1205, 152] width 76 height 31
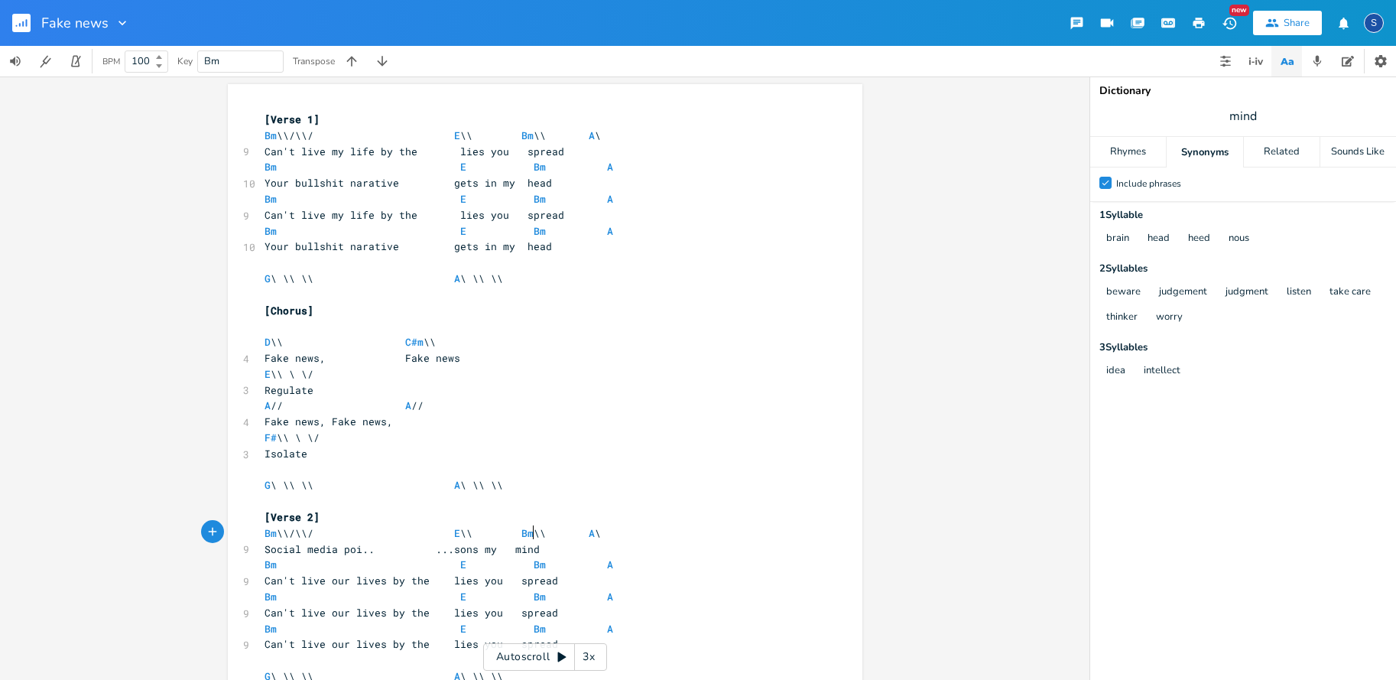
click at [530, 542] on span "Social media poi.. ...sons my mind" at bounding box center [402, 549] width 275 height 14
type textarea "mind"
click at [530, 542] on span "Social media poi.. ...sons my mind" at bounding box center [402, 549] width 275 height 14
click at [497, 542] on span "Social media poi.. ...sons my mind" at bounding box center [402, 549] width 275 height 14
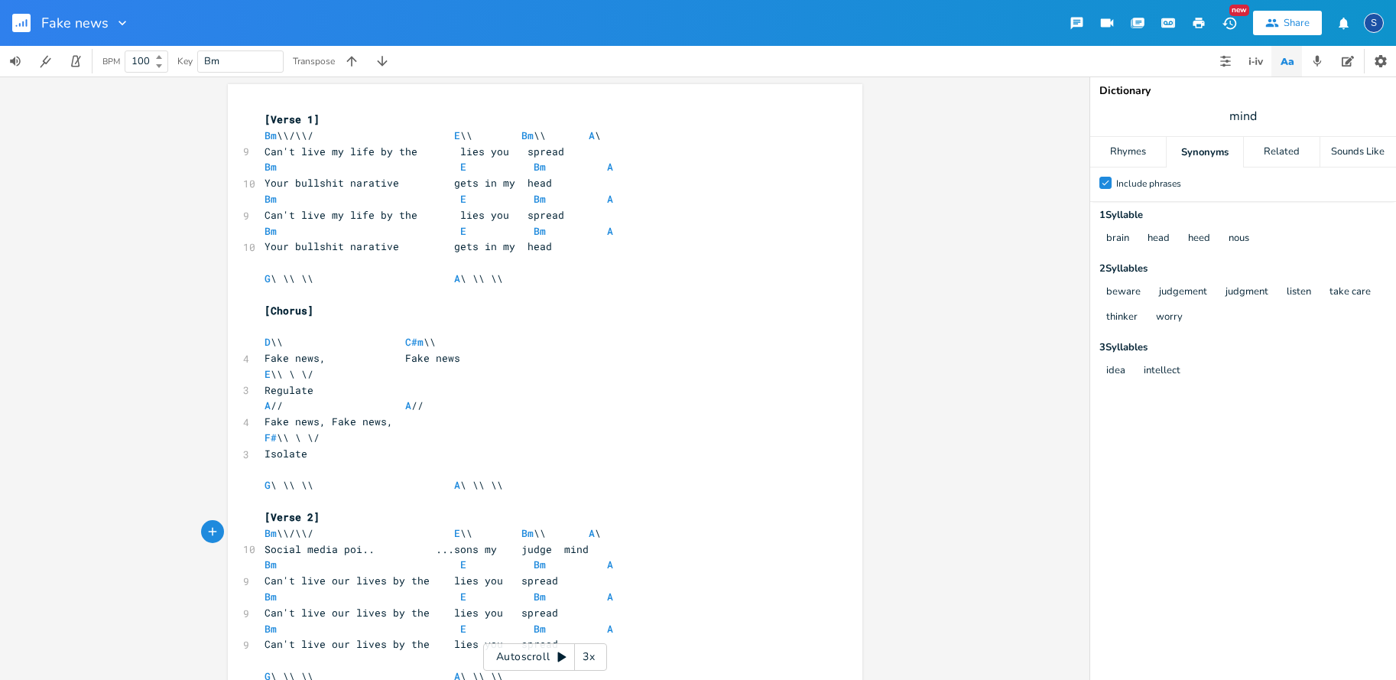
type textarea "judge.."
type textarea "..ment"
type input "judgement"
click at [1128, 147] on div "Rhymes" at bounding box center [1129, 152] width 76 height 31
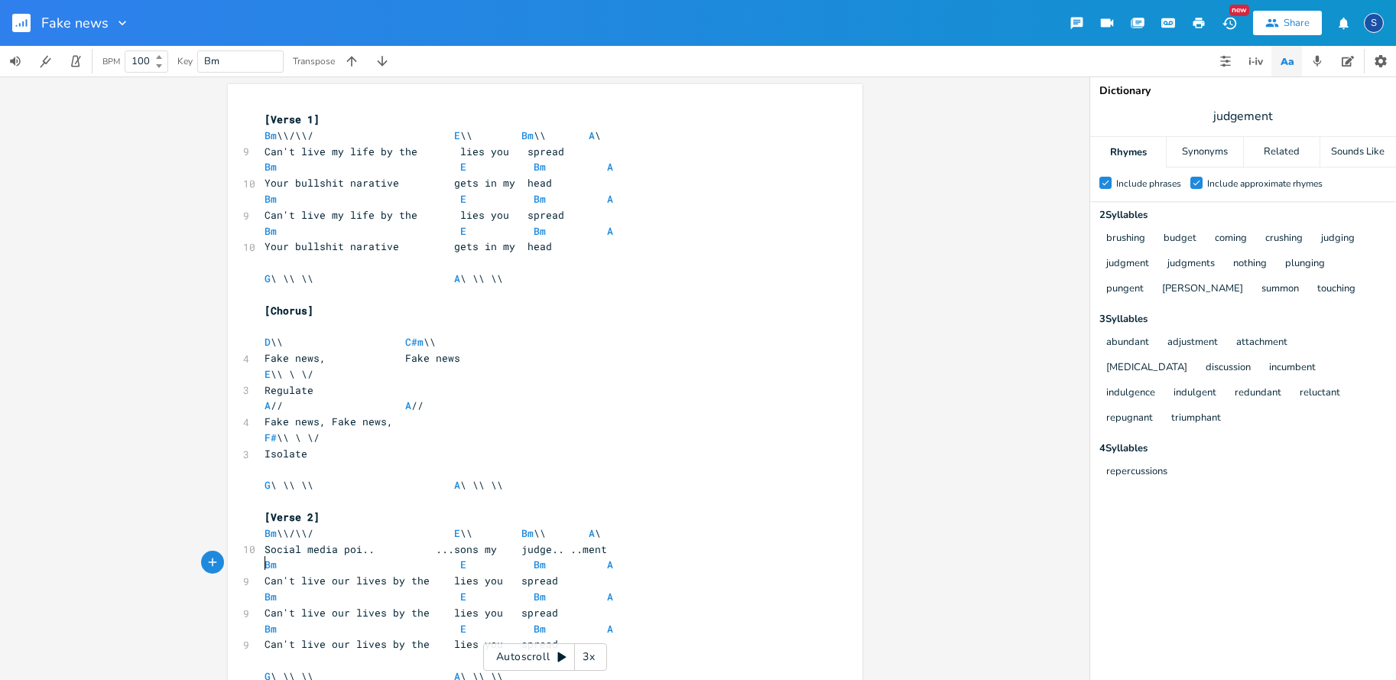
click at [265, 574] on span "Can't live our lives by the lies you spread" at bounding box center [412, 581] width 294 height 14
type textarea "Turn that crap off"
type textarea "'cos"
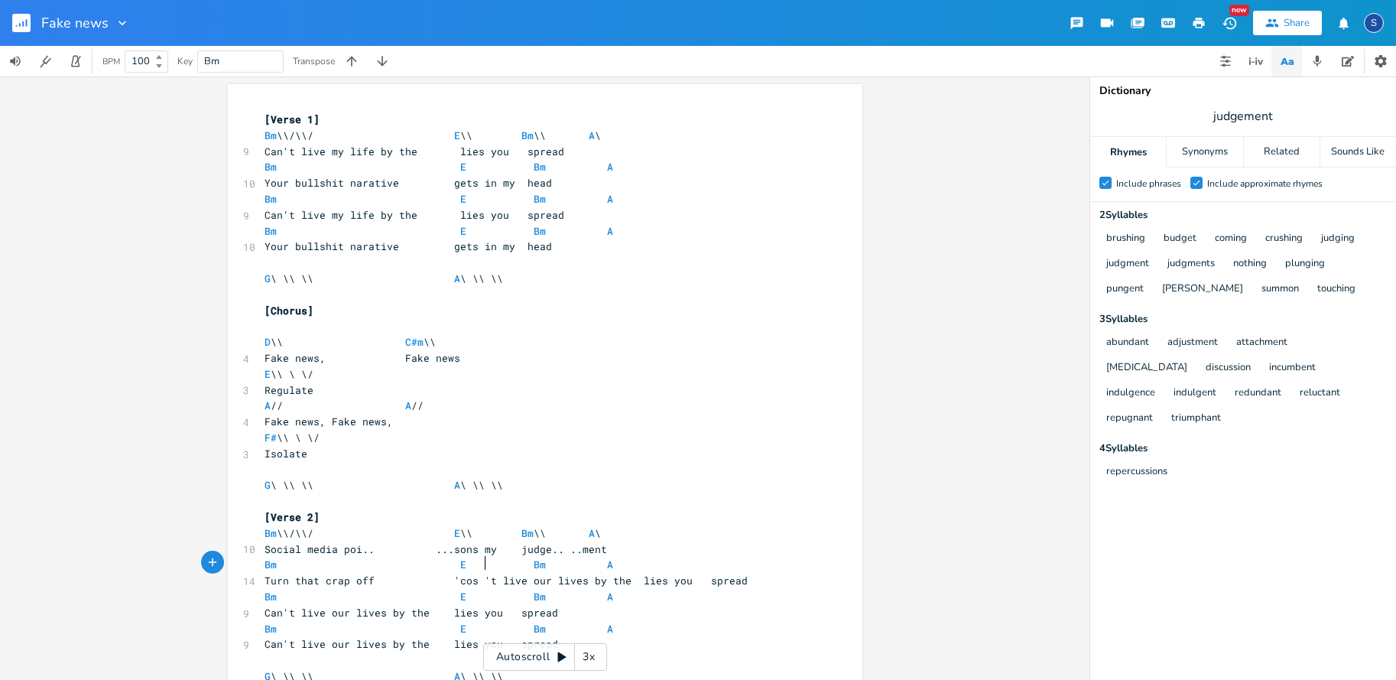
scroll to position [0, 17]
type textarea "i"
type textarea "its"
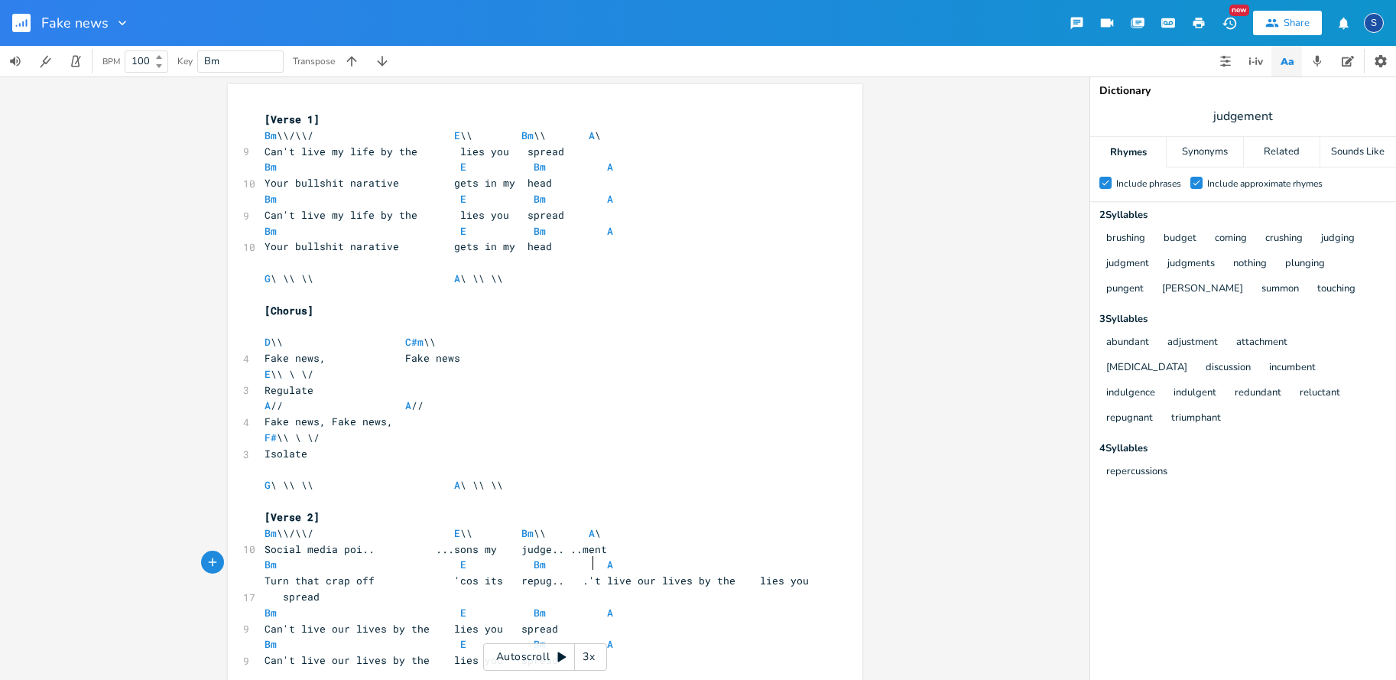
scroll to position [0, 36]
type textarea "repug.. ..[GEOGRAPHIC_DATA]"
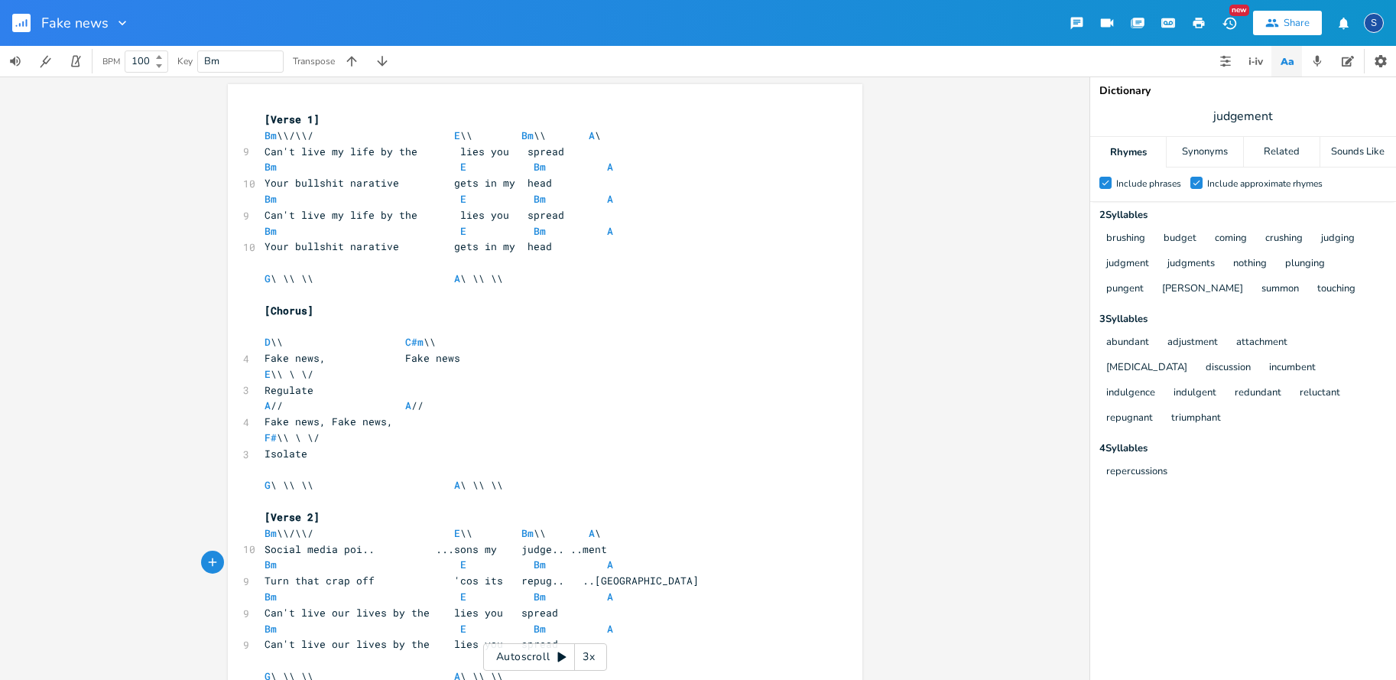
click at [265, 574] on span "Turn that crap off 'cos its repug.. ..[GEOGRAPHIC_DATA]" at bounding box center [482, 581] width 434 height 14
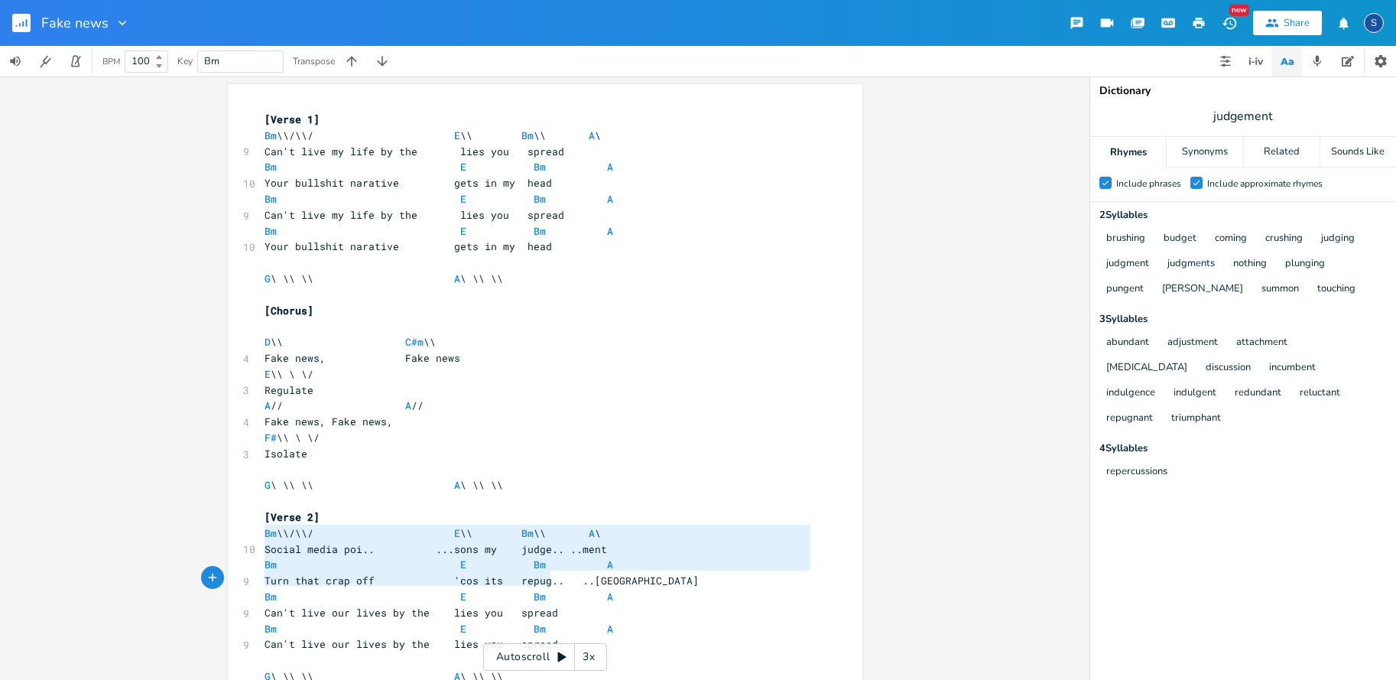
type textarea "Social media poi.. ...sons my judge.. ..ment Bm E Bm A Turn that crap off 'cos …"
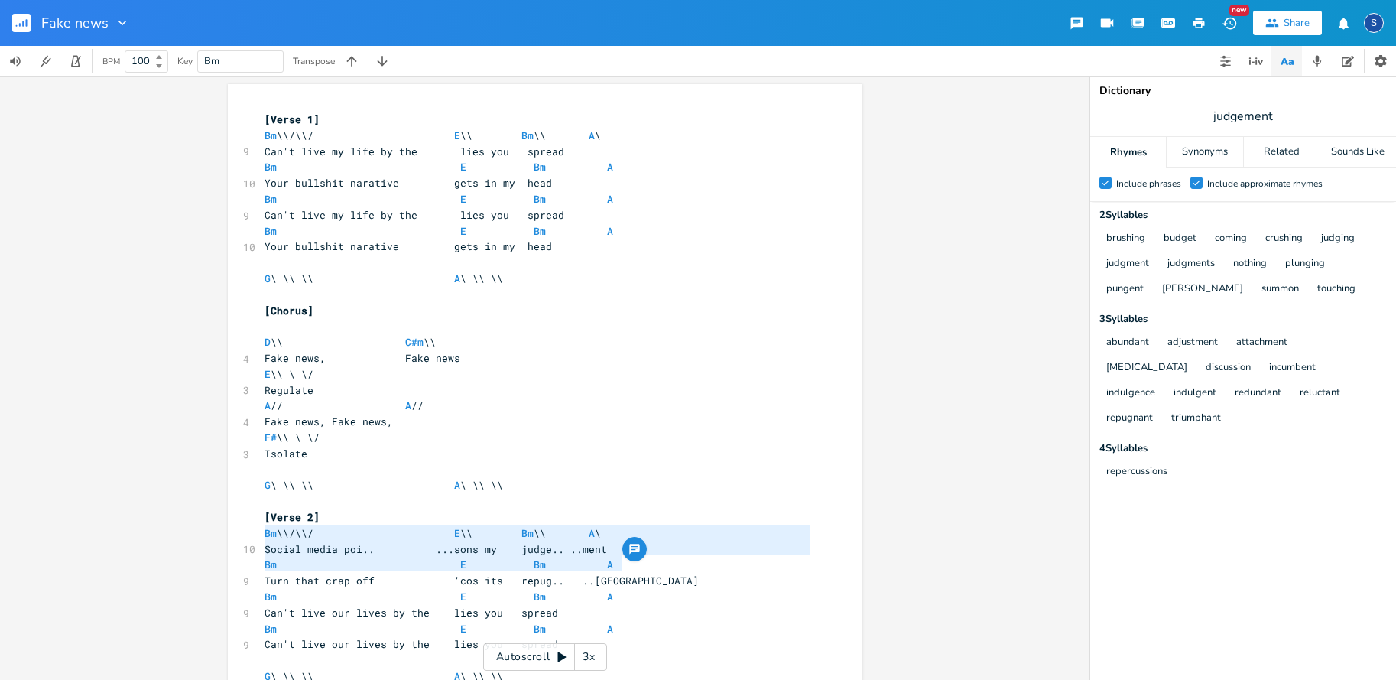
drag, startPoint x: 259, startPoint y: 532, endPoint x: 625, endPoint y: 563, distance: 366.8
click at [625, 563] on div "[Verse 1] Bm \\/\\/ E \\ Bm \\ A \ 9 Can't live my life by the lies you spread …" at bounding box center [538, 485] width 552 height 747
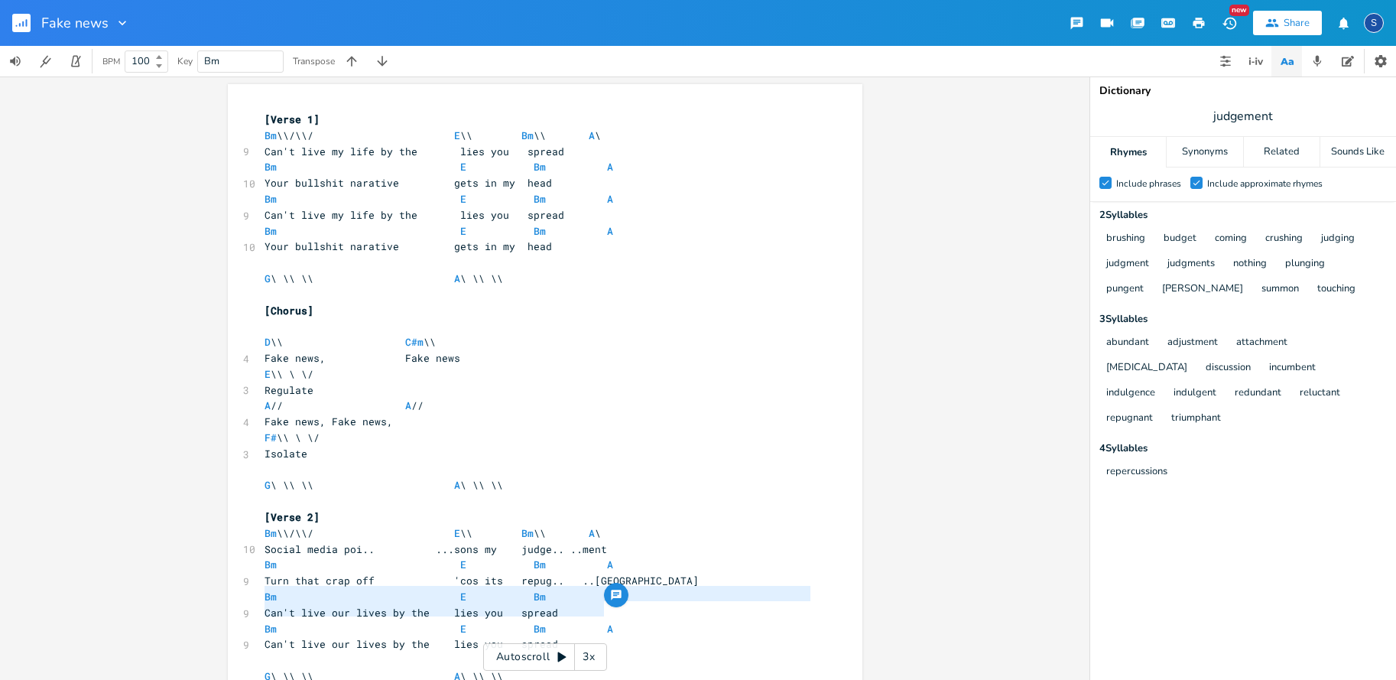
type textarea "Can't live our lives by the lies you spread Bm E Bm A Can't live our lives by t…"
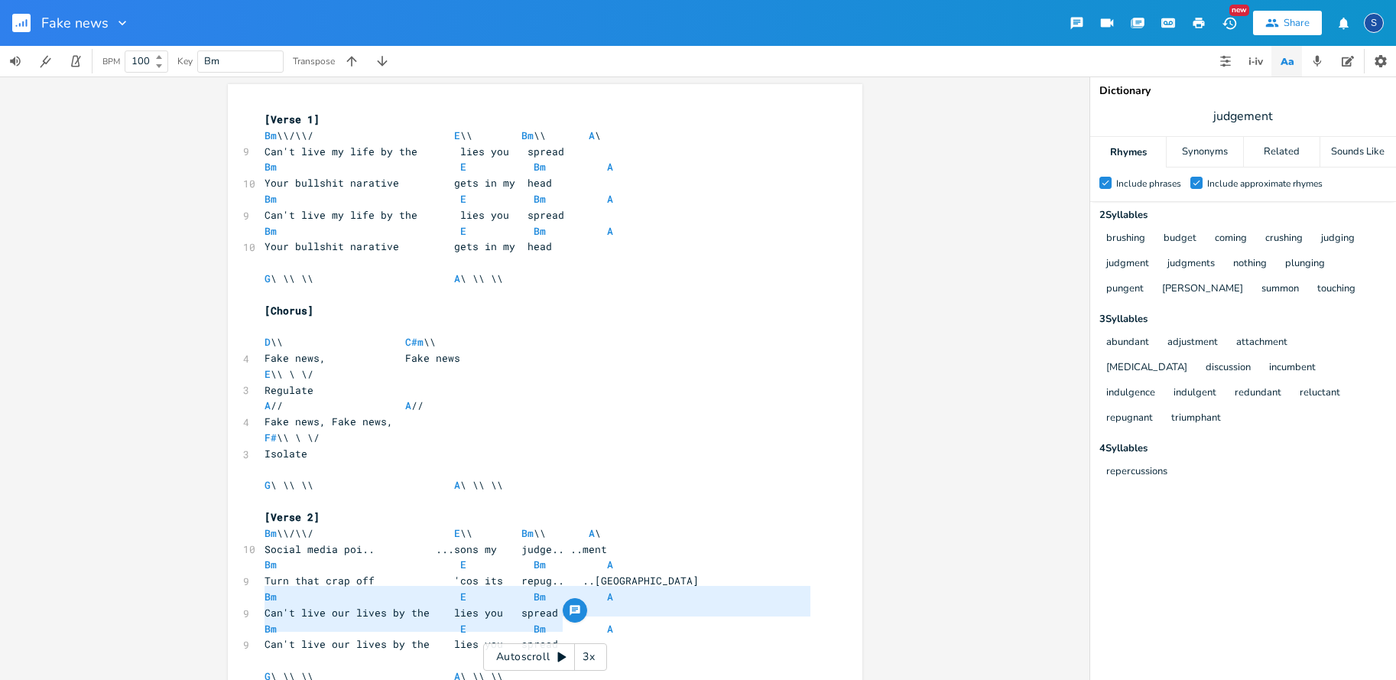
drag, startPoint x: 262, startPoint y: 593, endPoint x: 603, endPoint y: 621, distance: 343.0
click at [603, 621] on div "[Verse 1] Bm \\/\\/ E \\ Bm \\ A \ 9 Can't live my life by the lies you spread …" at bounding box center [538, 485] width 552 height 747
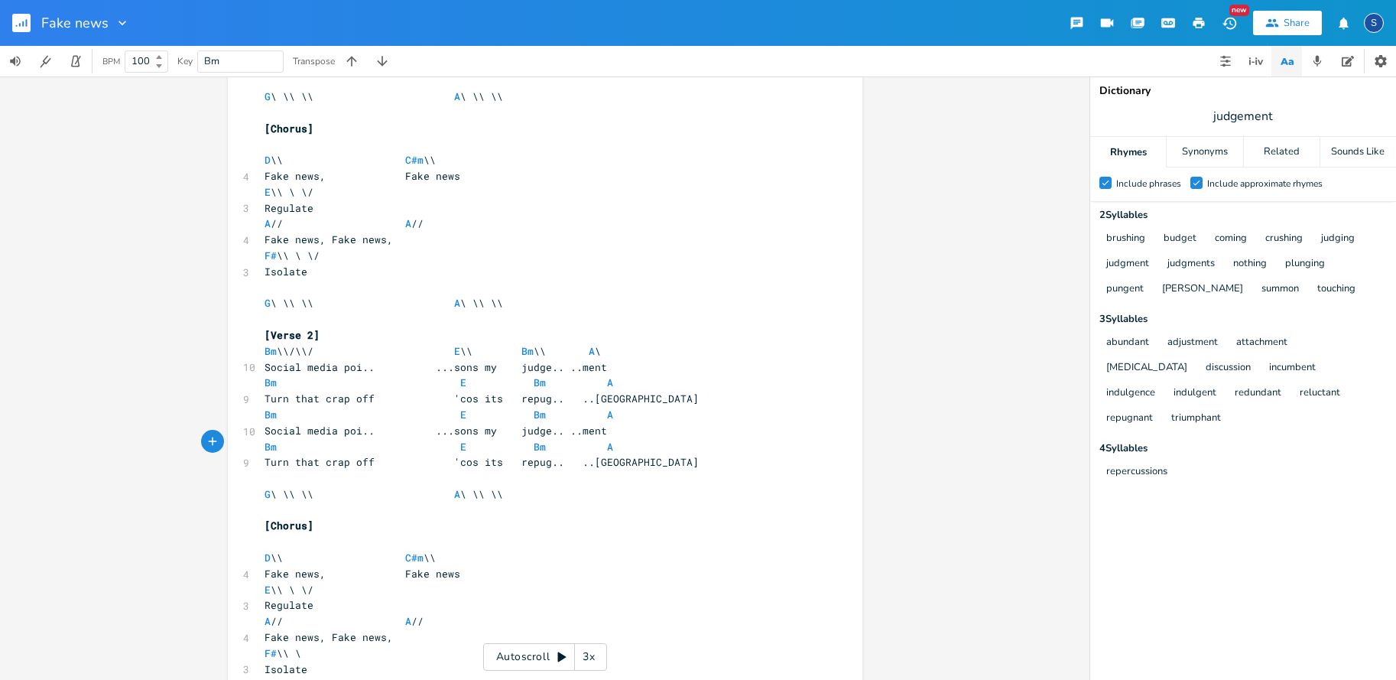
scroll to position [183, 0]
click at [333, 662] on pre "Isolate" at bounding box center [538, 670] width 552 height 16
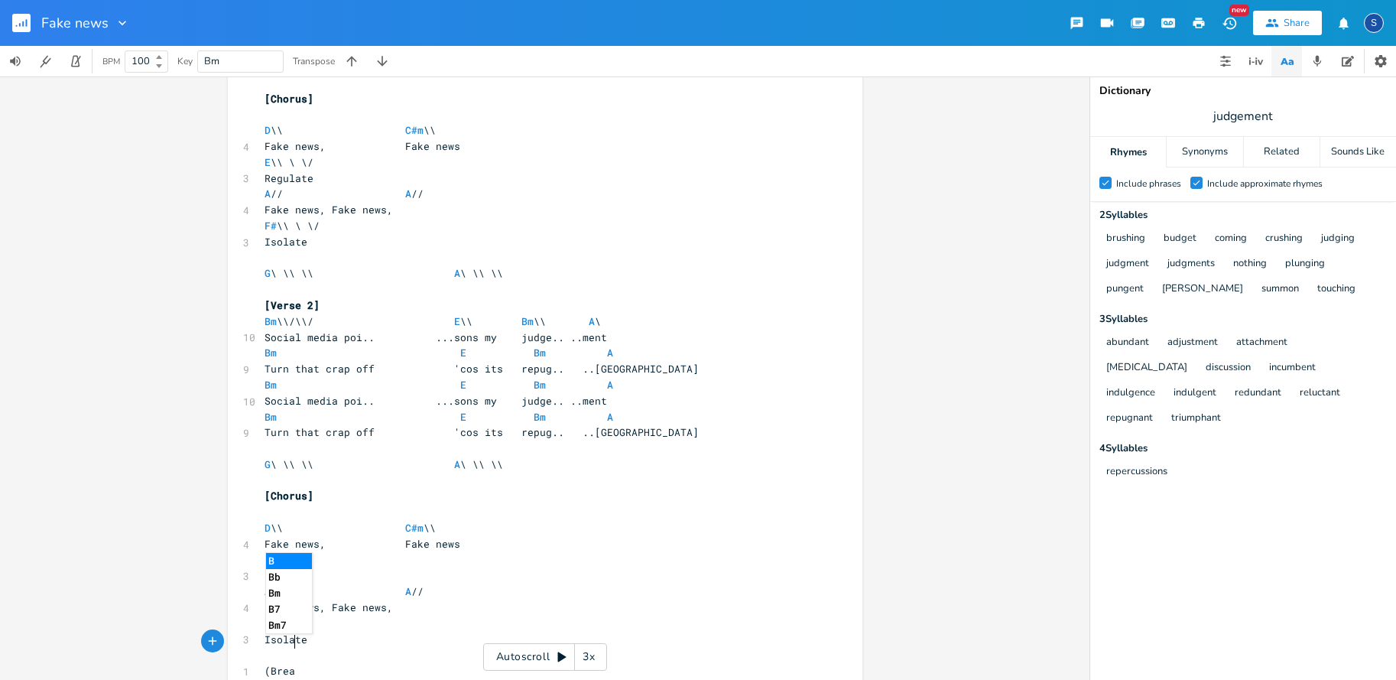
scroll to position [0, 24]
type textarea "(Break]"
type textarea "["
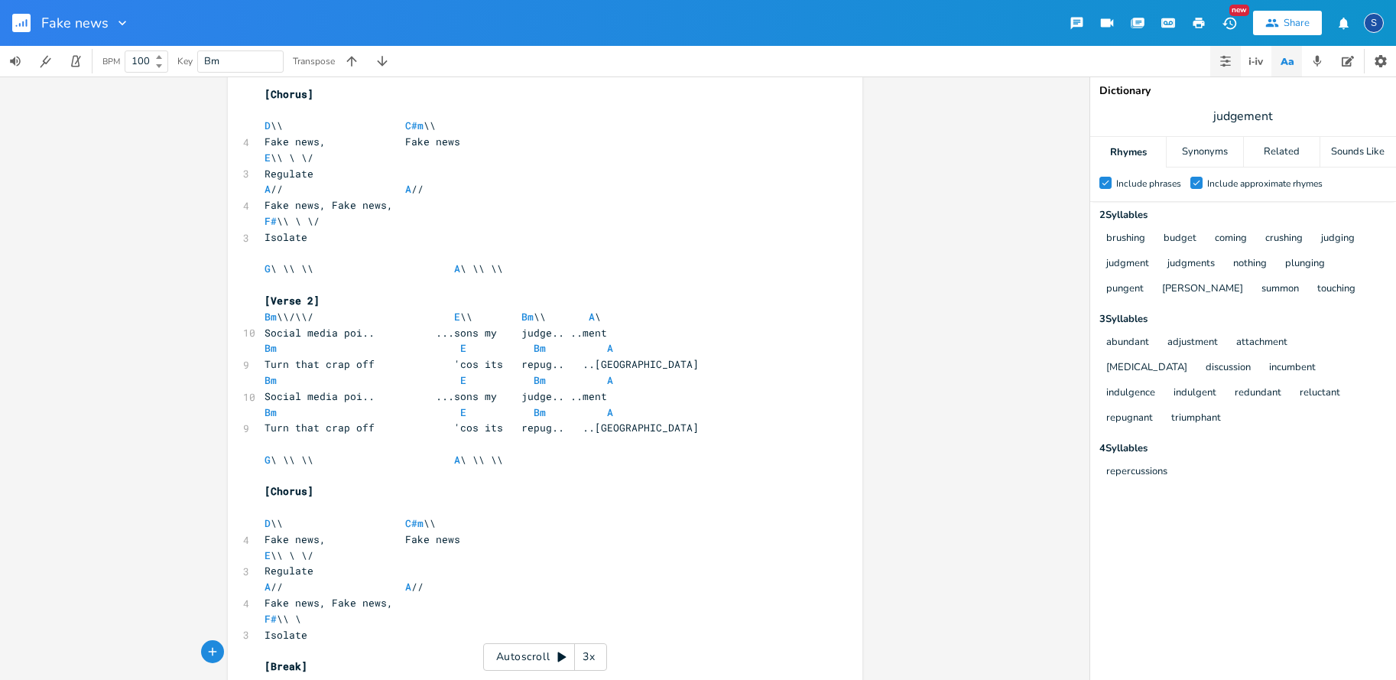
click at [1235, 62] on button "button" at bounding box center [1226, 61] width 31 height 31
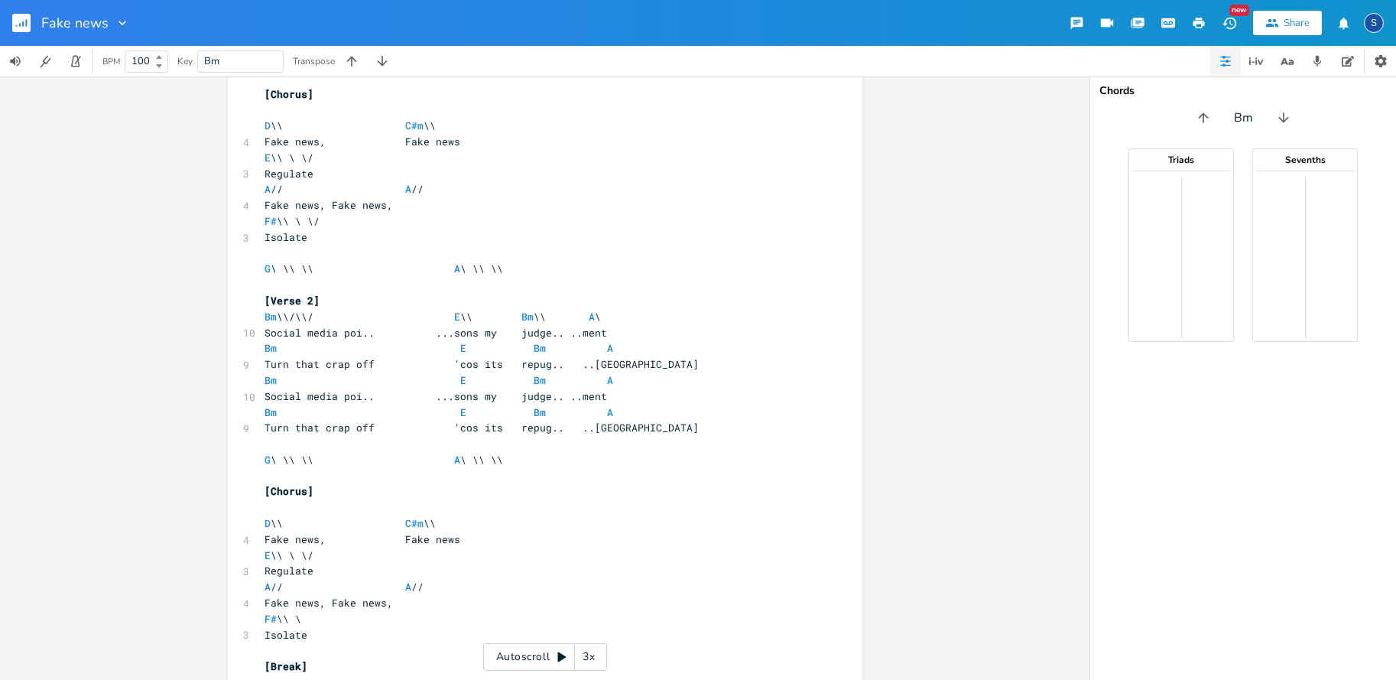
scroll to position [1, 0]
click at [1340, 98] on div "Chords Bm Triads Sevenths" at bounding box center [1244, 377] width 306 height 603
click at [1286, 116] on icon "button" at bounding box center [1283, 117] width 15 height 15
click at [1240, 117] on input "Bm" at bounding box center [1243, 118] width 19 height 18
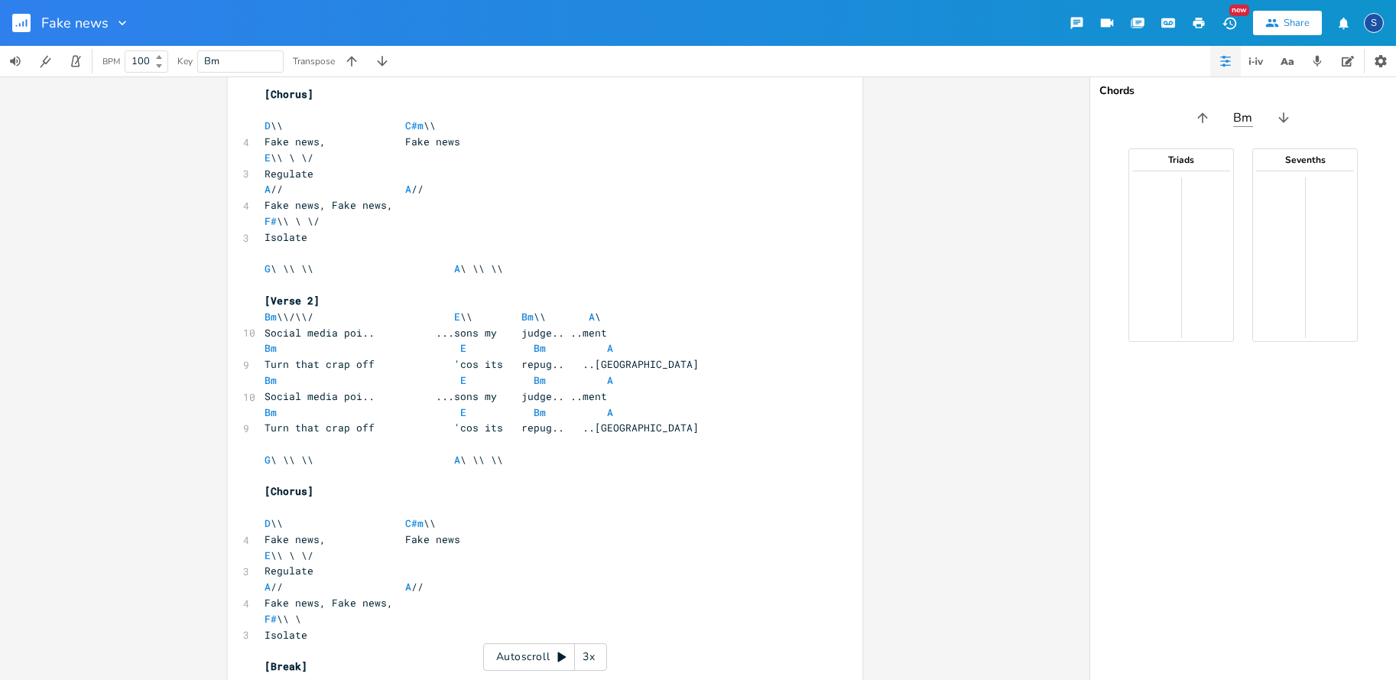
click at [1240, 117] on input "Bm" at bounding box center [1243, 118] width 19 height 18
click at [1253, 60] on icon "button" at bounding box center [1256, 61] width 18 height 18
click at [1290, 59] on icon "button" at bounding box center [1287, 61] width 19 height 19
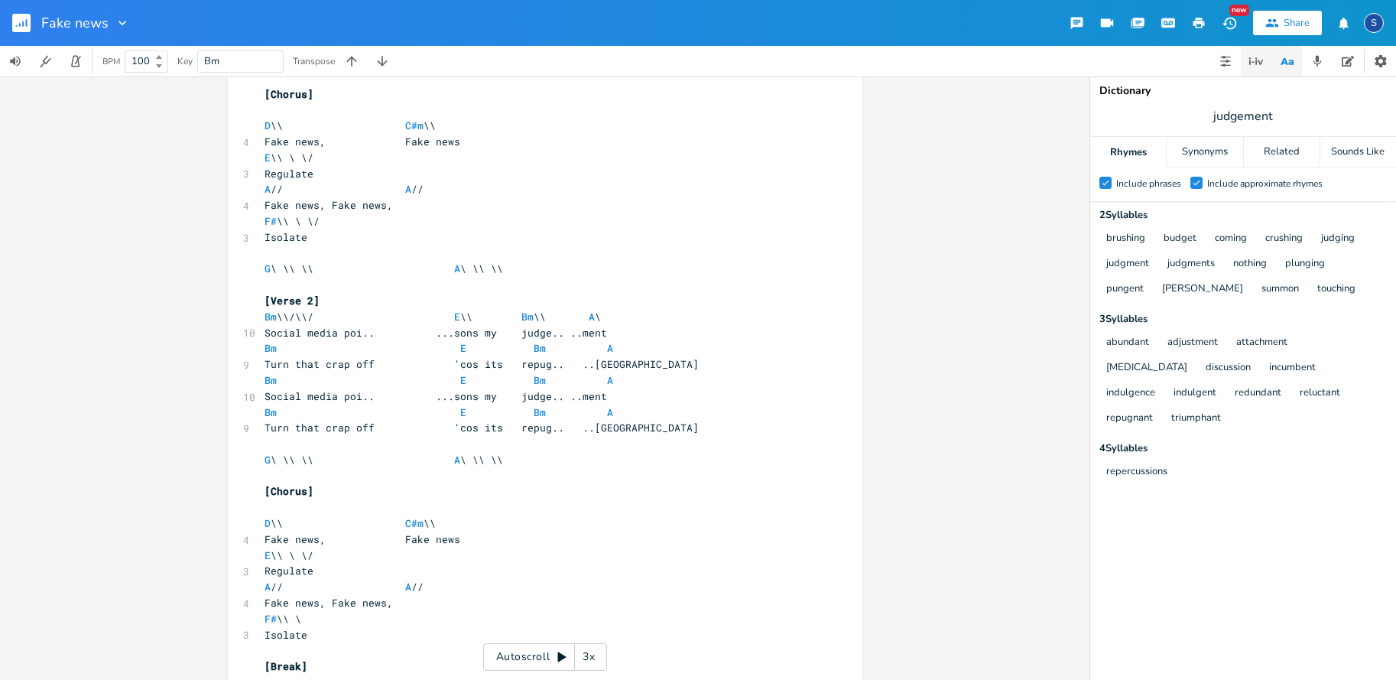
click at [1251, 61] on icon "button" at bounding box center [1256, 61] width 18 height 18
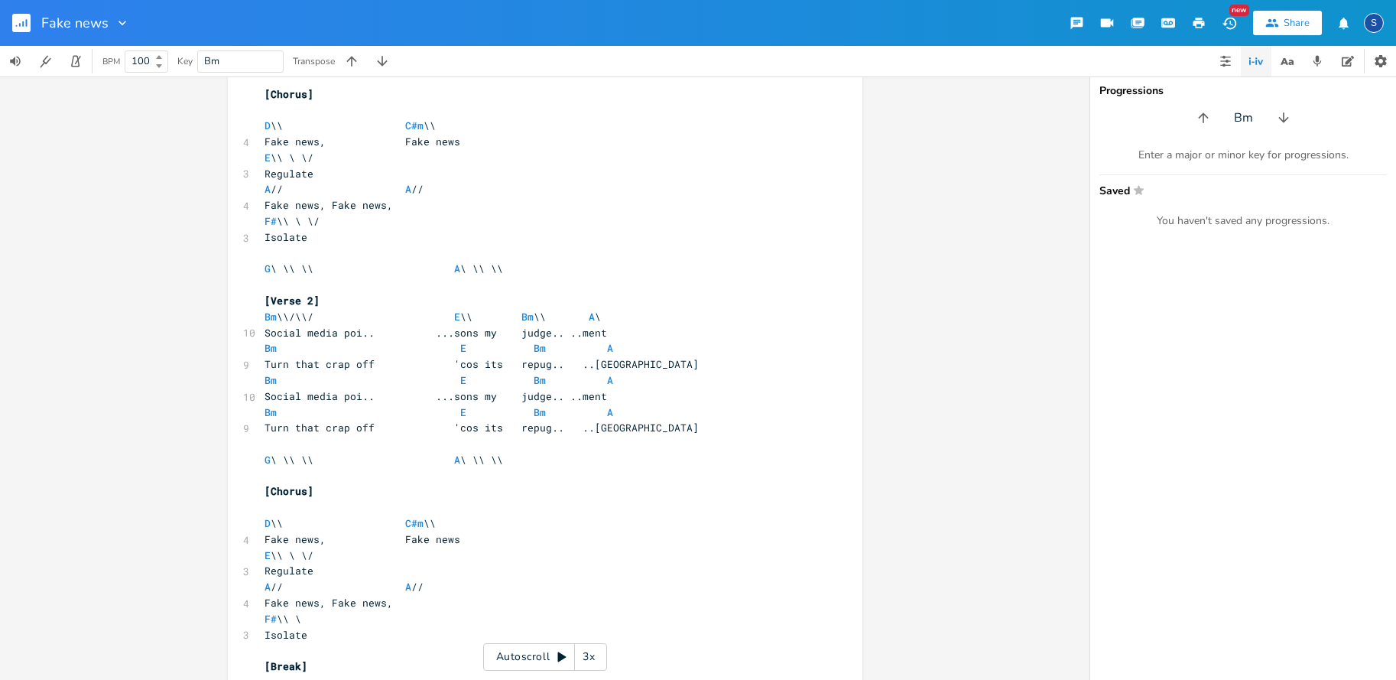
scroll to position [1, 0]
click at [1213, 219] on div "You haven't saved any progressions." at bounding box center [1244, 221] width 288 height 14
click at [1206, 113] on icon "button" at bounding box center [1203, 117] width 15 height 15
click at [1205, 113] on icon "button" at bounding box center [1203, 117] width 15 height 15
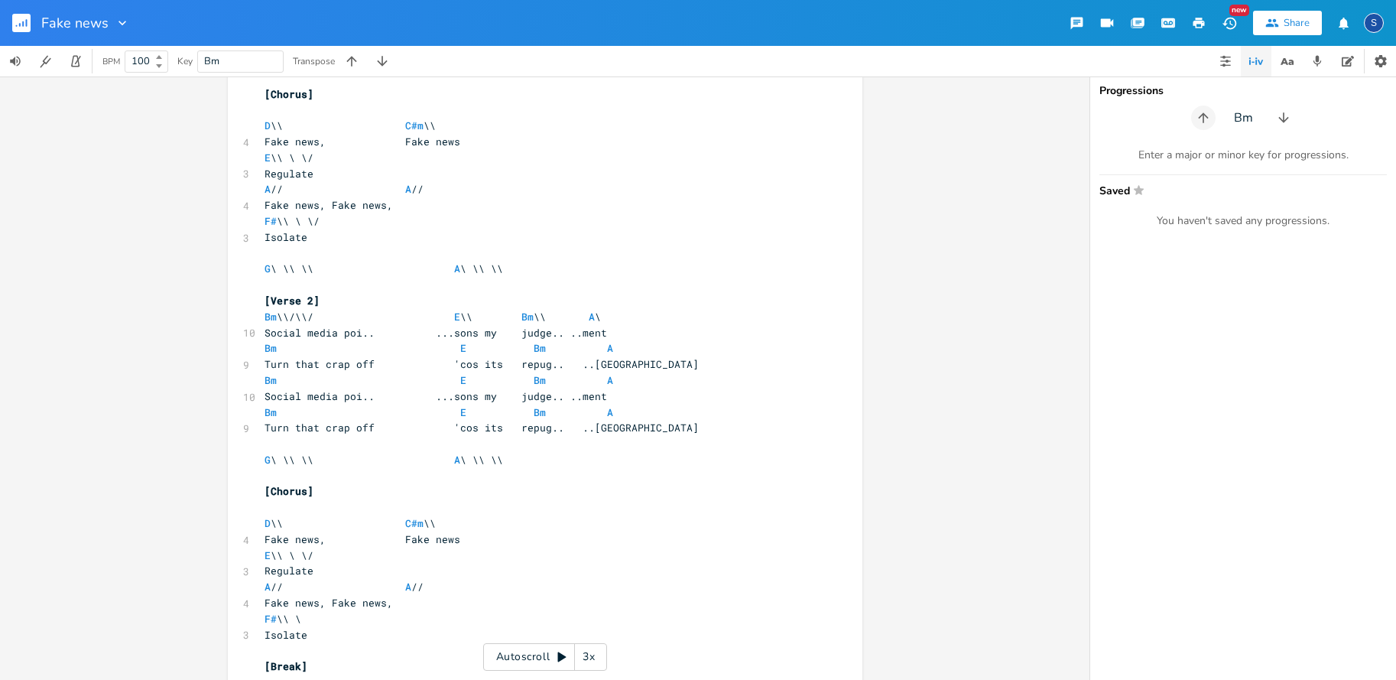
click at [1205, 113] on icon "button" at bounding box center [1203, 117] width 15 height 15
click at [1280, 119] on icon "button" at bounding box center [1283, 117] width 15 height 15
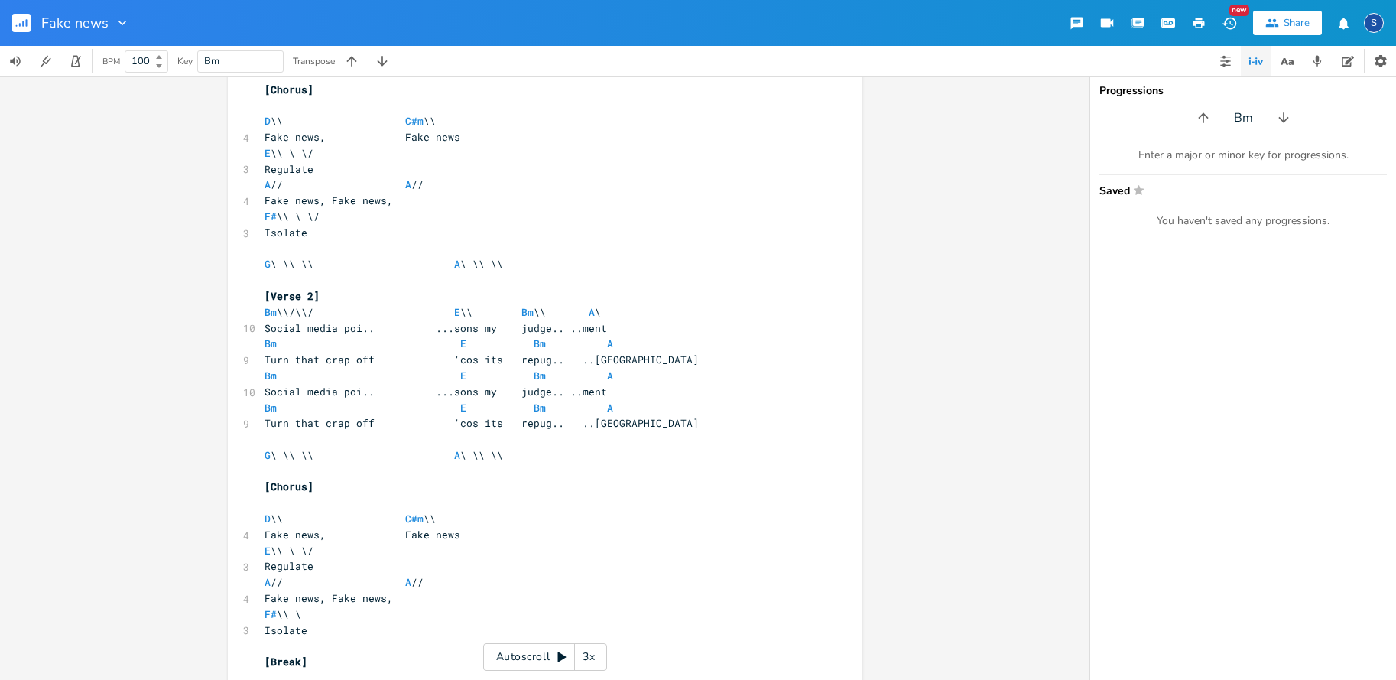
click at [1012, 174] on div "x [Verse 1] Bm \\/\\/ E \\ Bm \\ A \ 9 Can't live my life by the lies you sprea…" at bounding box center [545, 377] width 1090 height 603
click at [72, 167] on div "x [Verse 1] Bm \\/\\/ E \\ Bm \\ A \ 9 Can't live my life by the lies you sprea…" at bounding box center [545, 377] width 1090 height 603
click at [1370, 21] on div "S" at bounding box center [1374, 23] width 20 height 20
click at [1299, 131] on span "Sign Out" at bounding box center [1295, 132] width 36 height 10
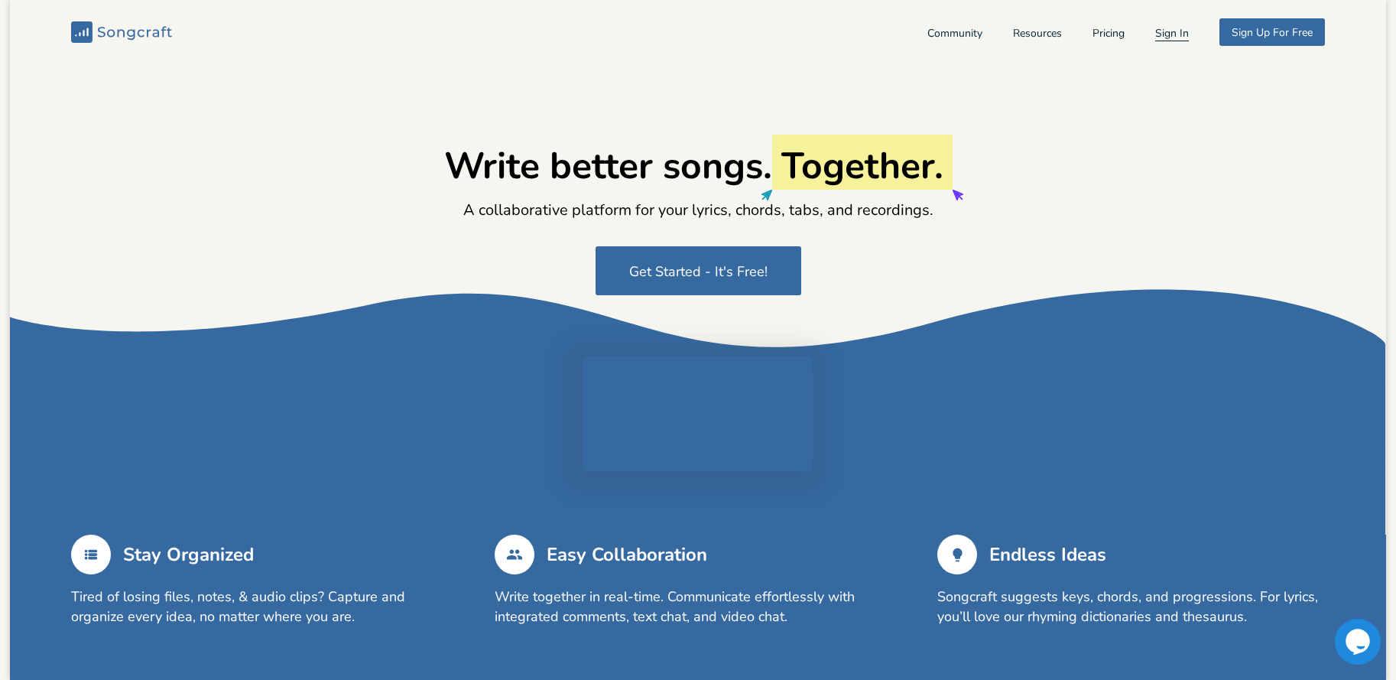
click at [1172, 29] on button "Sign In" at bounding box center [1173, 34] width 34 height 13
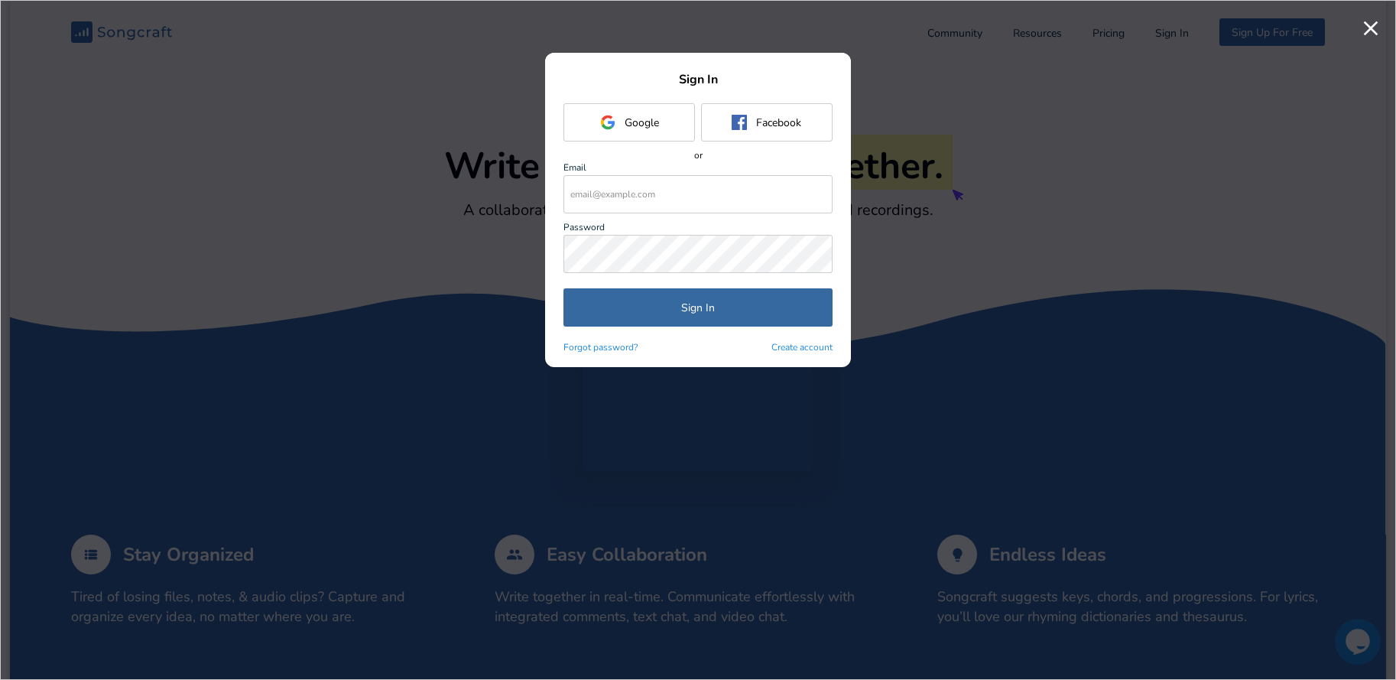
type input "[PERSON_NAME][EMAIL_ADDRESS][DOMAIN_NAME]"
click at [692, 304] on button "Sign In" at bounding box center [698, 307] width 269 height 38
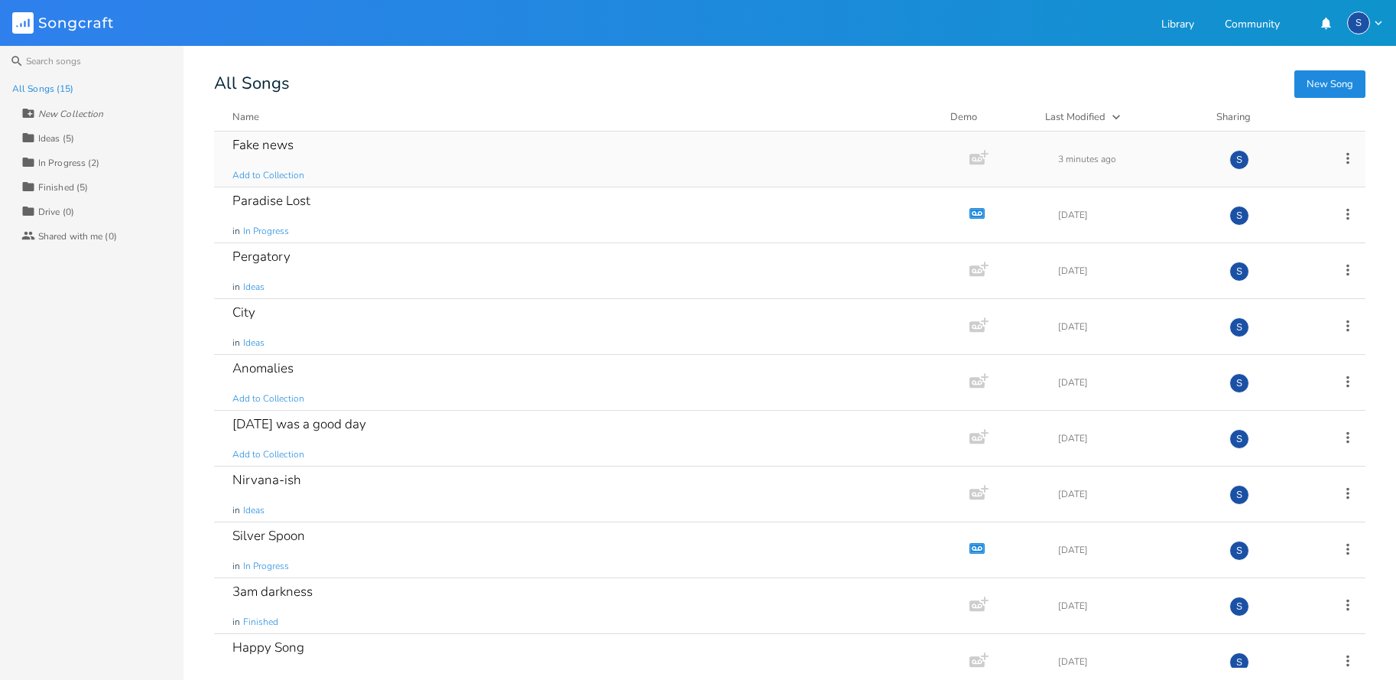
click at [249, 145] on div "Fake news" at bounding box center [262, 144] width 61 height 13
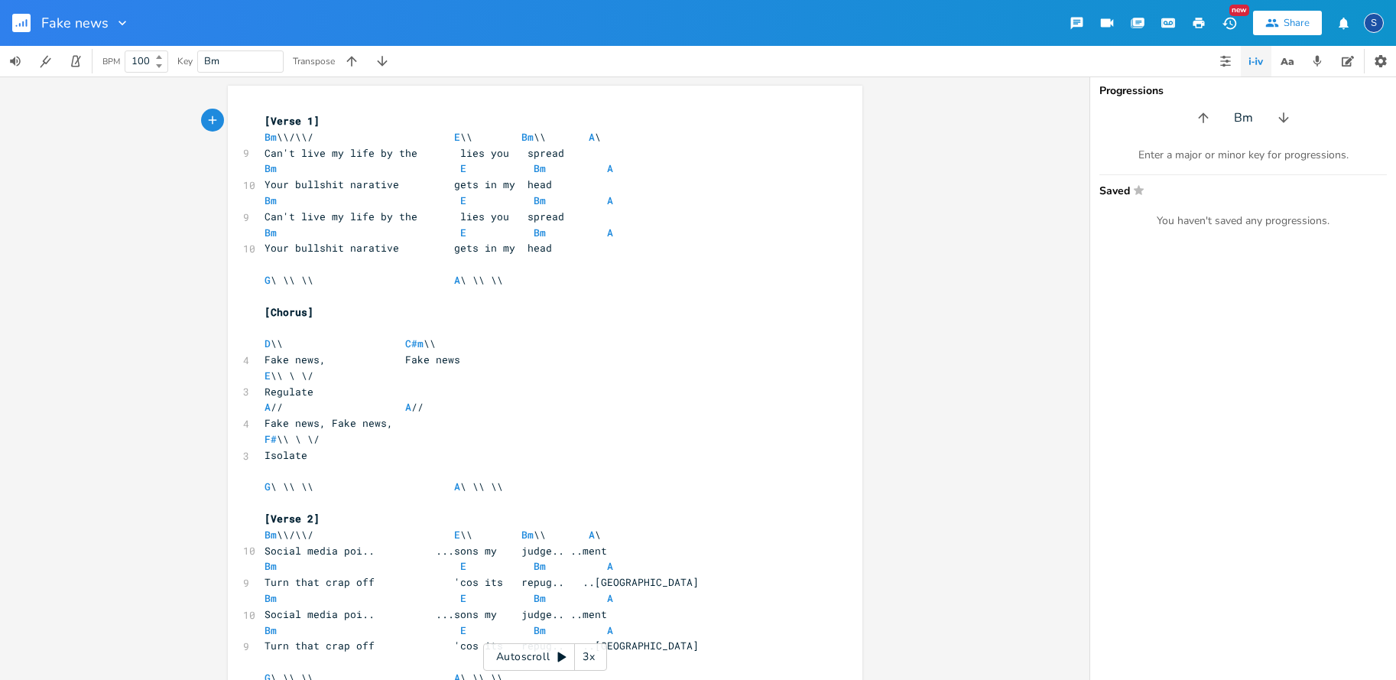
click at [229, 56] on span "Bm" at bounding box center [240, 61] width 73 height 21
click at [237, 57] on span "Bm" at bounding box center [240, 61] width 73 height 21
type input "G"
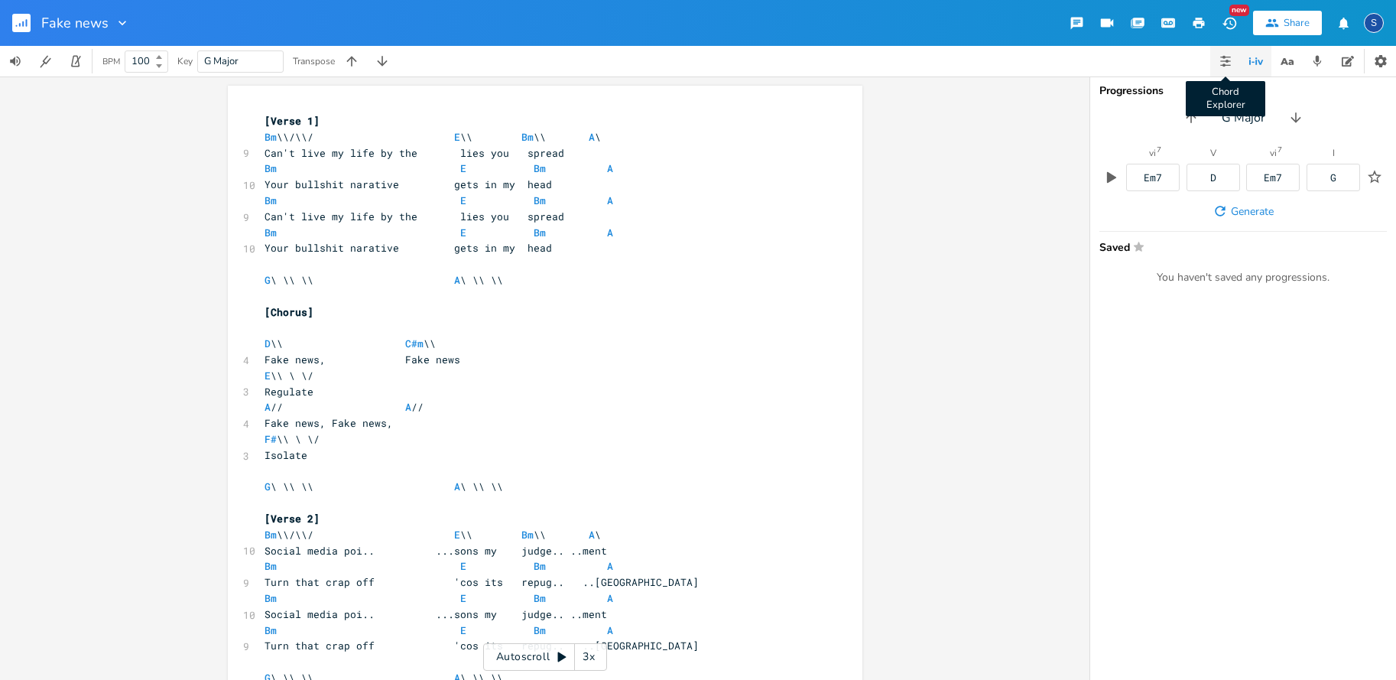
click at [1224, 61] on icon "button" at bounding box center [1226, 60] width 10 height 1
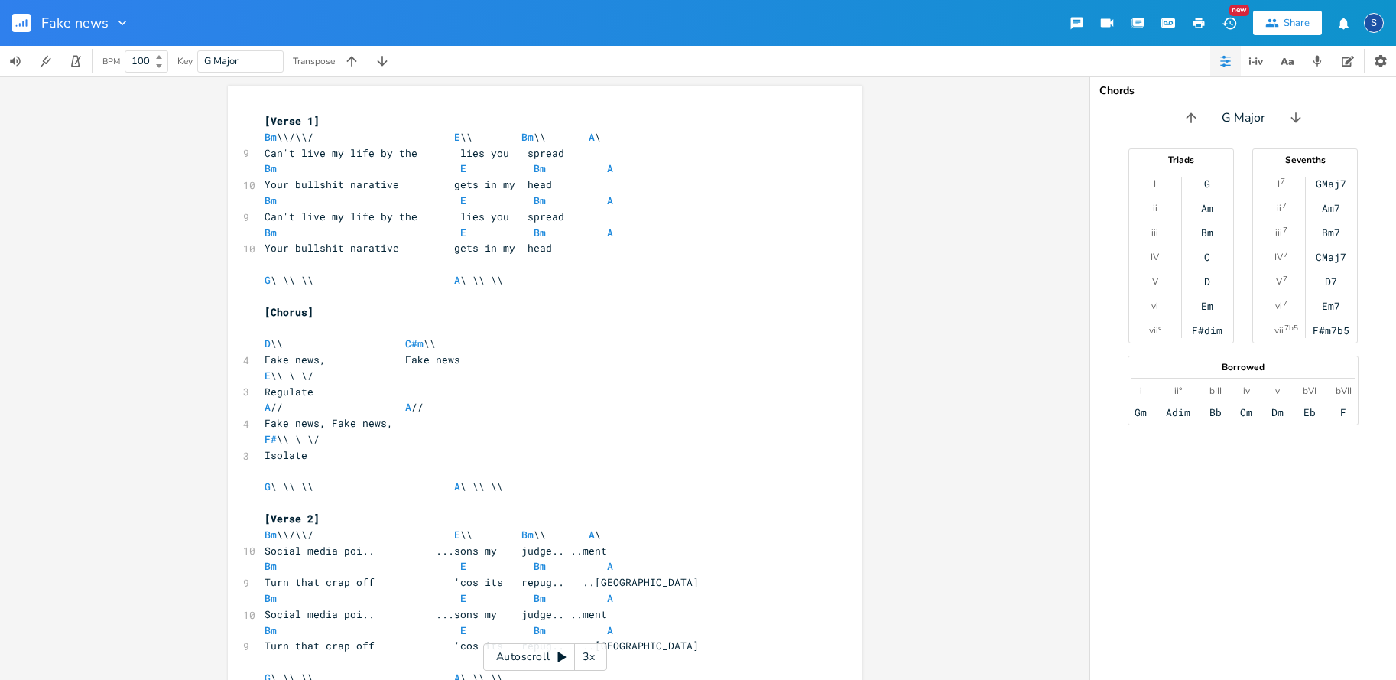
click at [249, 60] on span "G Major" at bounding box center [240, 61] width 73 height 21
type input "B"
click at [253, 62] on span "B Major" at bounding box center [240, 61] width 73 height 21
type input "b m"
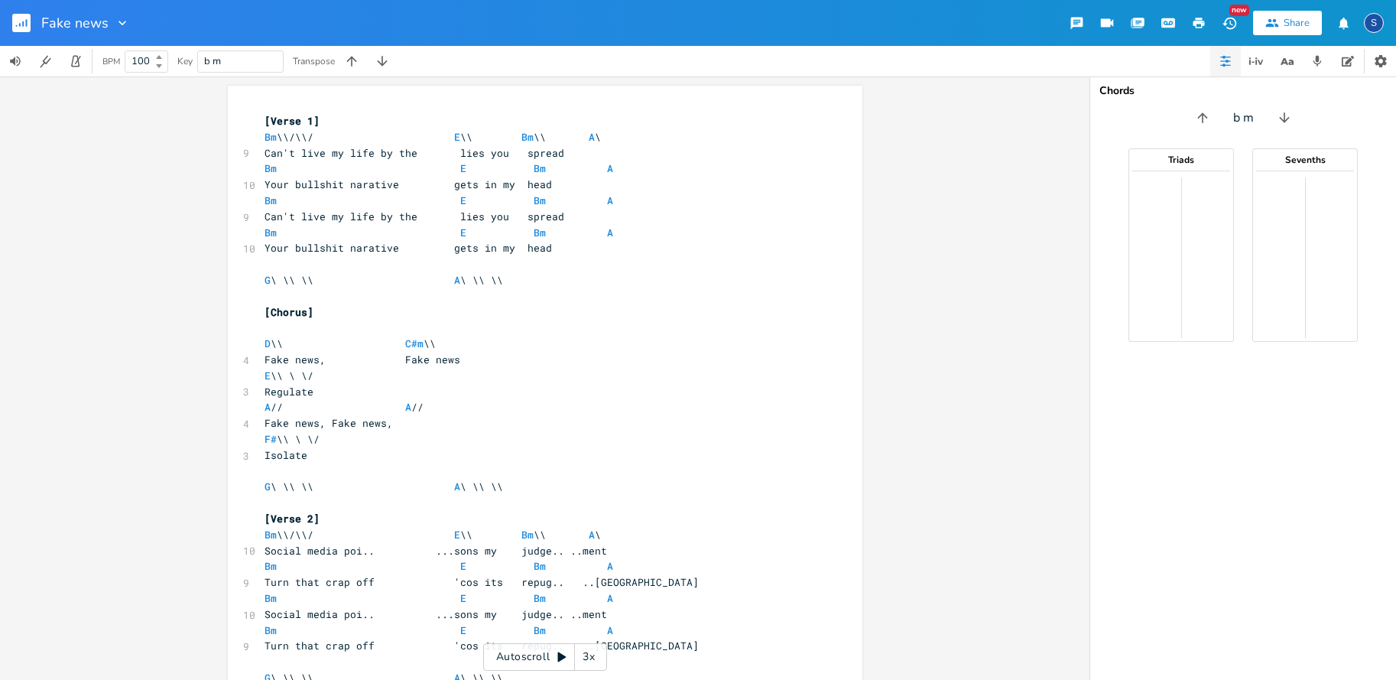
click at [232, 57] on span "b m" at bounding box center [240, 61] width 73 height 21
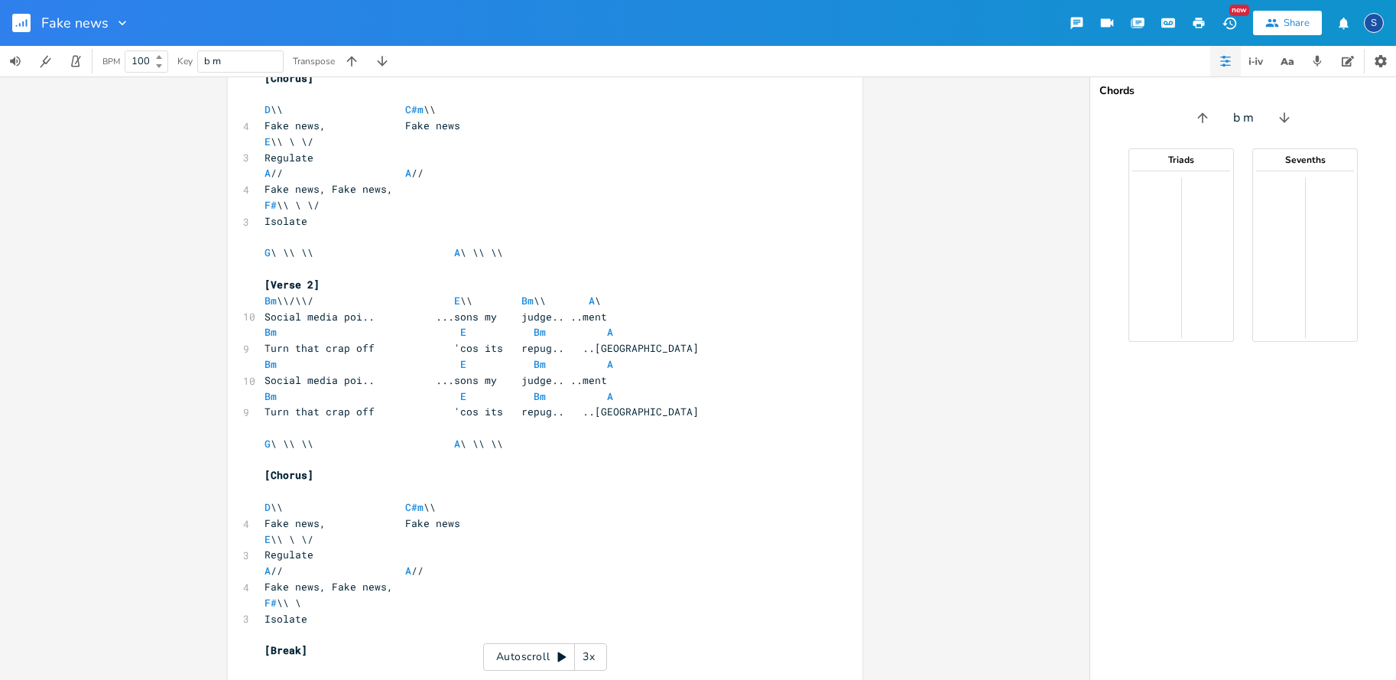
scroll to position [229, 0]
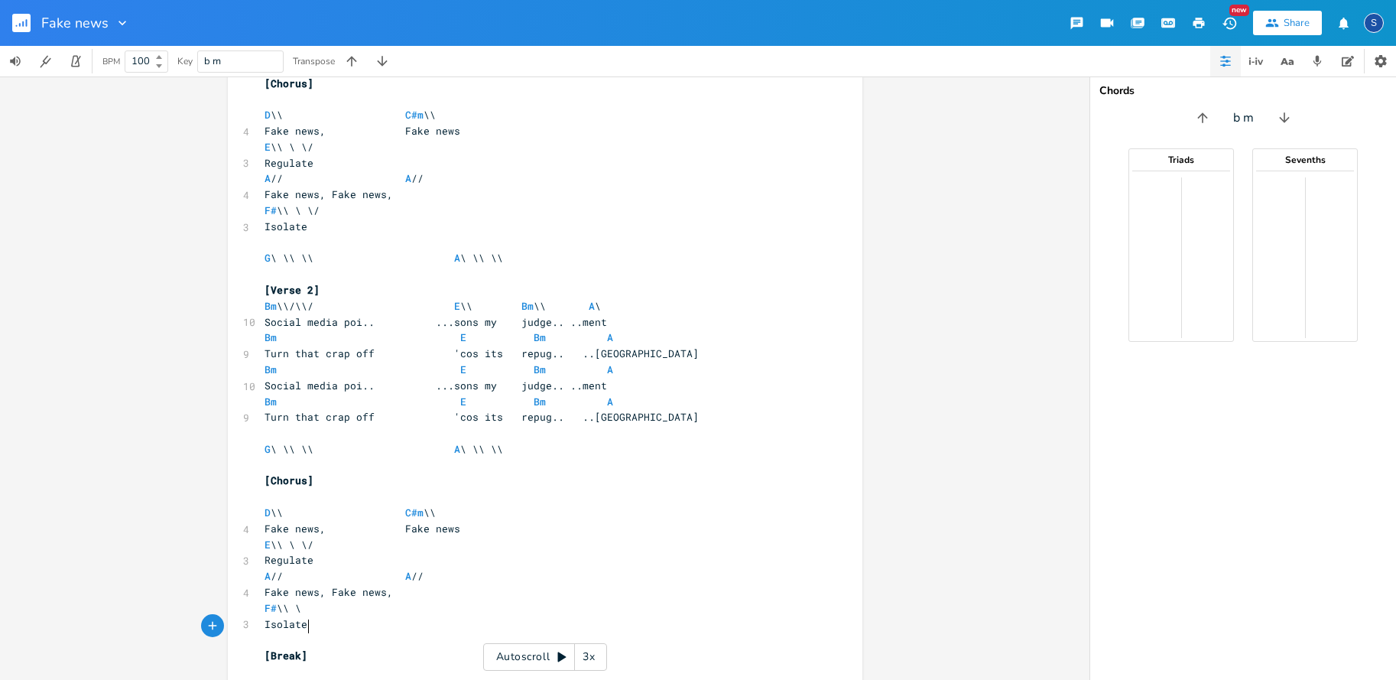
click at [314, 648] on pre "[Break]" at bounding box center [538, 656] width 552 height 16
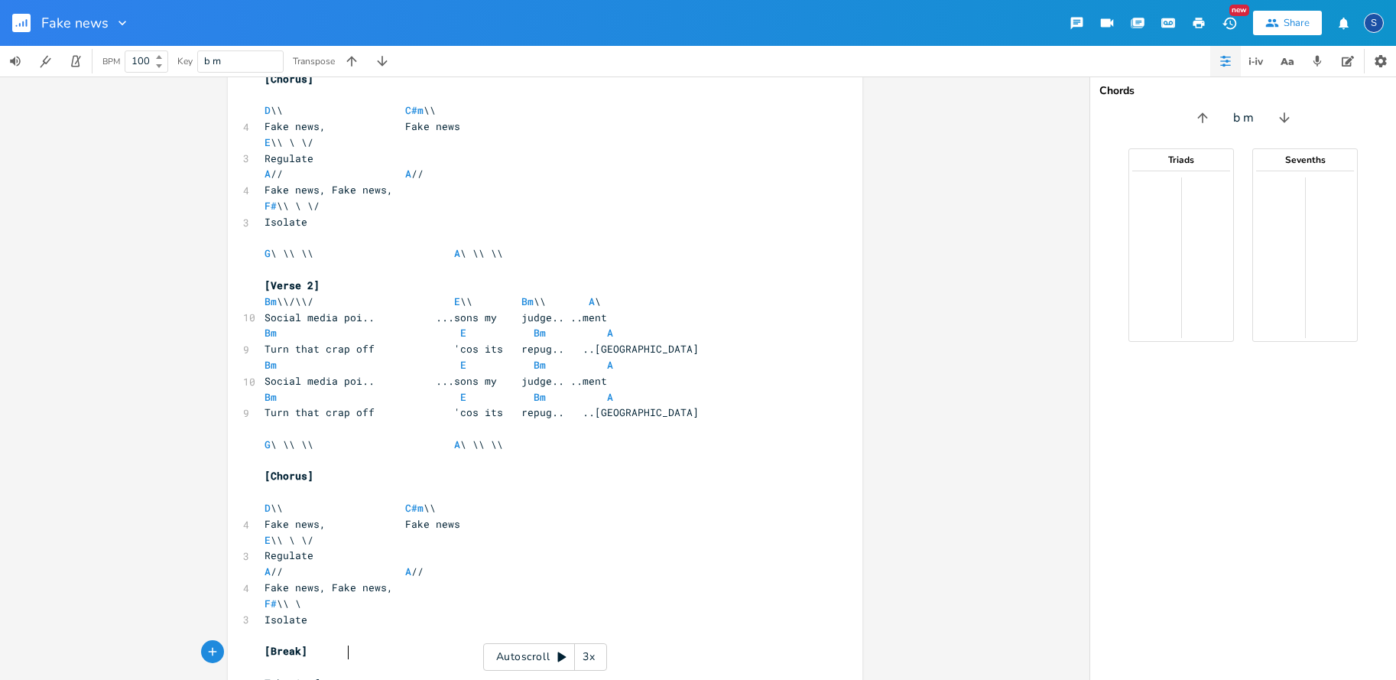
type textarea "Take it from me"
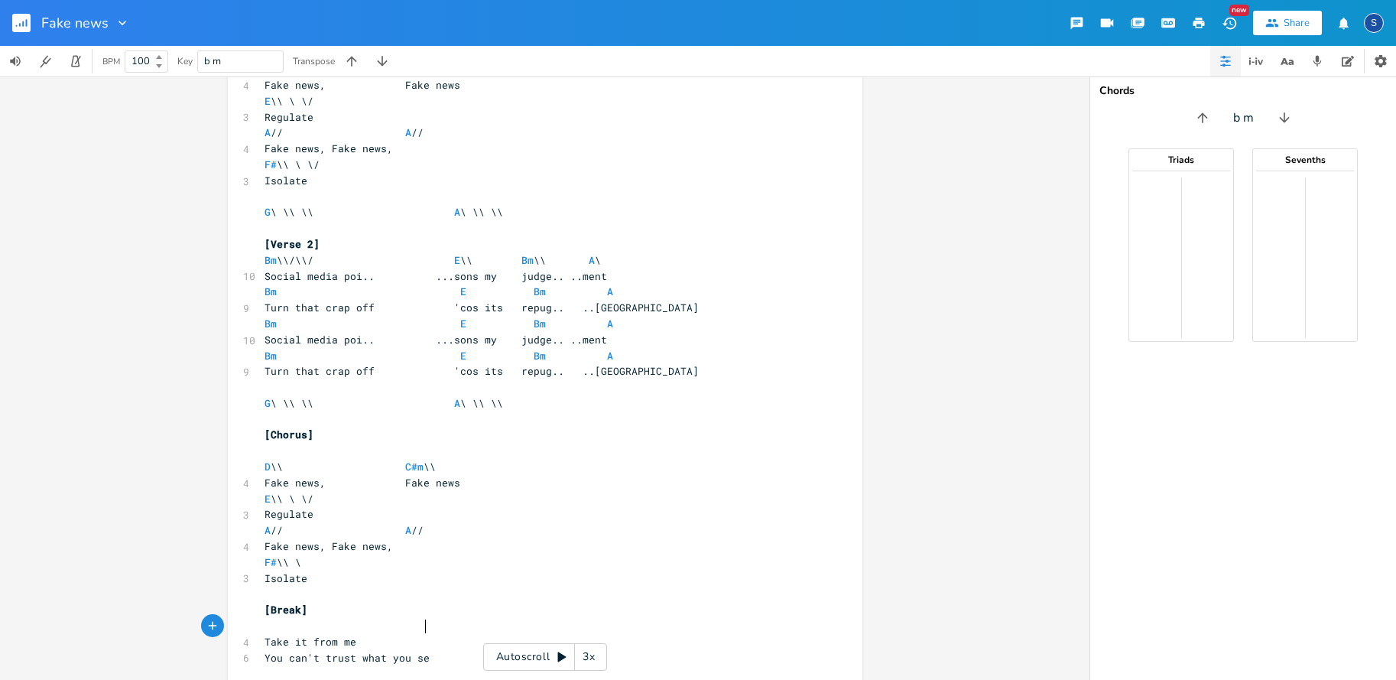
scroll to position [0, 106]
type textarea "You can't trust what you see"
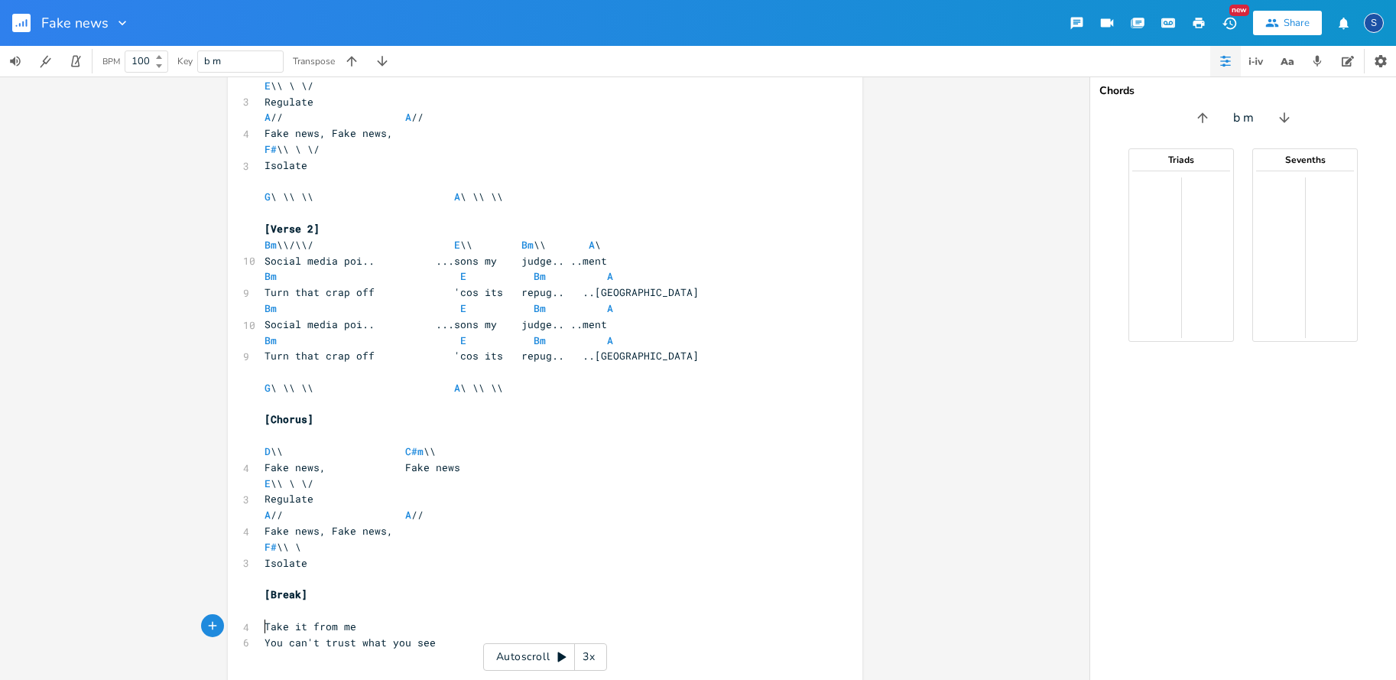
scroll to position [0, 0]
click at [361, 619] on pre "Take it from me" at bounding box center [538, 627] width 552 height 16
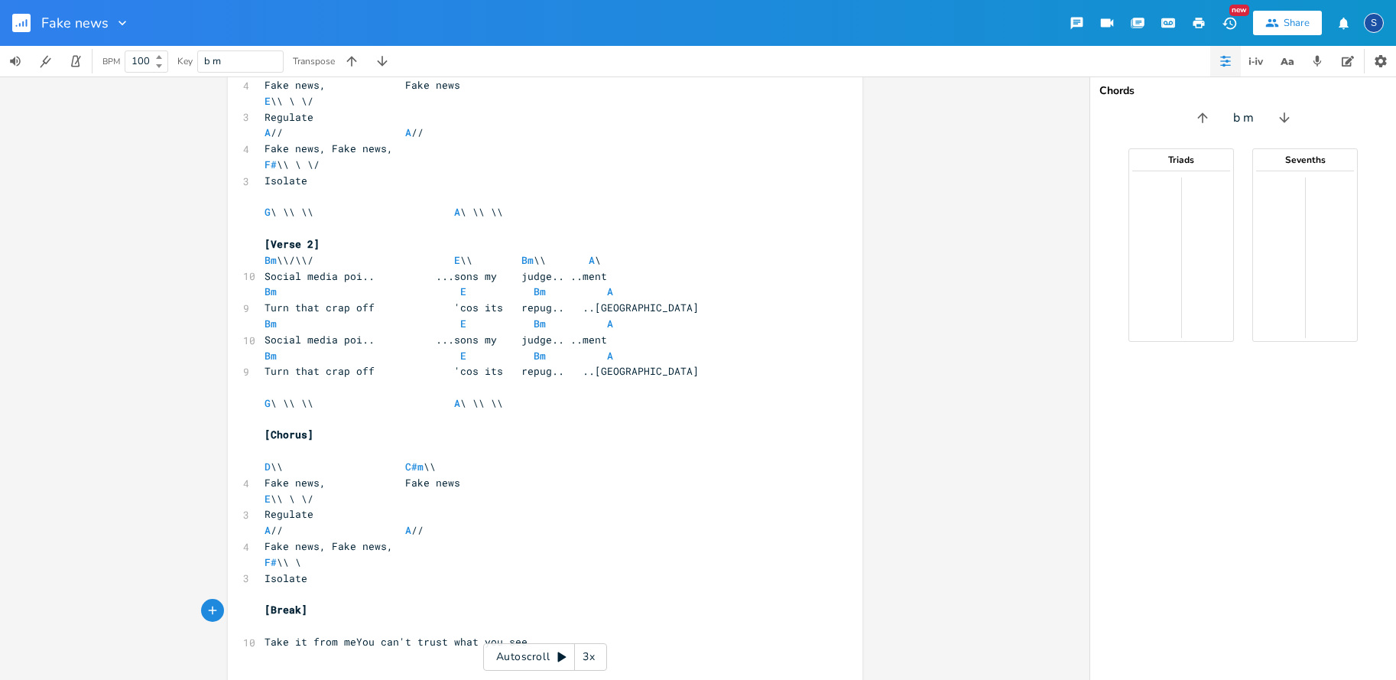
scroll to position [0, 2]
click at [619, 634] on pre "Take it from me You can't trust what you see" at bounding box center [538, 642] width 552 height 16
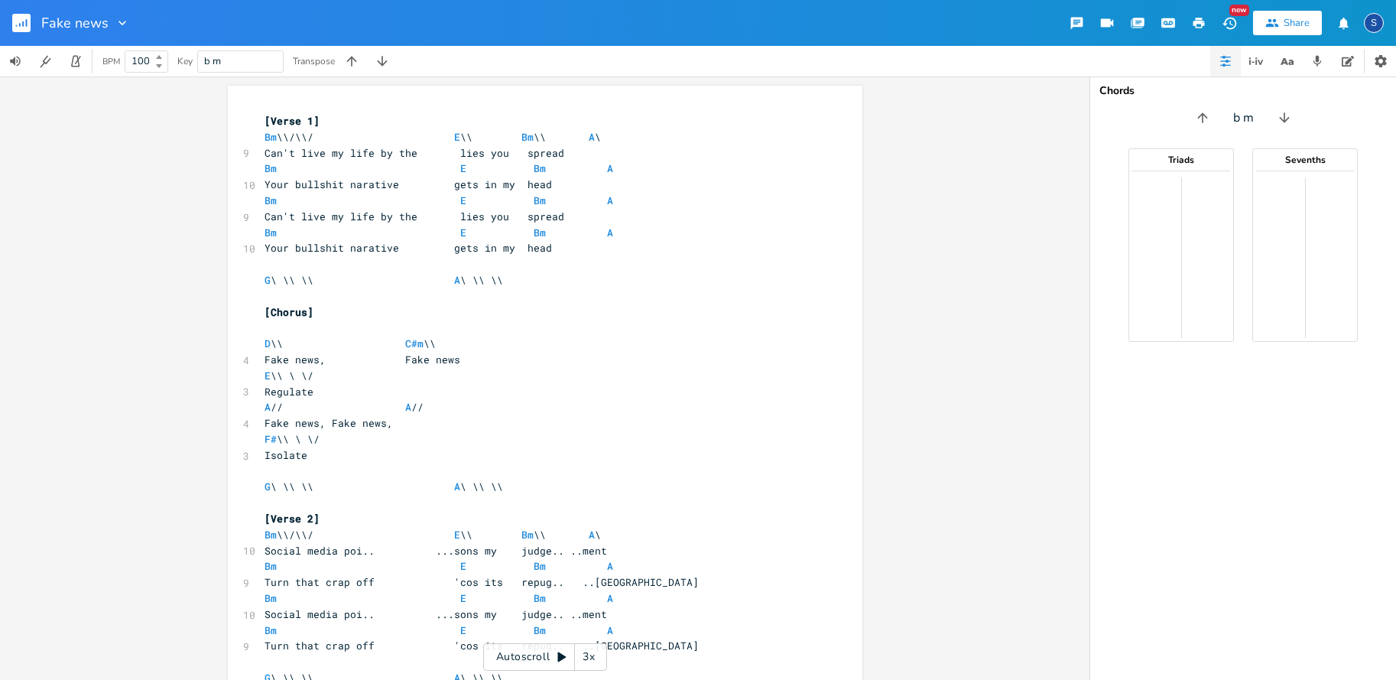
scroll to position [0, 0]
type textarea "Someone stands to gain"
click at [1282, 62] on icon "button" at bounding box center [1284, 61] width 8 height 7
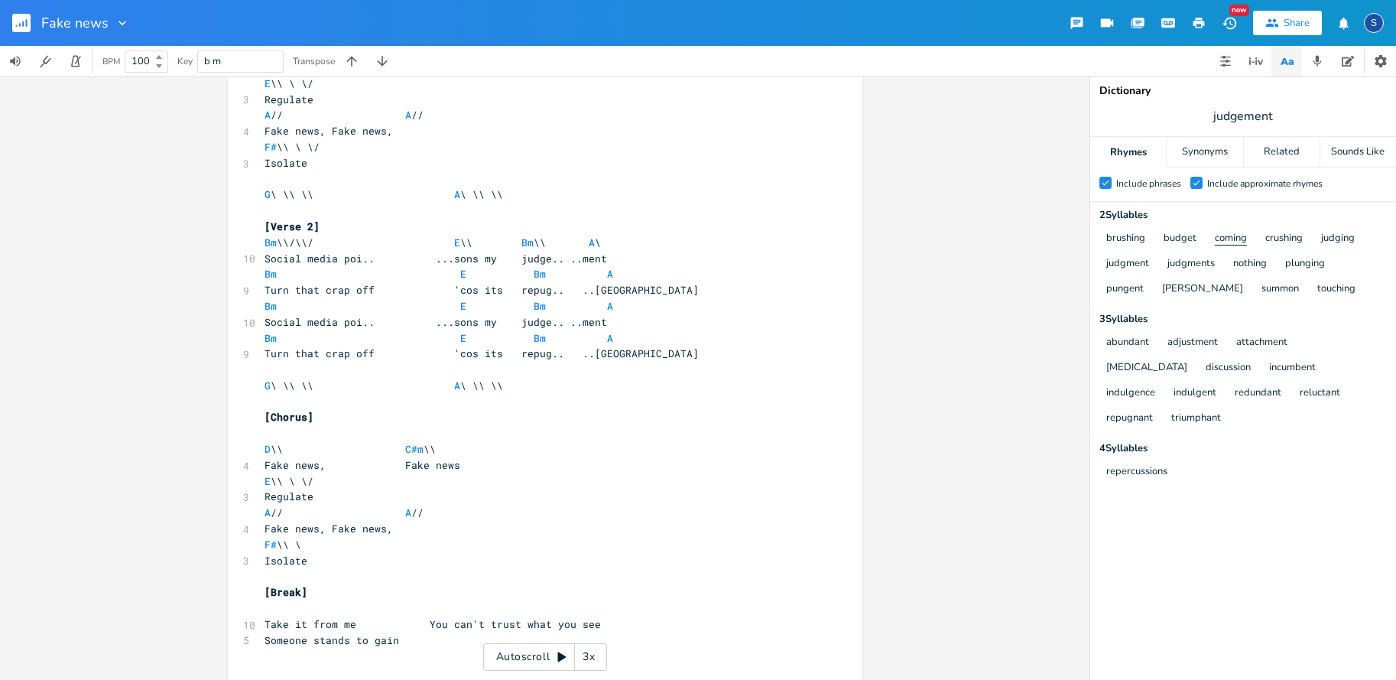
scroll to position [290, 0]
click at [1198, 150] on div "Synonyms" at bounding box center [1205, 152] width 76 height 31
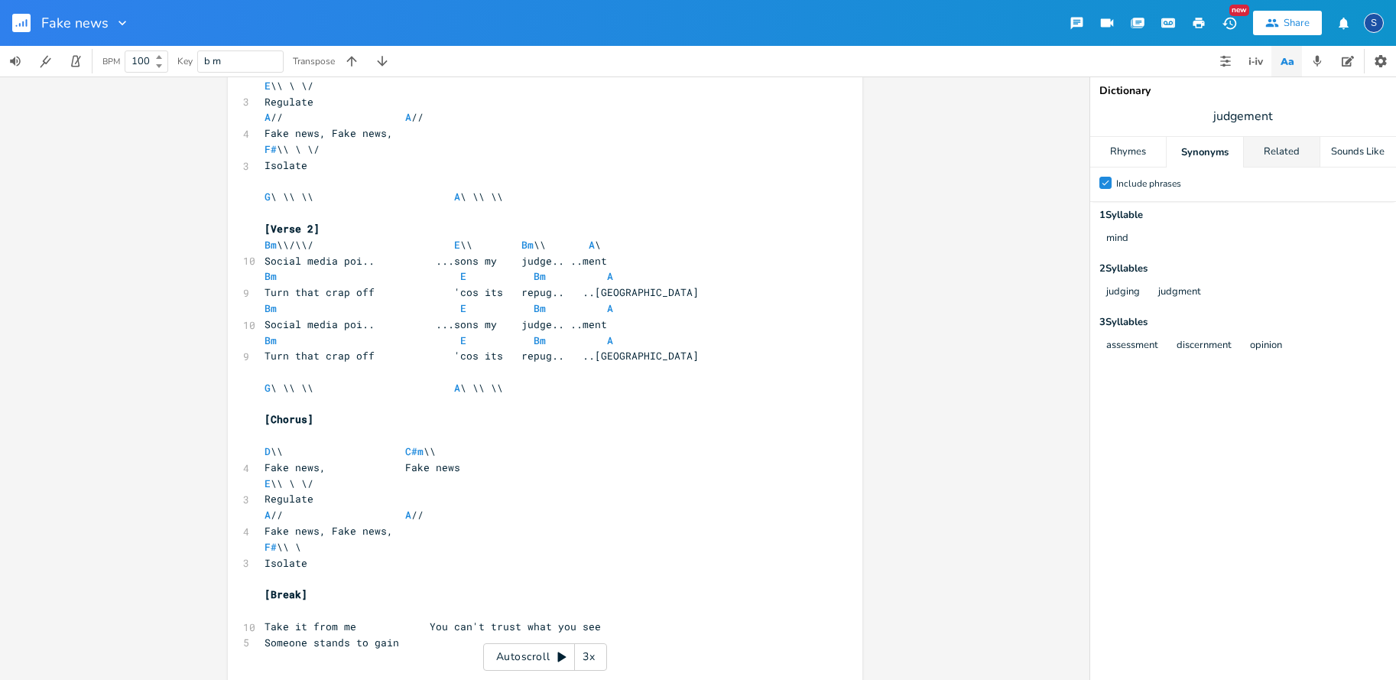
click at [1274, 148] on div "Related" at bounding box center [1282, 152] width 76 height 31
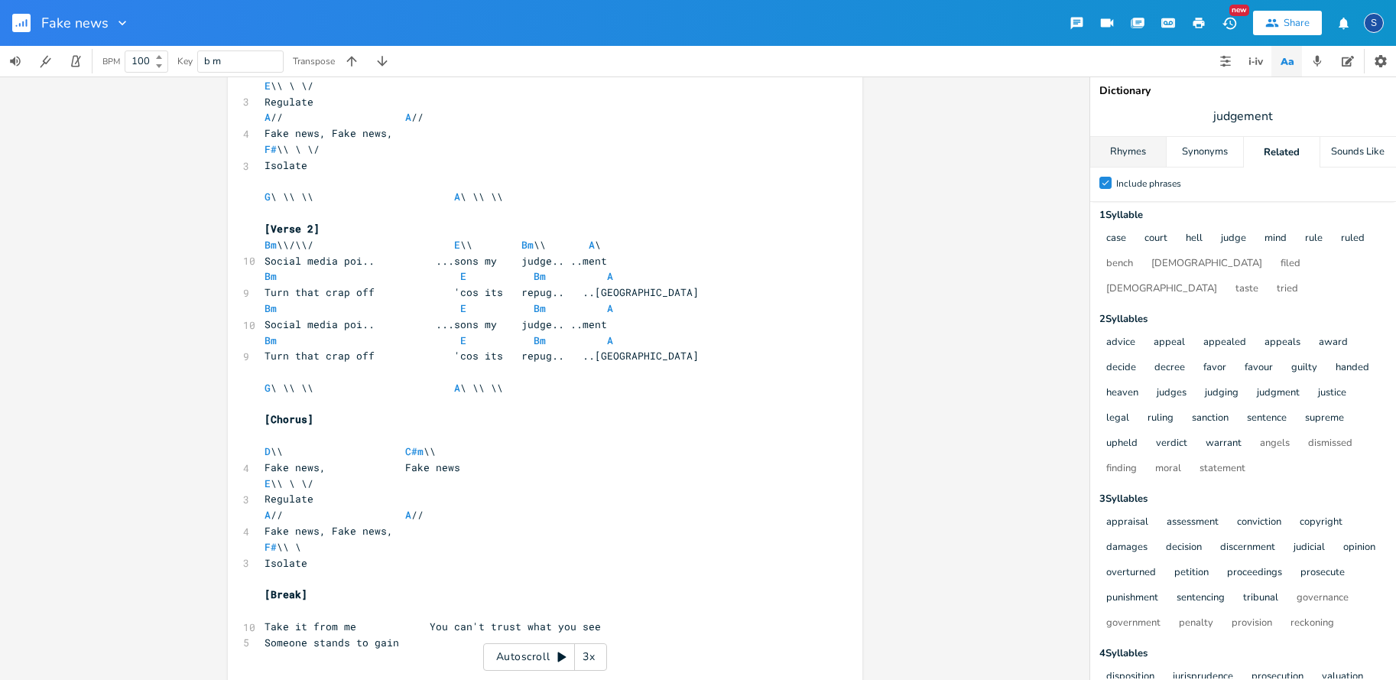
click at [1117, 151] on div "Rhymes" at bounding box center [1129, 152] width 76 height 31
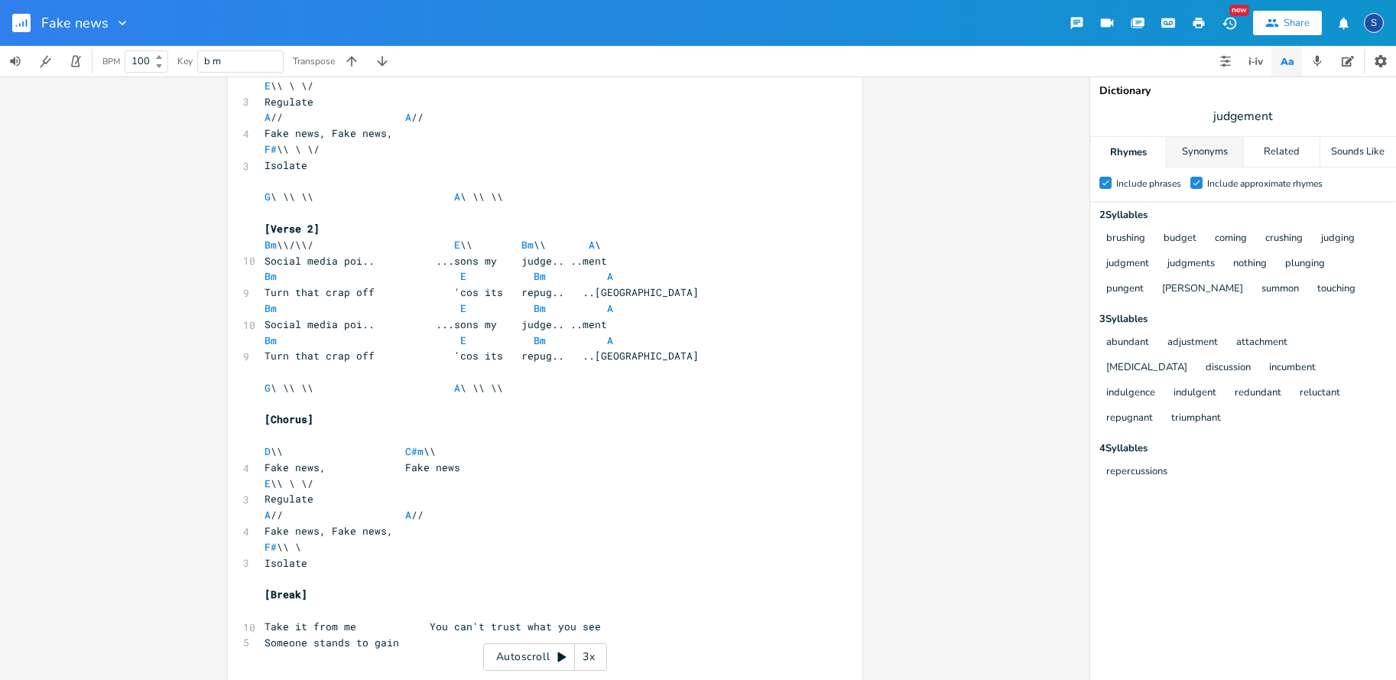
click at [1196, 147] on div "Synonyms" at bounding box center [1205, 152] width 76 height 31
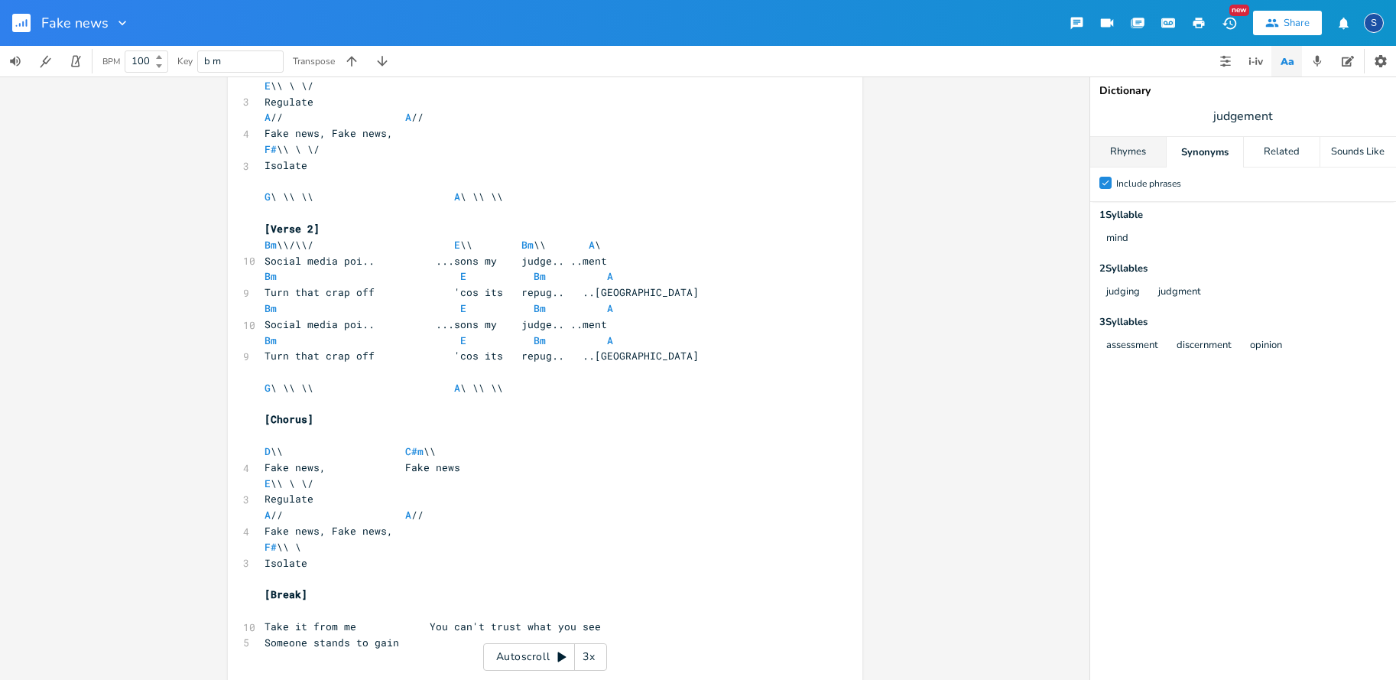
click at [1145, 148] on div "Rhymes" at bounding box center [1129, 152] width 76 height 31
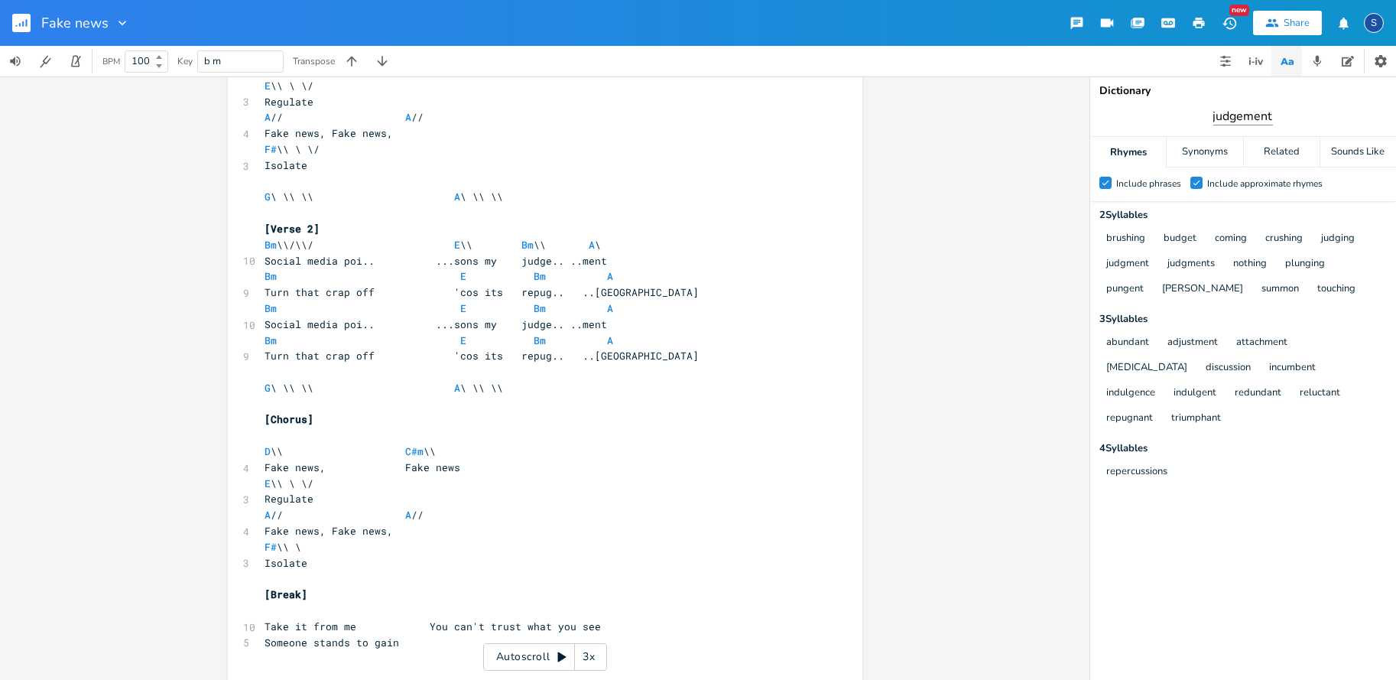
scroll to position [0, 0]
type input "see"
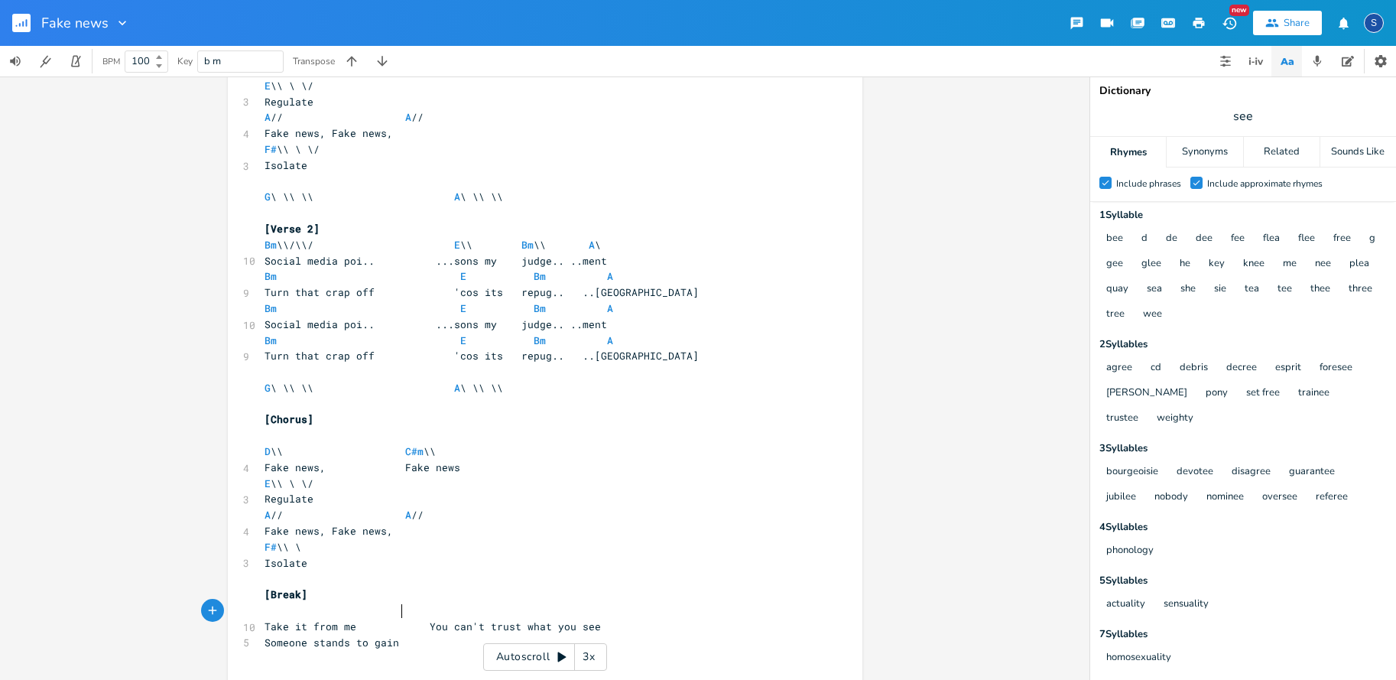
click at [427, 635] on pre "Someone stands to gain" at bounding box center [538, 643] width 552 height 16
click at [430, 619] on span "Take it from me You can't trust what you see" at bounding box center [433, 626] width 336 height 14
click at [428, 619] on span "Take it from me You can't trust what you see" at bounding box center [433, 626] width 336 height 14
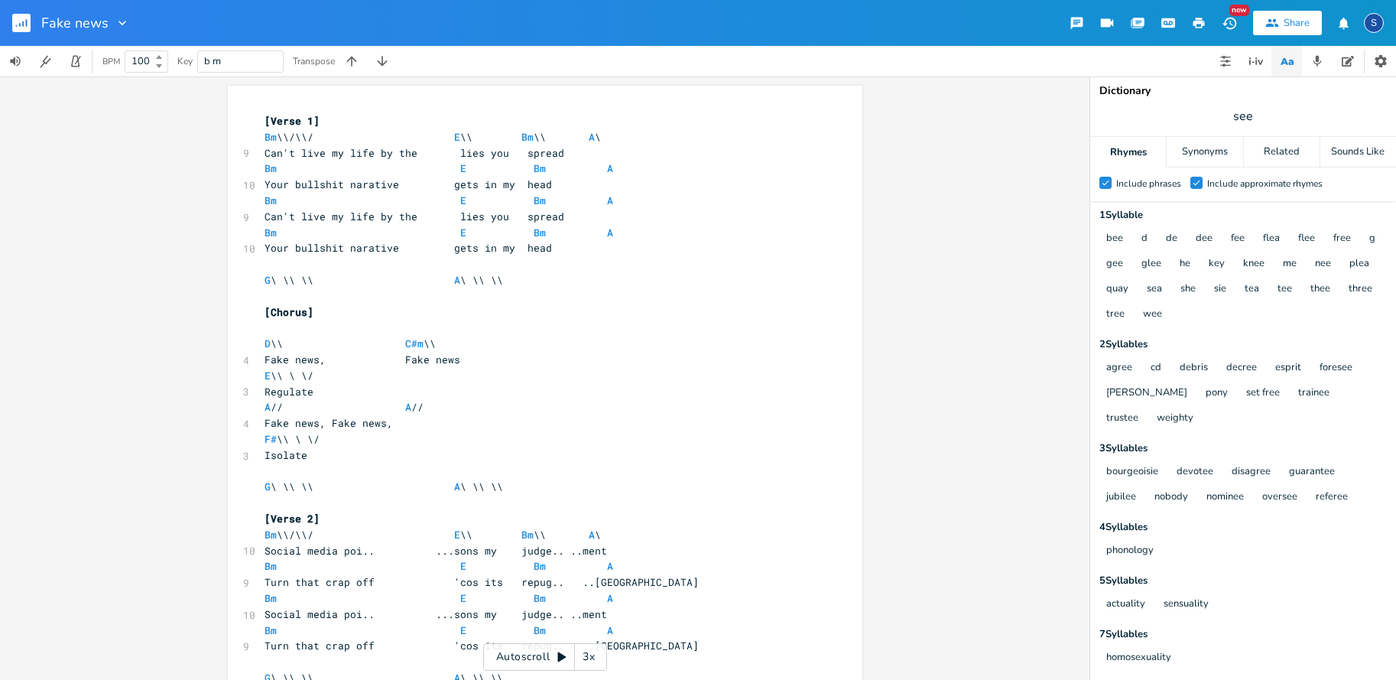
scroll to position [0, 0]
click at [468, 137] on span "Bm \\/\\/ E \\ Bm \\ A \" at bounding box center [433, 137] width 336 height 14
type textarea "/"
click at [267, 103] on div "xxxxxxxxxx [Verse 1] Bm \\/\\/ E \/ Bm \\ A \ 9 Can't live my life by the lies …" at bounding box center [545, 540] width 635 height 908
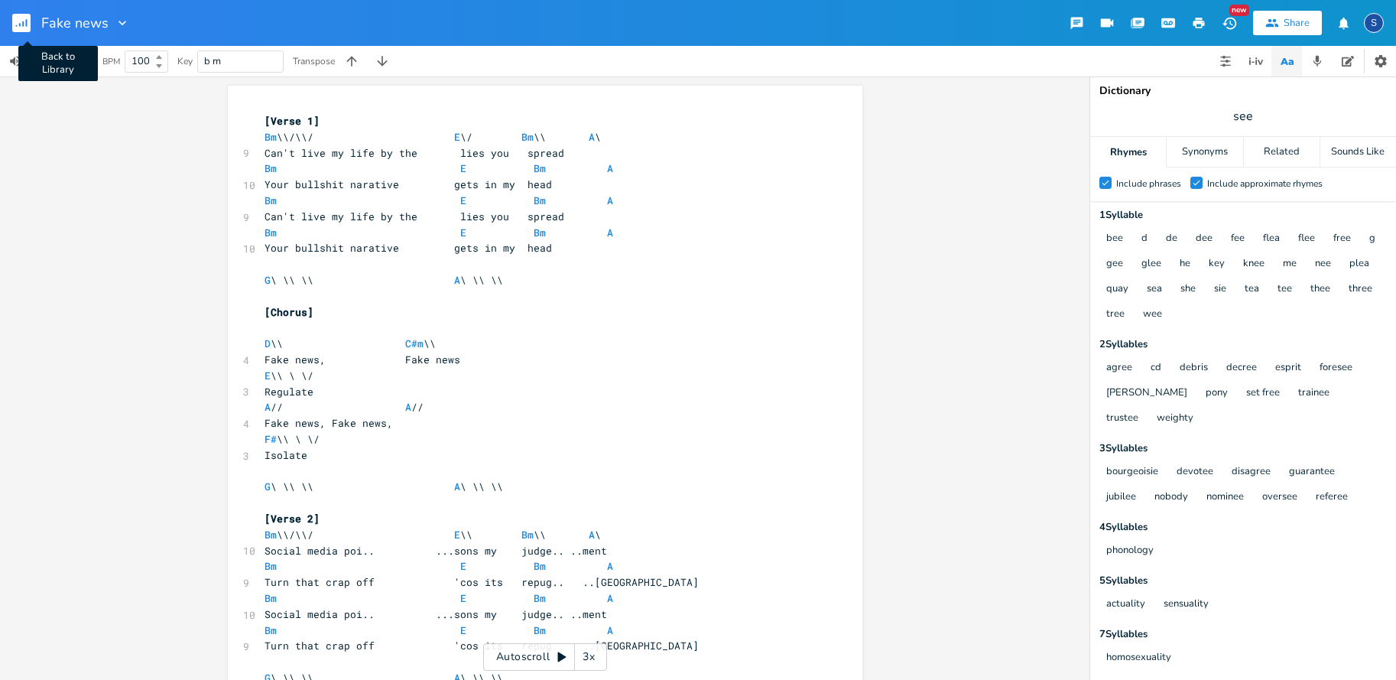
click at [19, 21] on rect "button" at bounding box center [21, 23] width 18 height 18
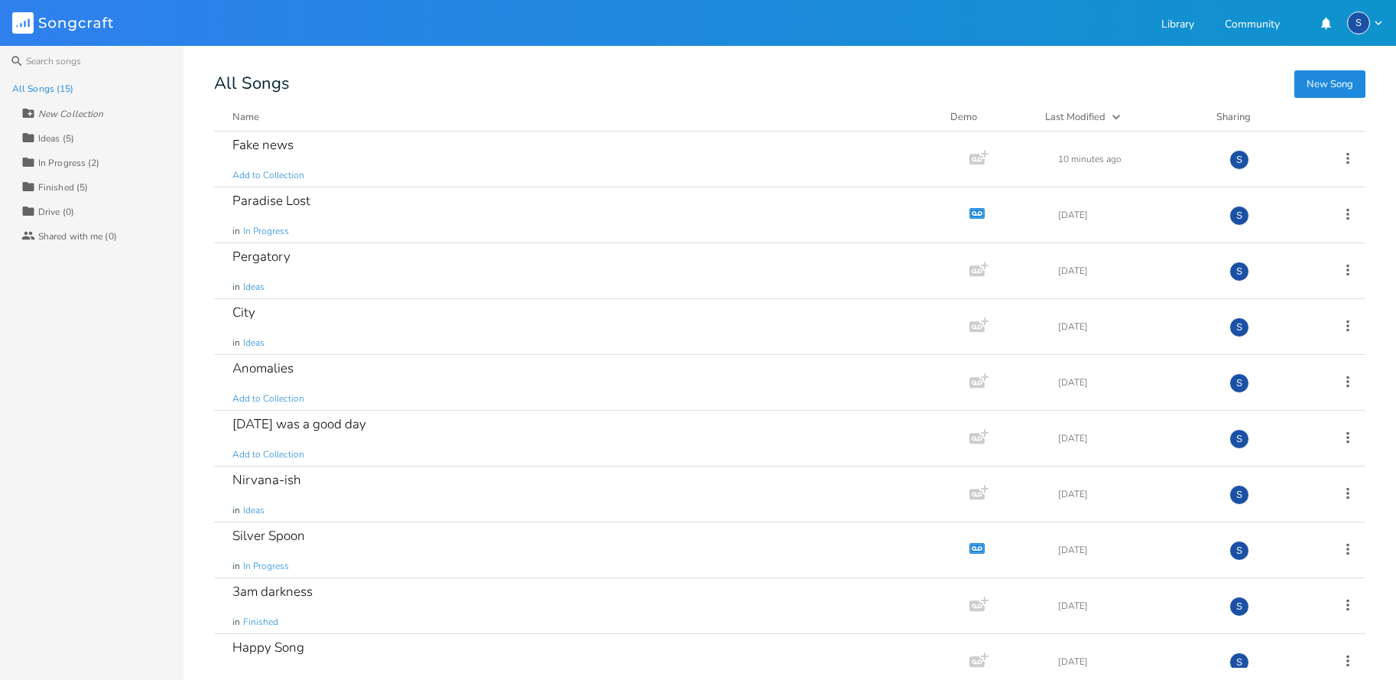
click at [68, 21] on icon "Songcraft" at bounding box center [62, 22] width 101 height 21
click at [272, 200] on div "Paradise Lost" at bounding box center [271, 200] width 78 height 13
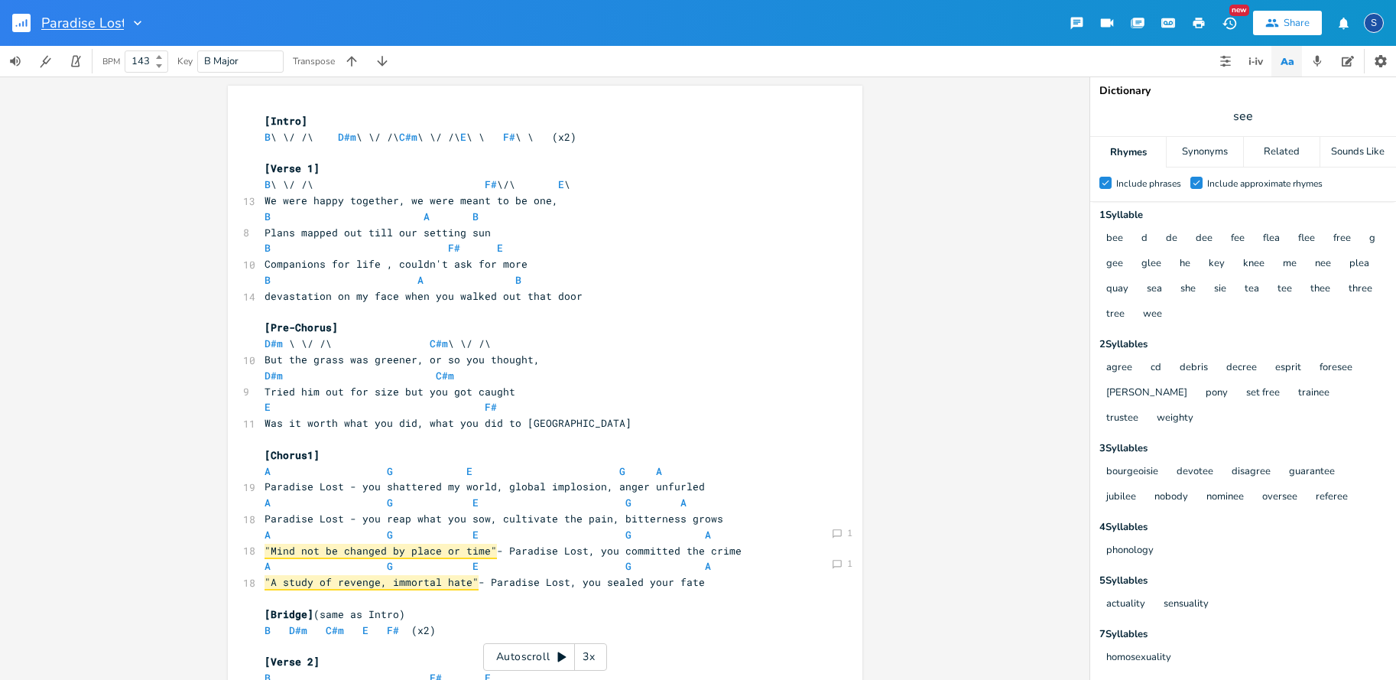
scroll to position [0, 1]
click at [115, 23] on input "Paradise Lost" at bounding box center [82, 23] width 83 height 14
click at [133, 24] on icon "button" at bounding box center [137, 22] width 15 height 15
click at [28, 20] on rect "button" at bounding box center [21, 23] width 18 height 18
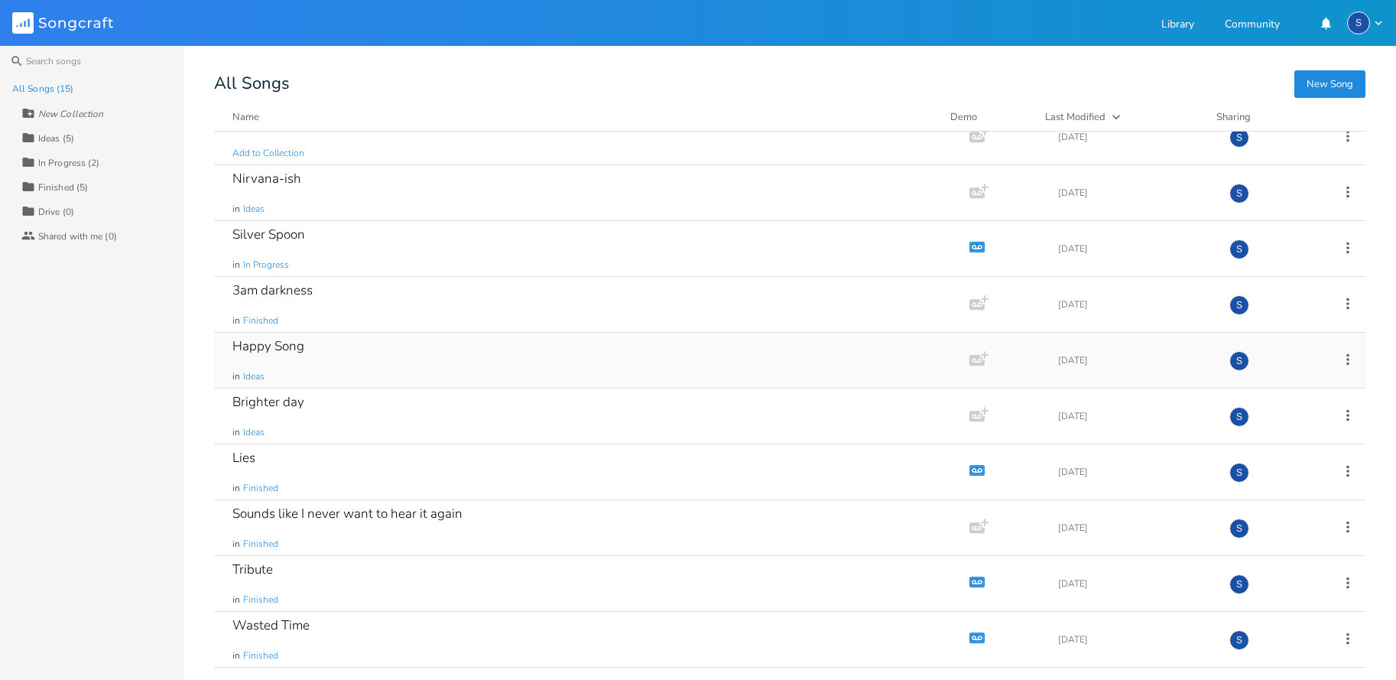
scroll to position [301, 0]
click at [239, 455] on div "Lies" at bounding box center [243, 457] width 23 height 13
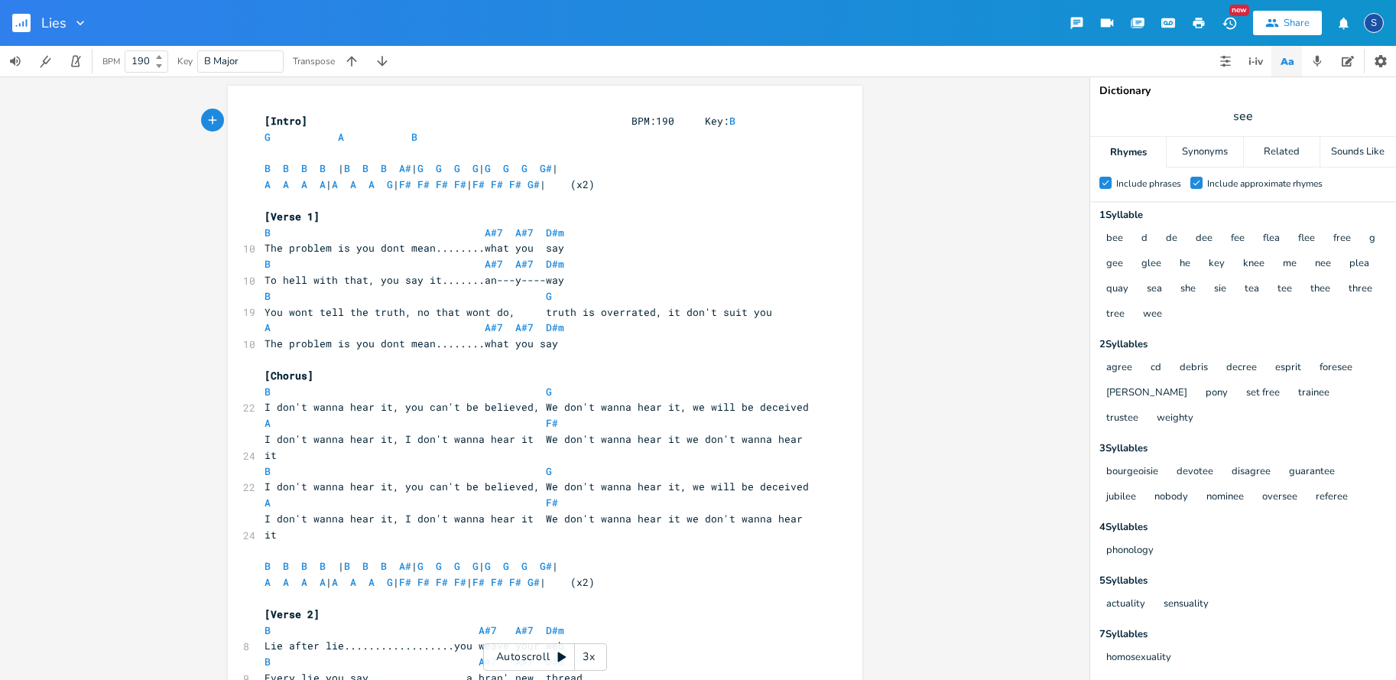
click at [67, 22] on div at bounding box center [77, 22] width 21 height 15
click at [15, 21] on rect "button" at bounding box center [21, 23] width 18 height 18
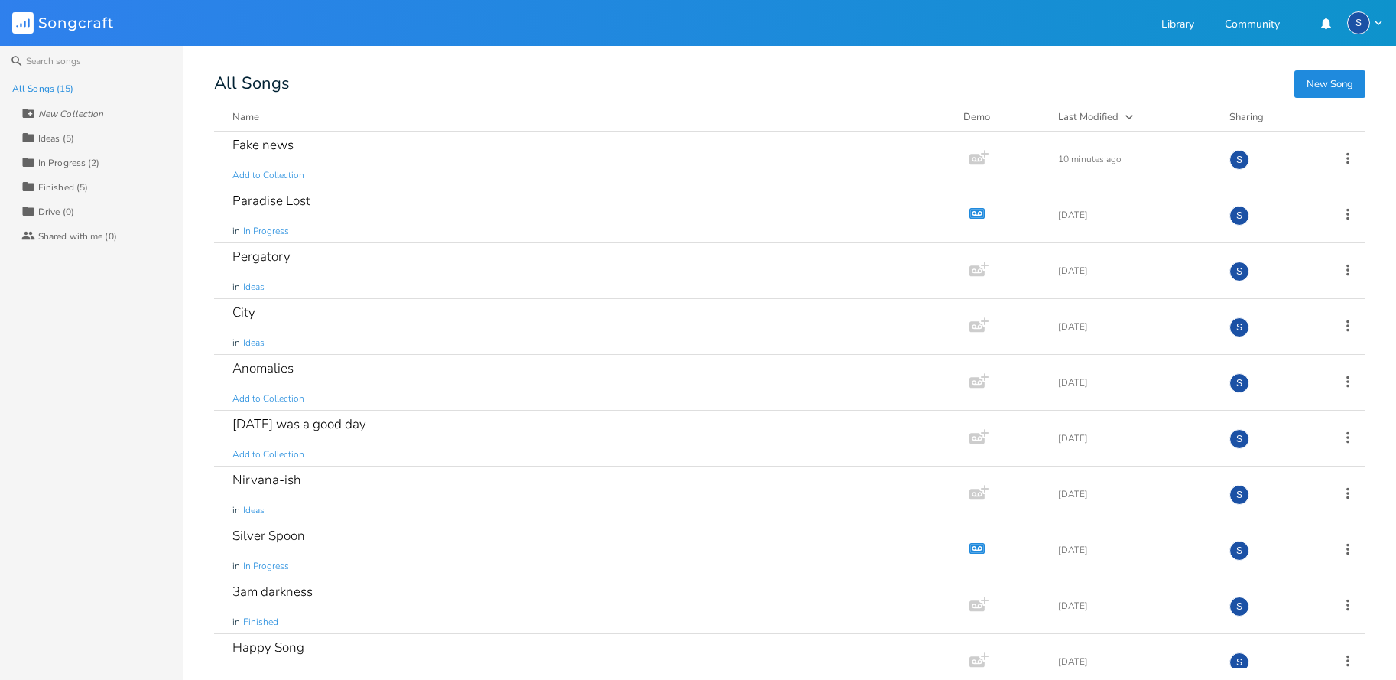
click at [20, 21] on rect at bounding box center [22, 22] width 21 height 21
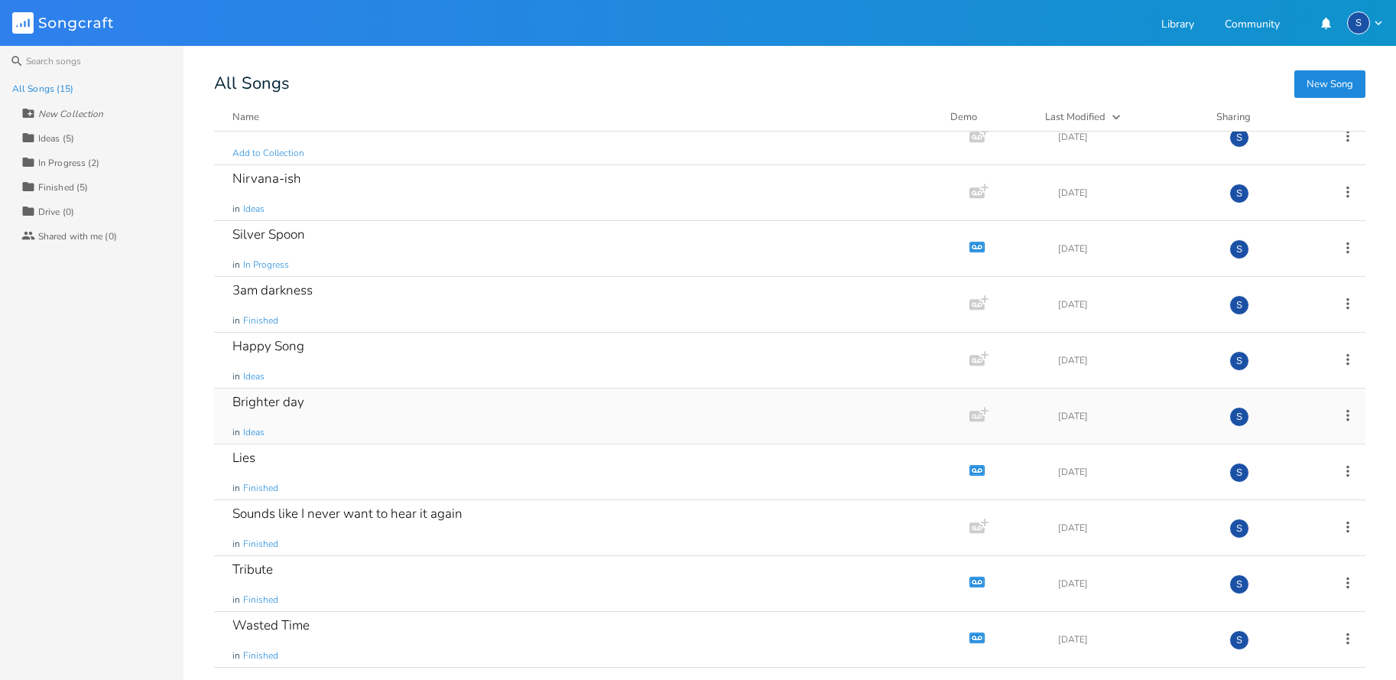
scroll to position [301, 0]
click at [971, 466] on icon "button" at bounding box center [977, 470] width 13 height 8
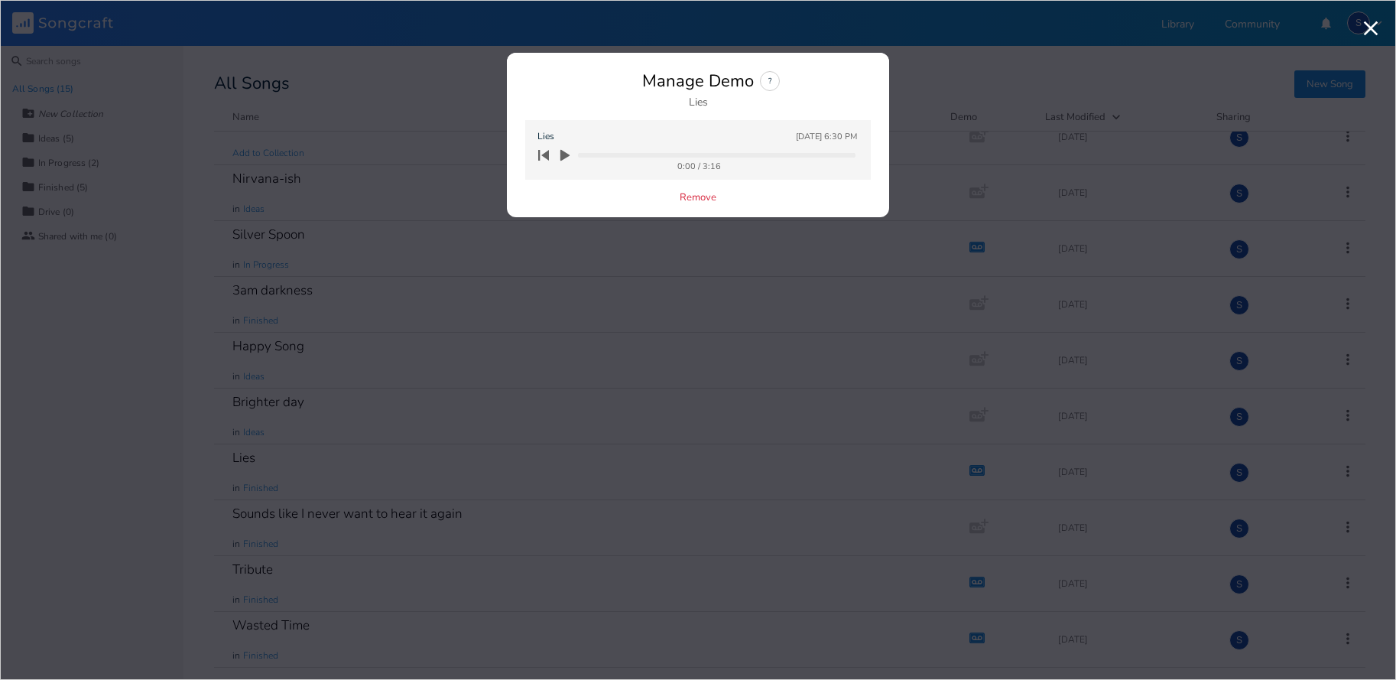
click at [565, 156] on icon "button" at bounding box center [565, 155] width 9 height 11
click at [1371, 27] on icon "button" at bounding box center [1371, 28] width 24 height 24
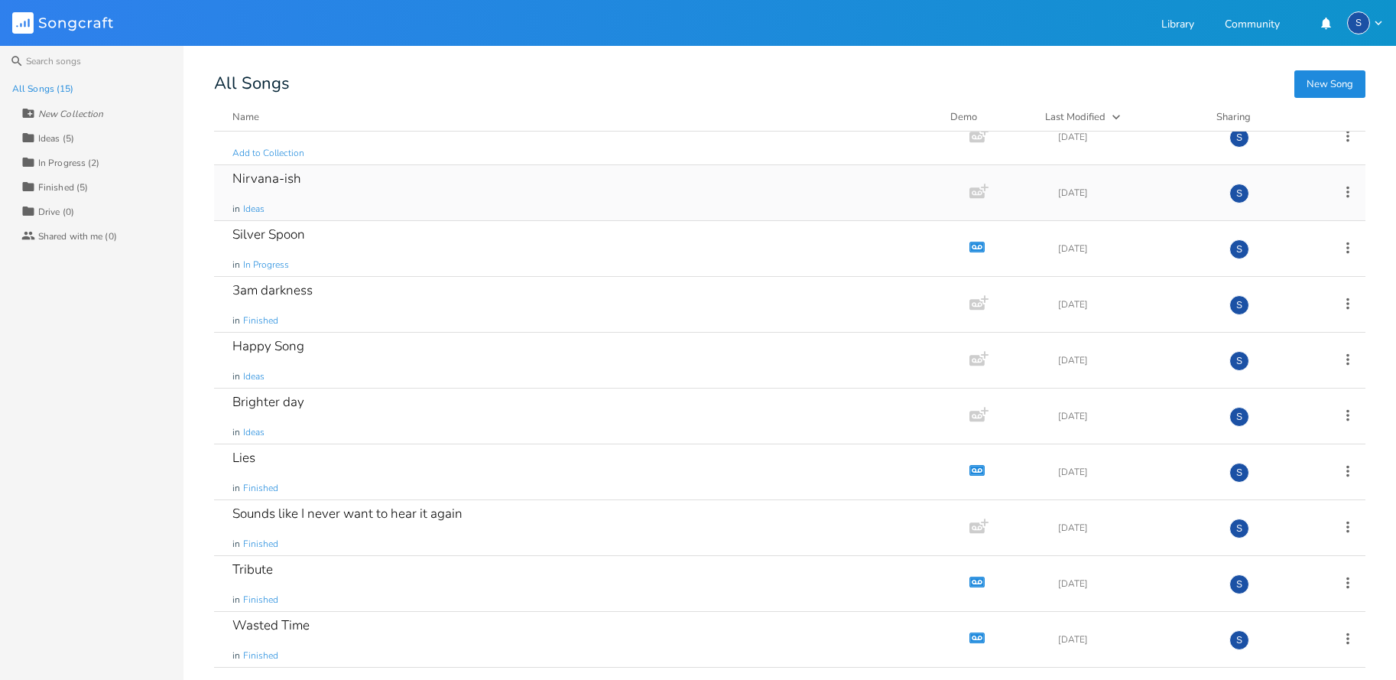
scroll to position [0, 0]
click at [278, 401] on div "Brighter day" at bounding box center [268, 401] width 72 height 13
